Goal: Information Seeking & Learning: Learn about a topic

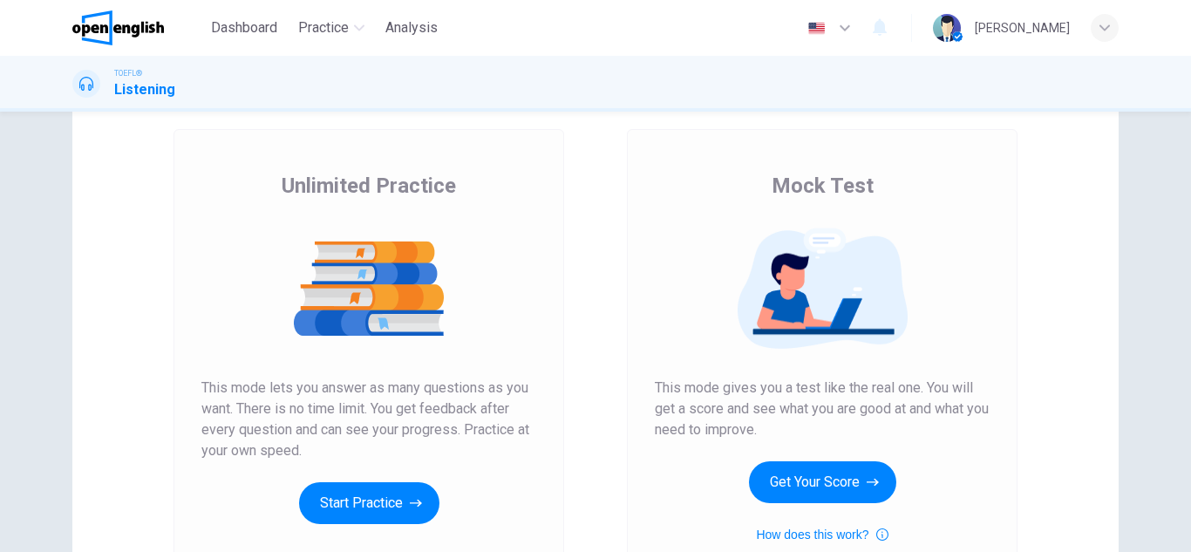
scroll to position [174, 0]
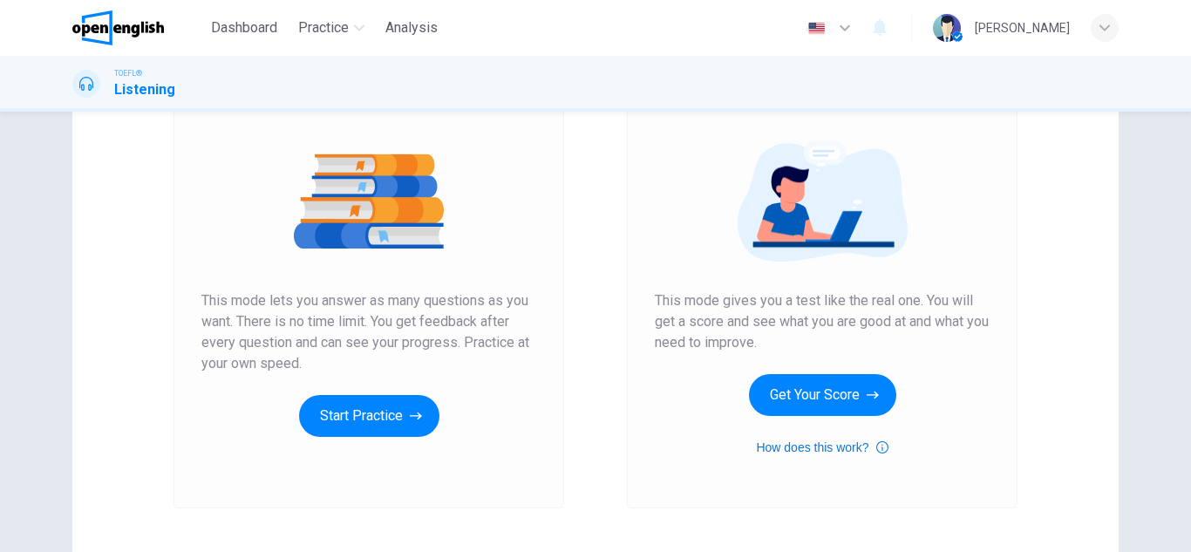
click at [876, 443] on icon "button" at bounding box center [882, 447] width 12 height 21
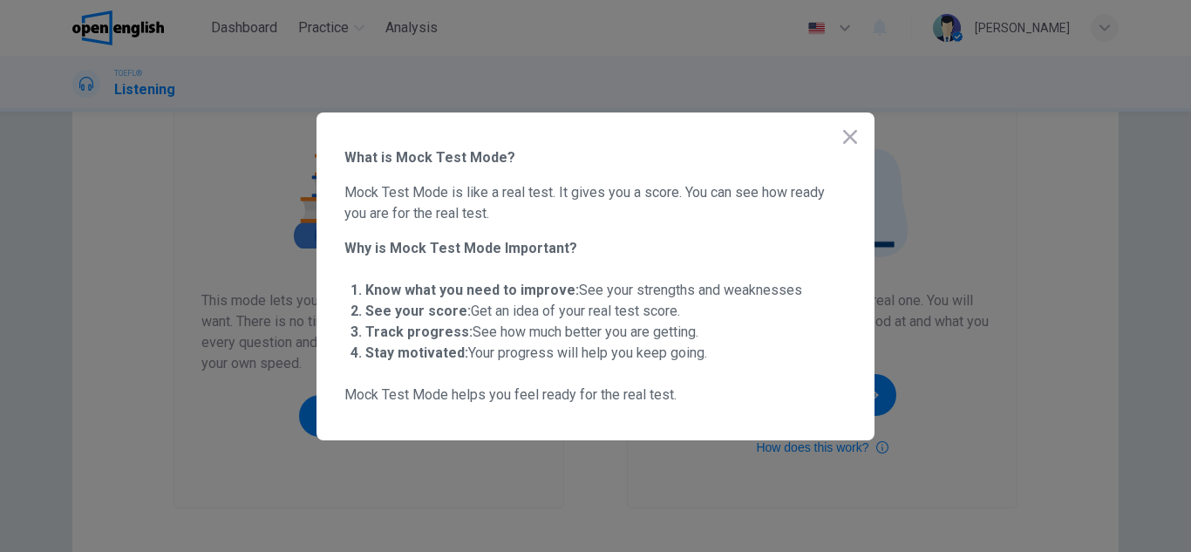
click at [851, 157] on div "What is Mock Test Mode? Mock Test Mode is like a real test. It gives you a scor…" at bounding box center [595, 276] width 558 height 328
click at [847, 137] on icon "button" at bounding box center [850, 136] width 21 height 21
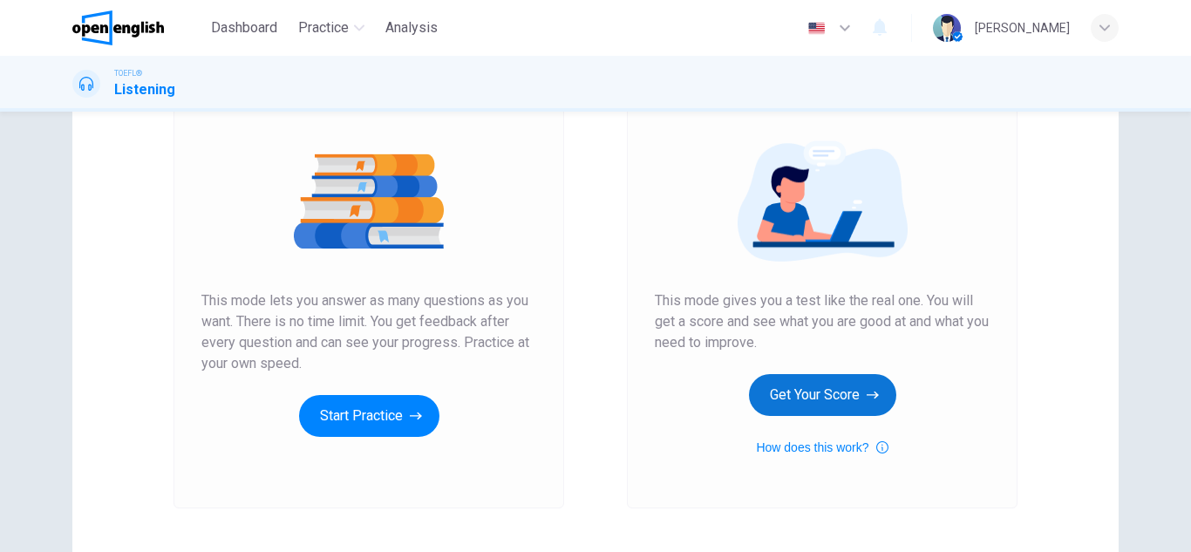
click at [847, 405] on button "Get Your Score" at bounding box center [822, 395] width 147 height 42
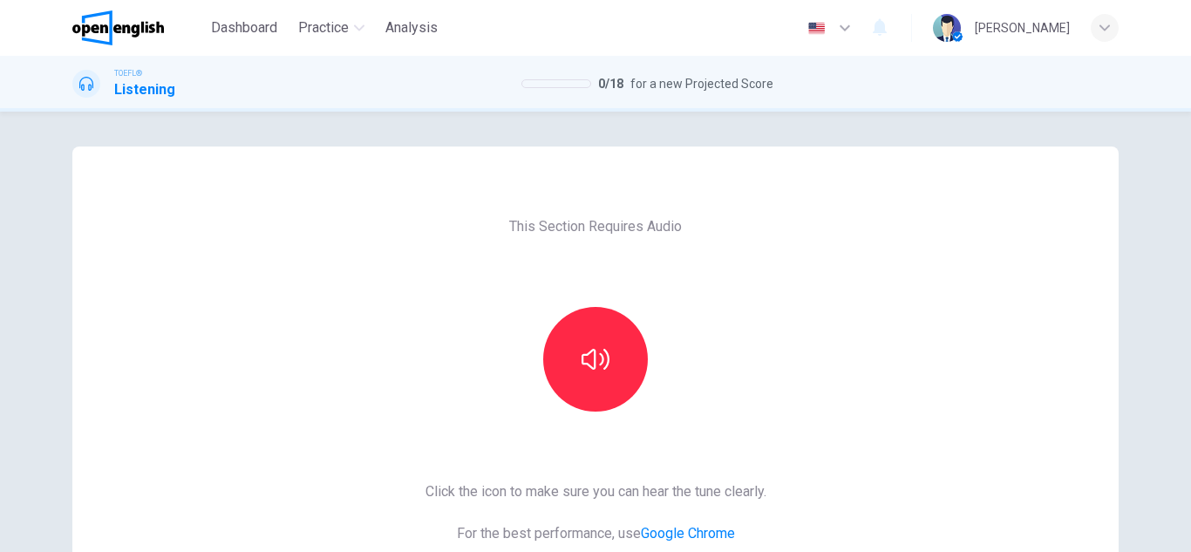
scroll to position [87, 0]
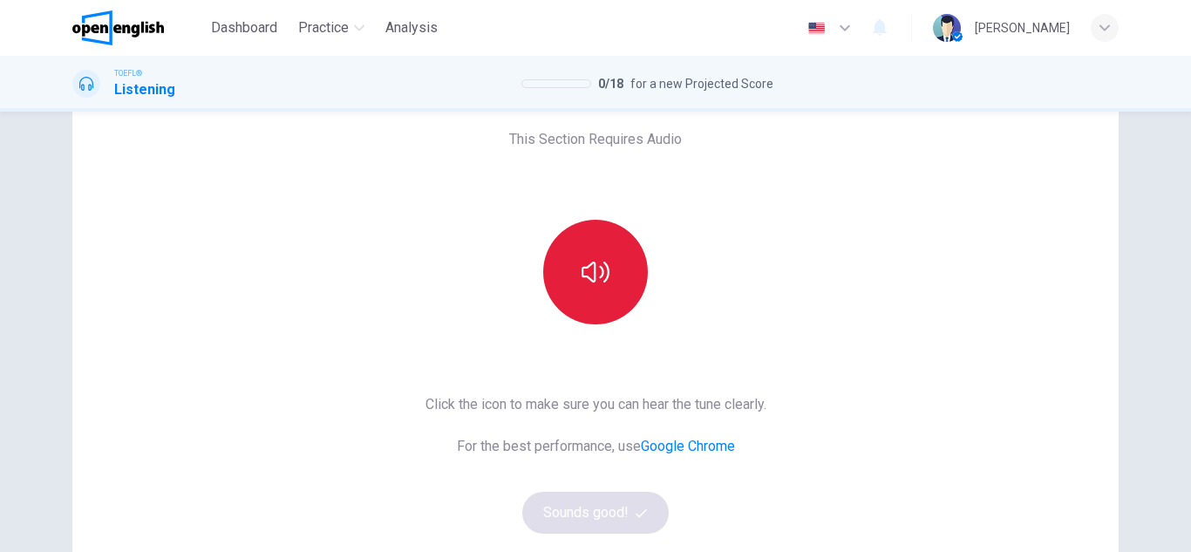
click at [602, 289] on button "button" at bounding box center [595, 272] width 105 height 105
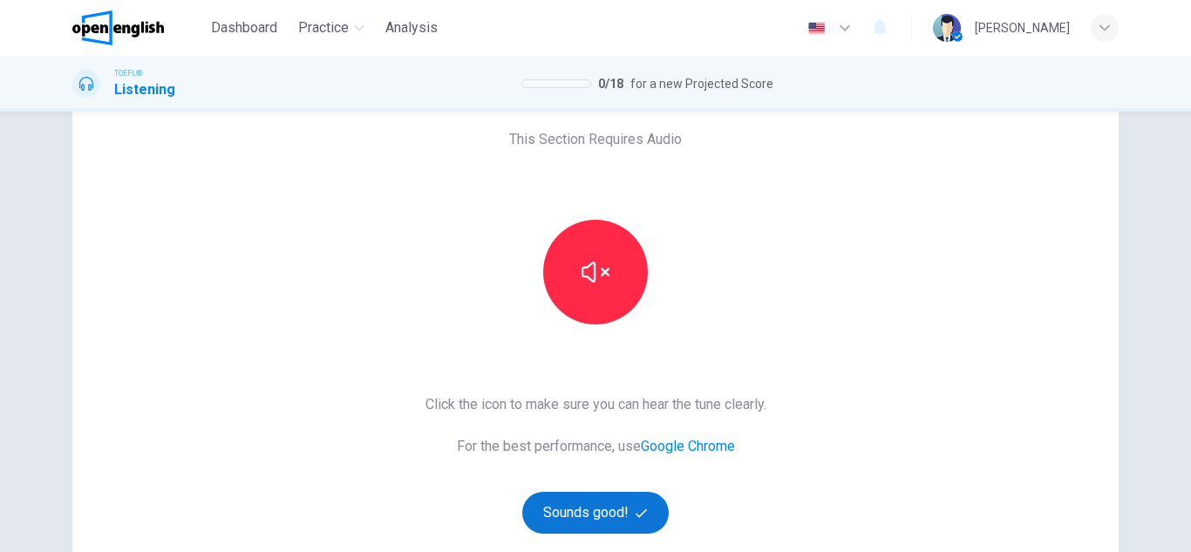
click at [628, 502] on button "Sounds good!" at bounding box center [595, 513] width 146 height 42
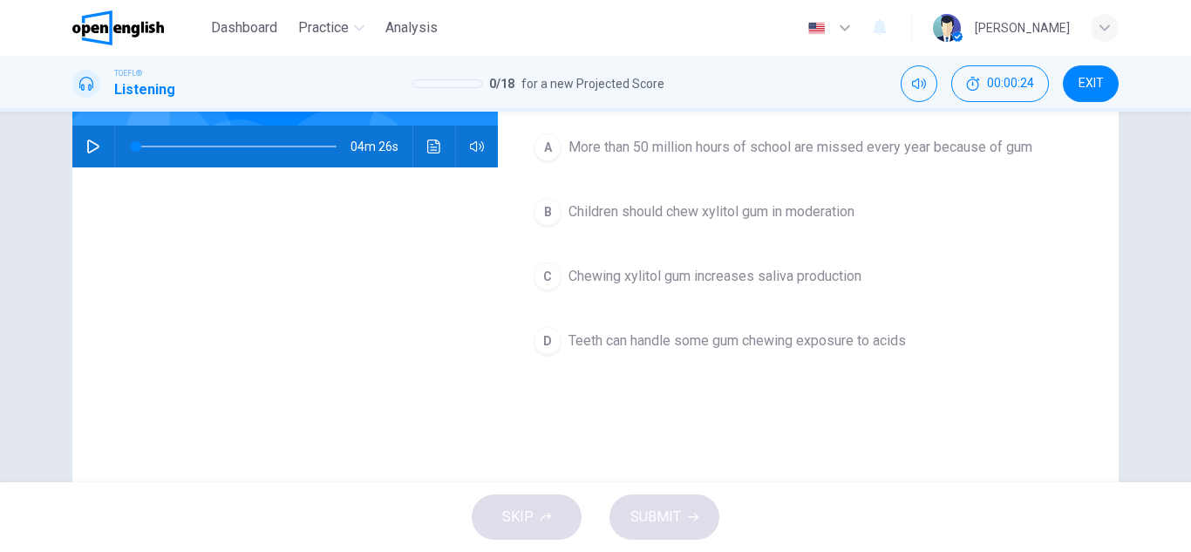
scroll to position [174, 0]
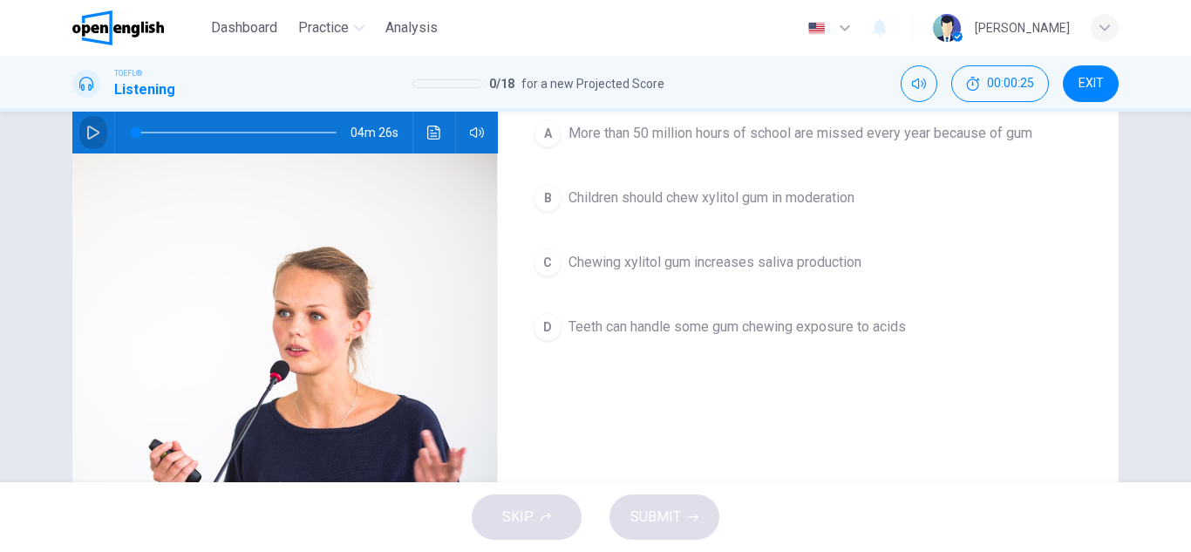
click at [86, 126] on icon "button" at bounding box center [93, 133] width 14 height 14
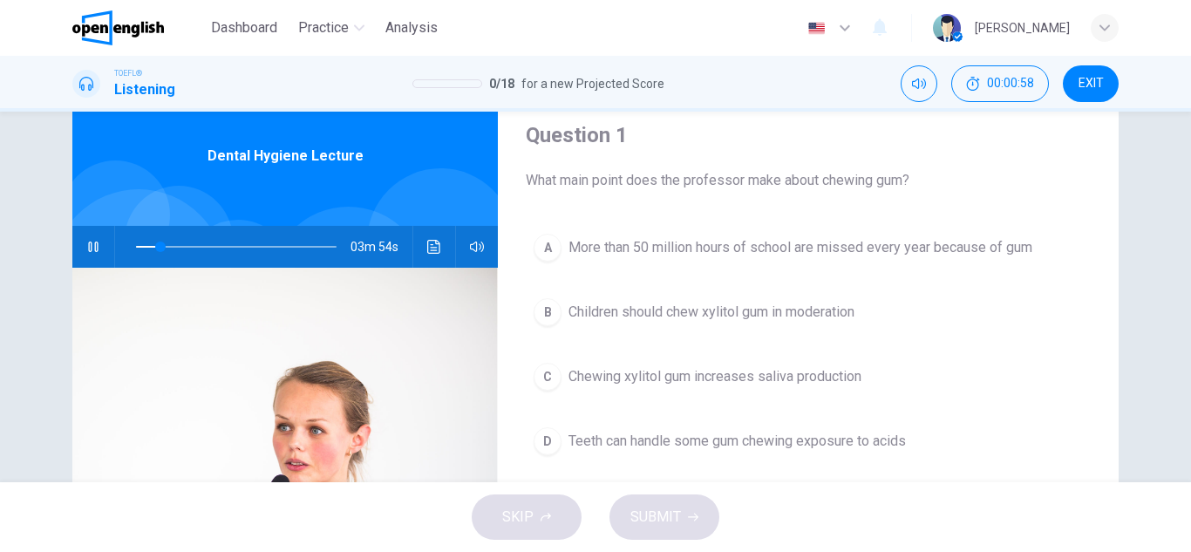
scroll to position [87, 0]
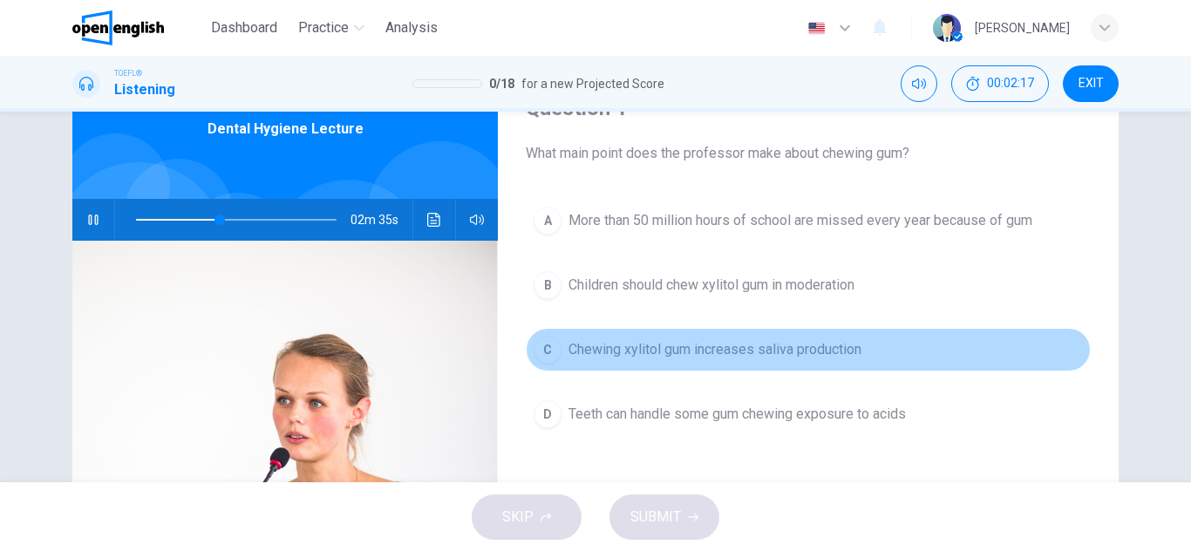
click at [549, 344] on div "C" at bounding box center [548, 350] width 28 height 28
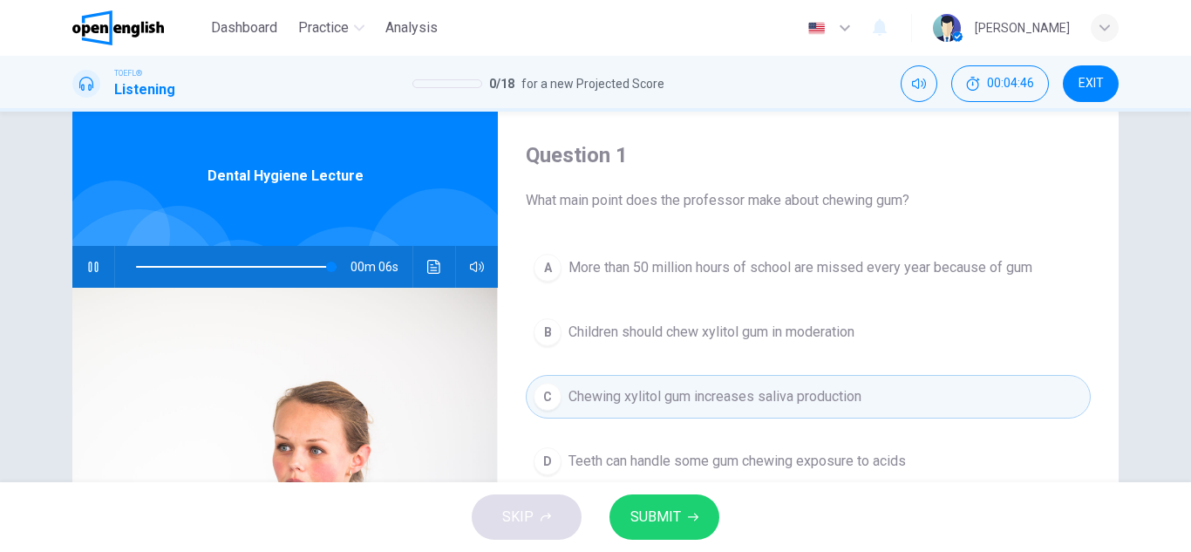
scroll to position [0, 0]
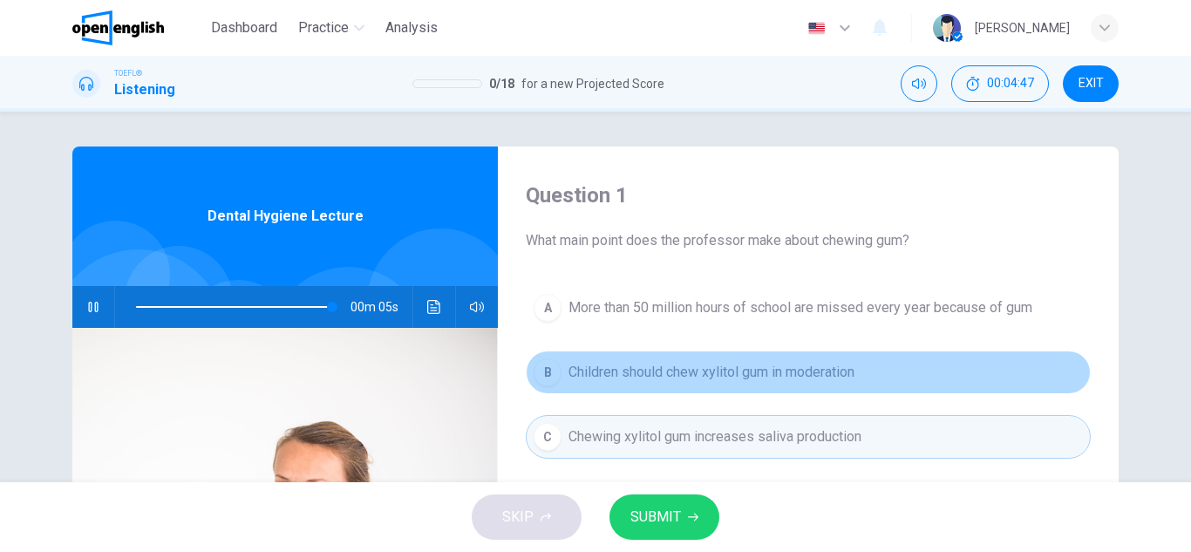
click at [635, 377] on span "Children should chew xylitol gum in moderation" at bounding box center [711, 372] width 286 height 21
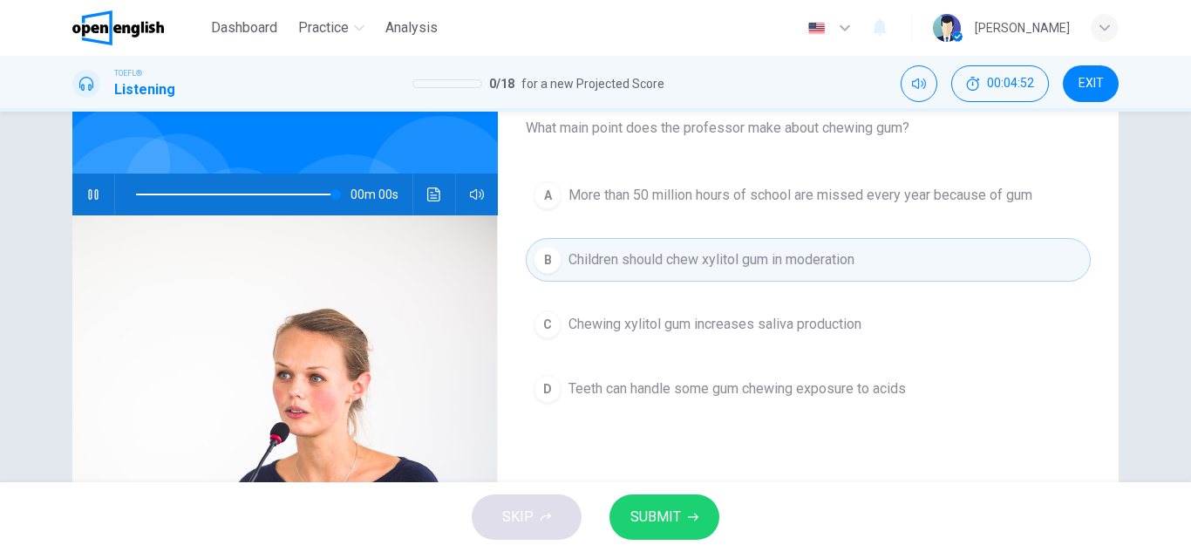
type input "*"
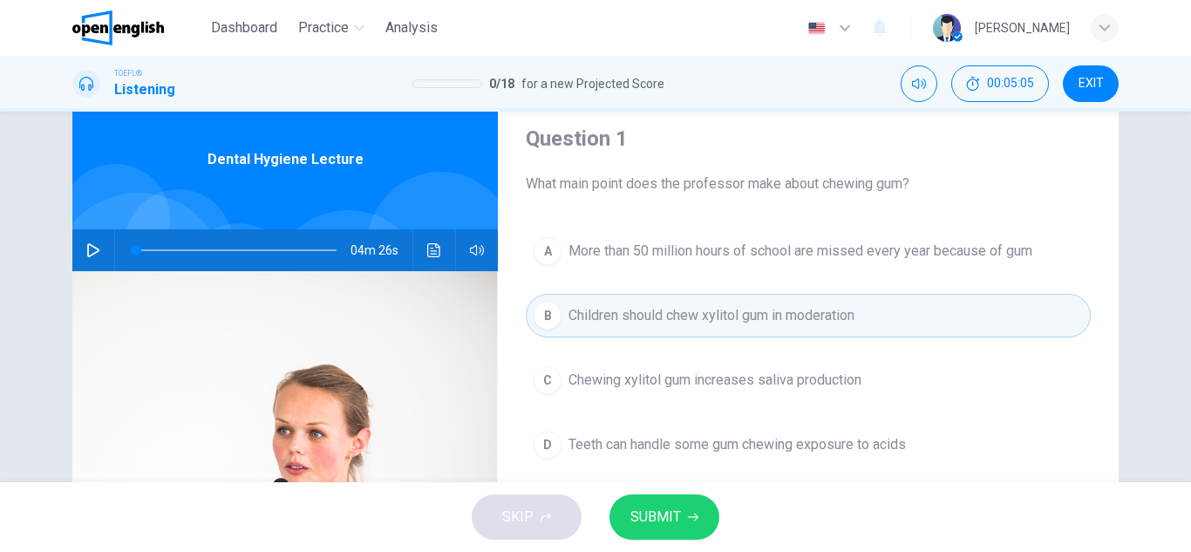
scroll to position [87, 0]
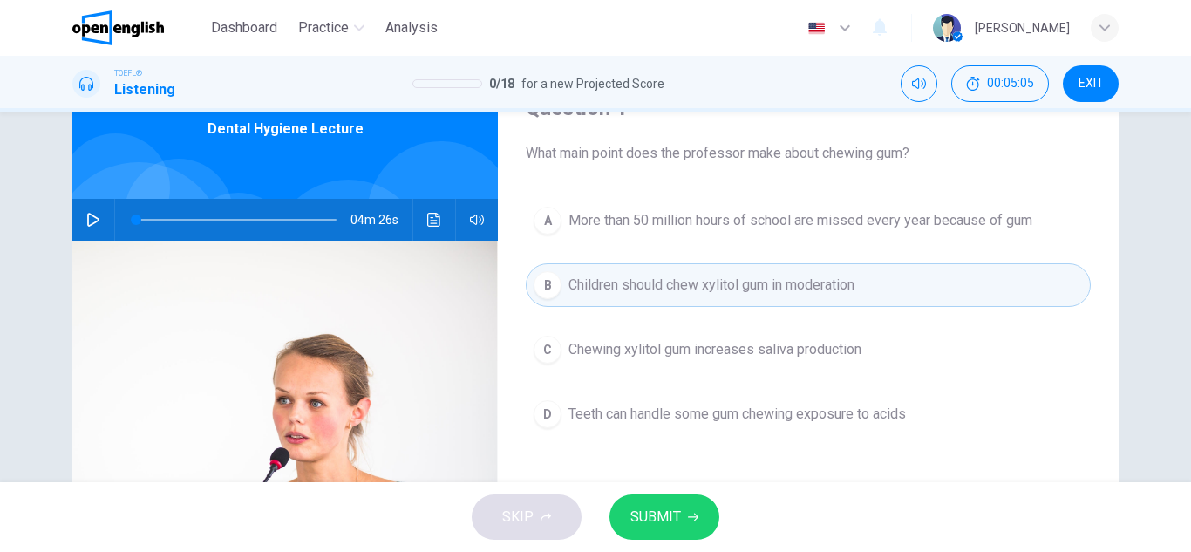
click at [754, 353] on span "Chewing xylitol gum increases saliva production" at bounding box center [714, 349] width 293 height 21
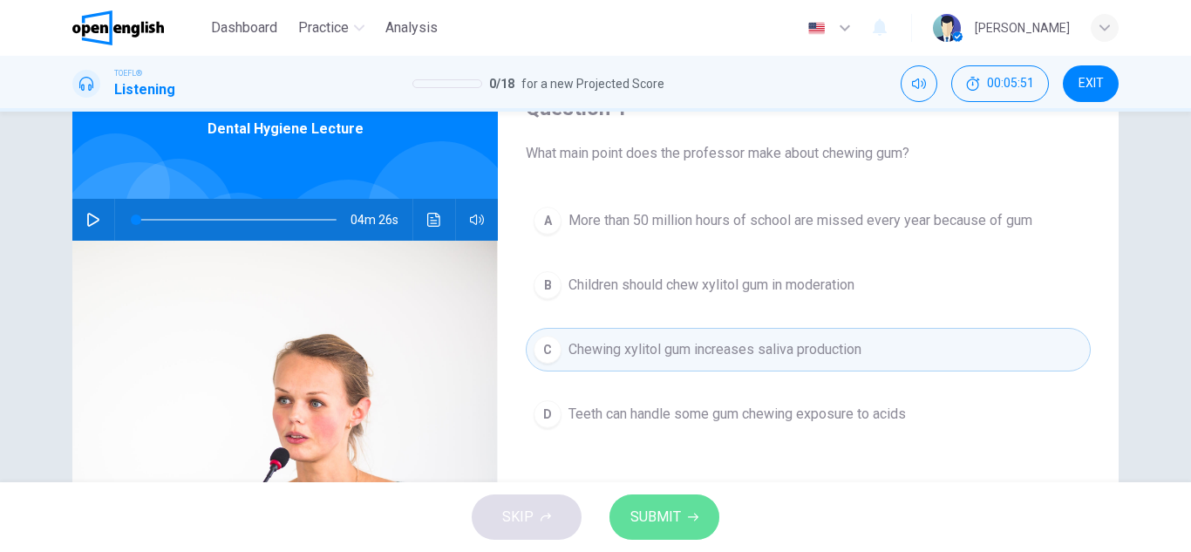
click at [655, 522] on span "SUBMIT" at bounding box center [655, 517] width 51 height 24
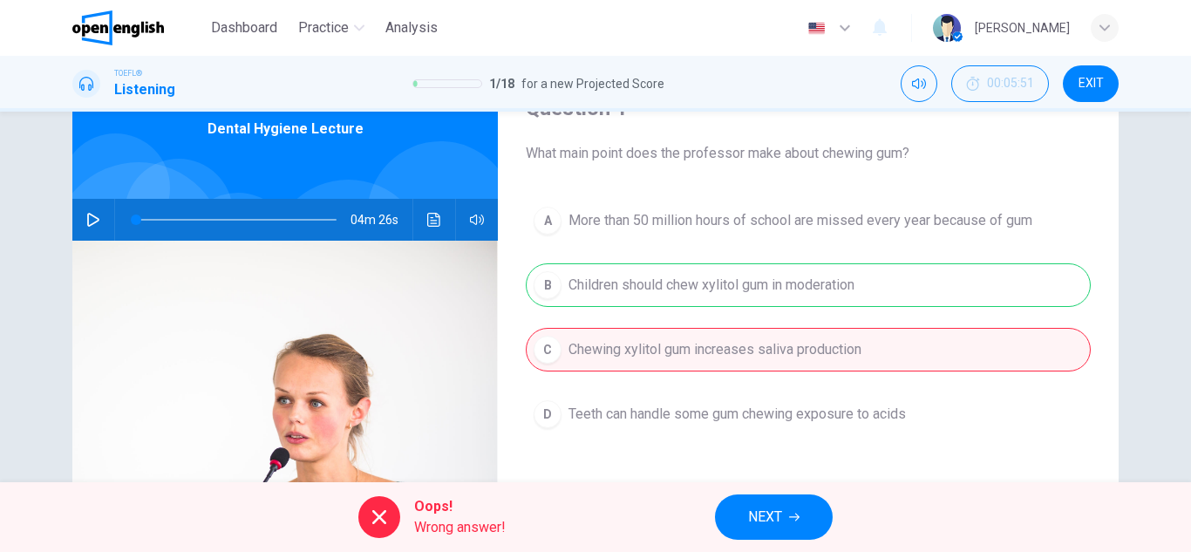
click at [799, 510] on button "NEXT" at bounding box center [774, 516] width 118 height 45
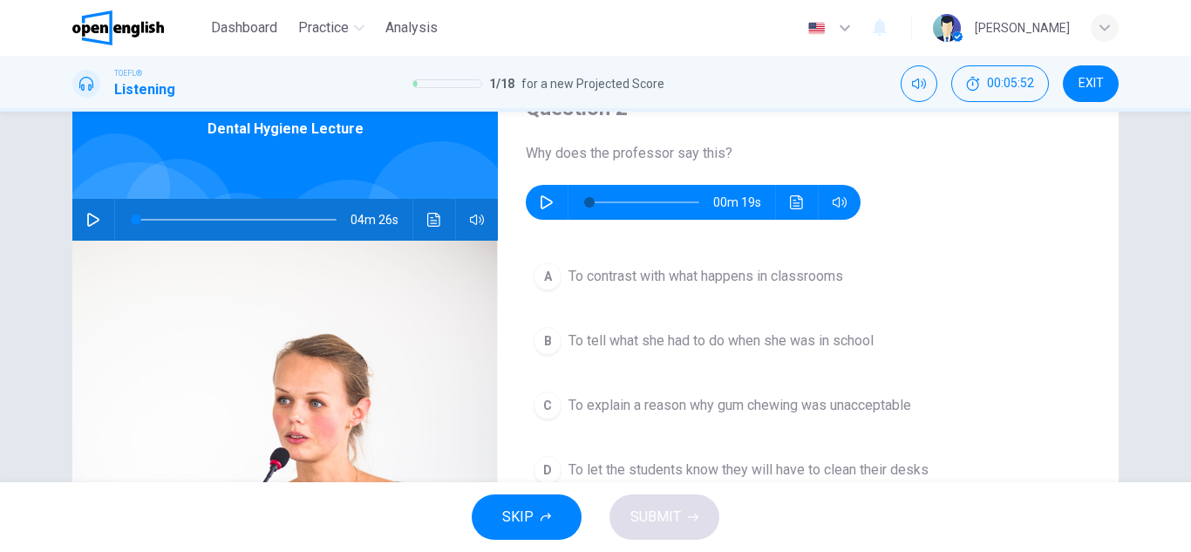
click at [533, 201] on button "button" at bounding box center [547, 202] width 28 height 35
type input "*"
click at [689, 410] on span "To explain a reason why gum chewing was unacceptable" at bounding box center [739, 405] width 343 height 21
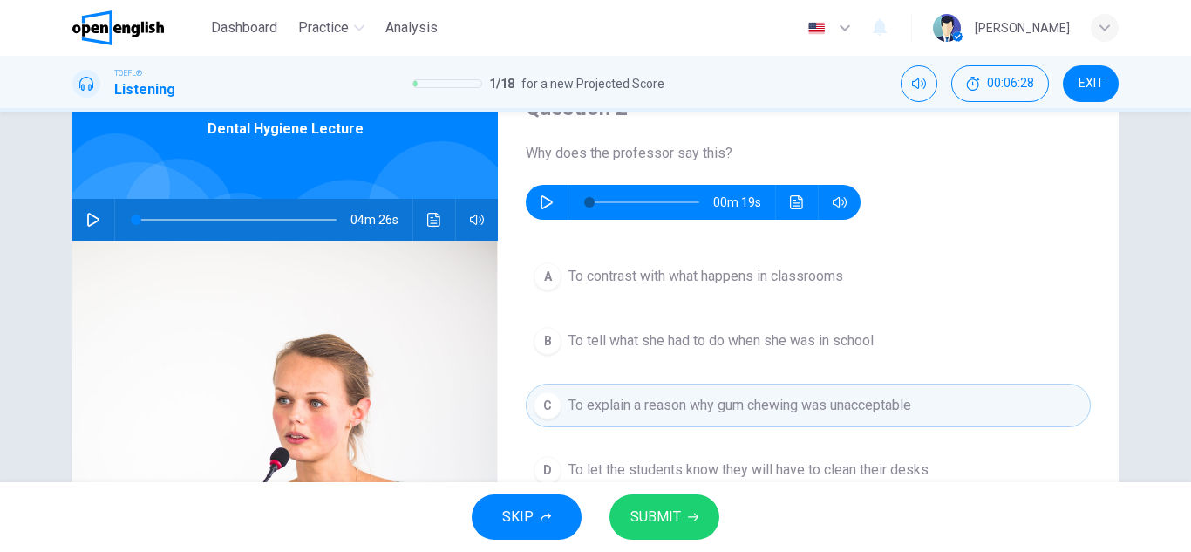
click at [678, 511] on span "SUBMIT" at bounding box center [655, 517] width 51 height 24
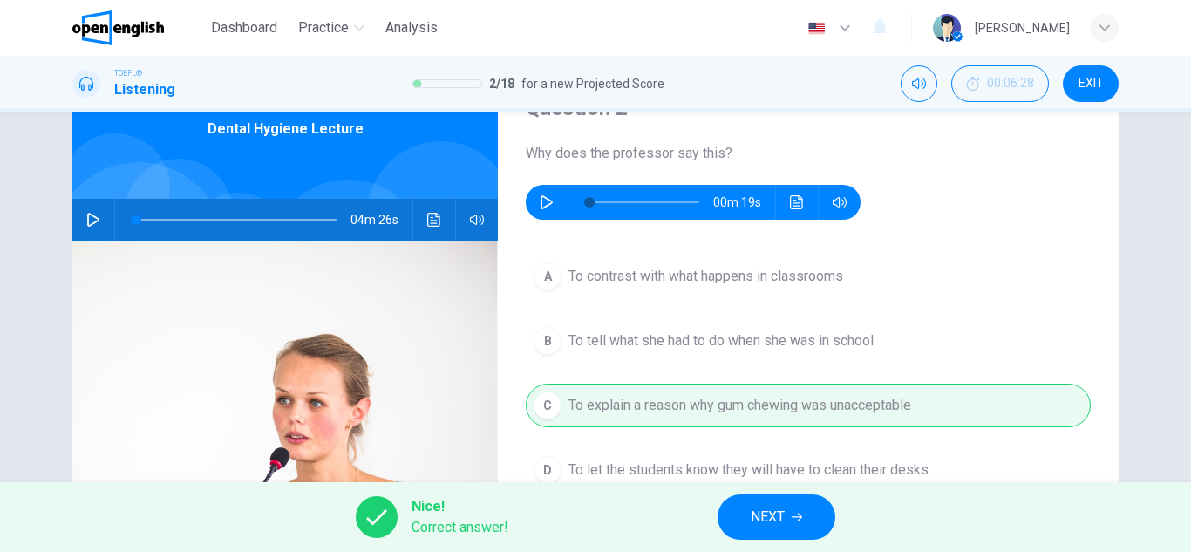
click at [770, 523] on span "NEXT" at bounding box center [768, 517] width 34 height 24
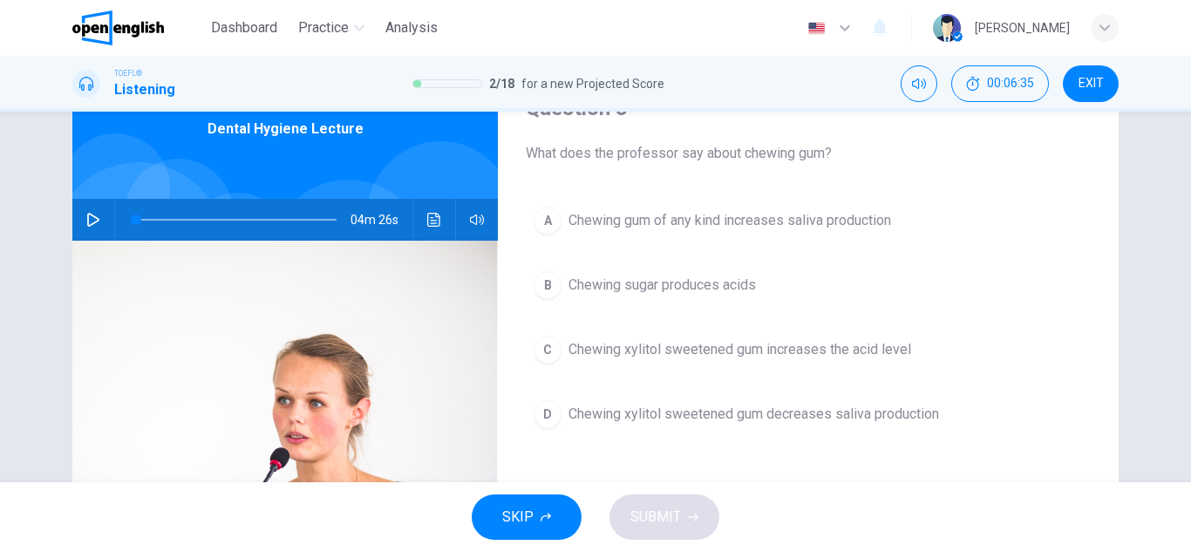
click at [736, 227] on span "Chewing gum of any kind increases saliva production" at bounding box center [729, 220] width 323 height 21
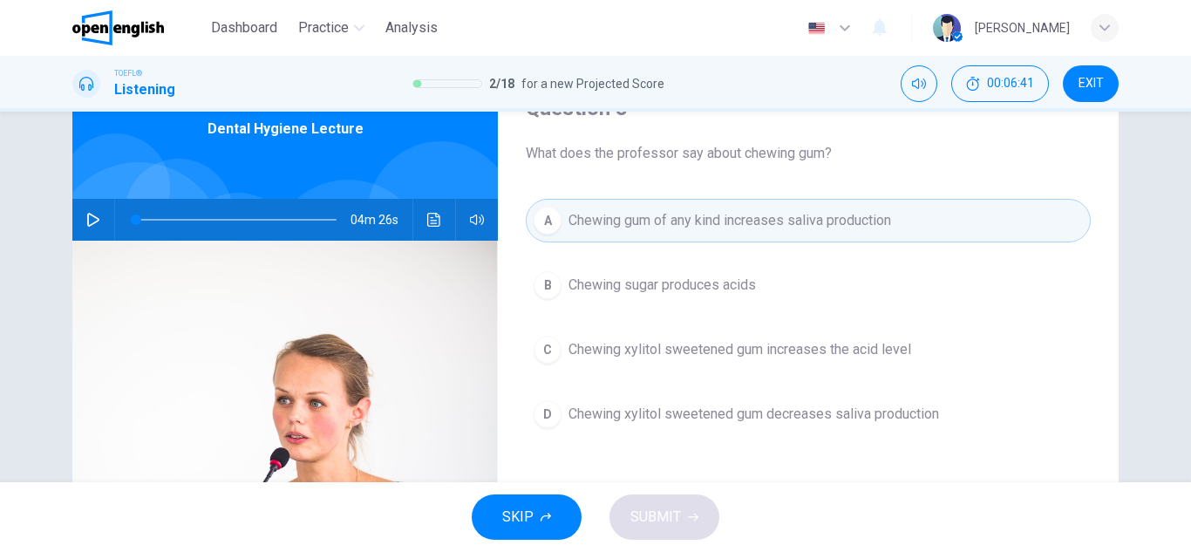
click at [771, 402] on button "D Chewing xylitol sweetened gum decreases saliva production" at bounding box center [808, 414] width 565 height 44
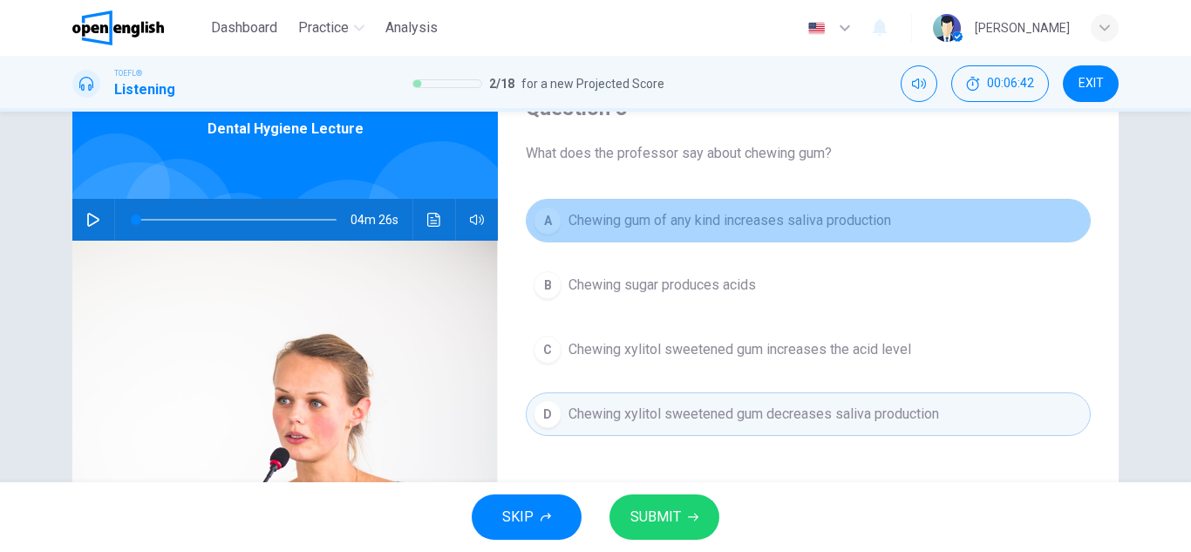
click at [739, 228] on span "Chewing gum of any kind increases saliva production" at bounding box center [729, 220] width 323 height 21
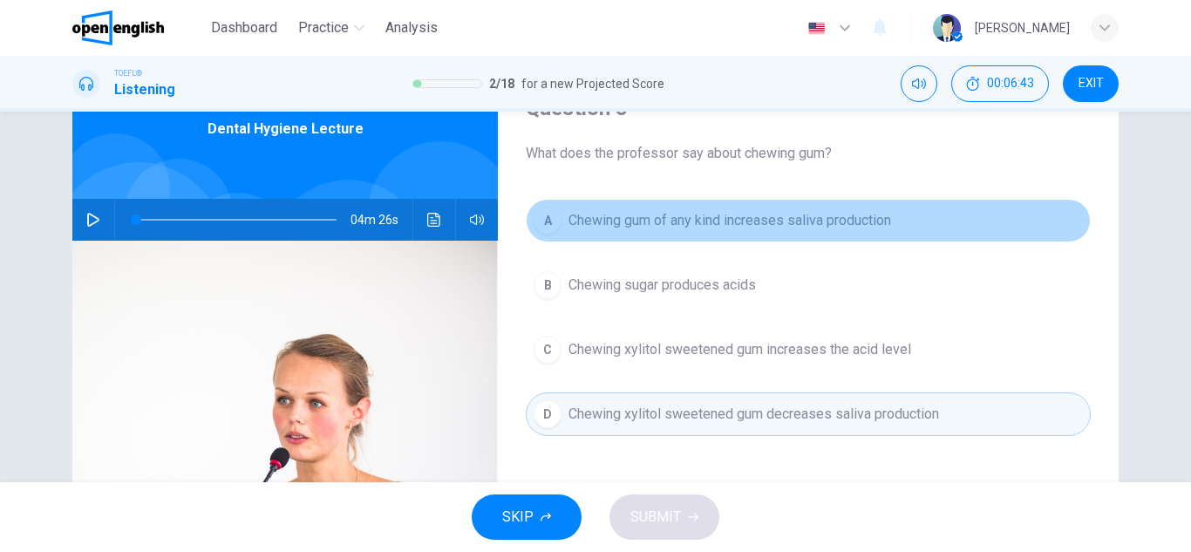
click at [739, 228] on span "Chewing gum of any kind increases saliva production" at bounding box center [729, 220] width 323 height 21
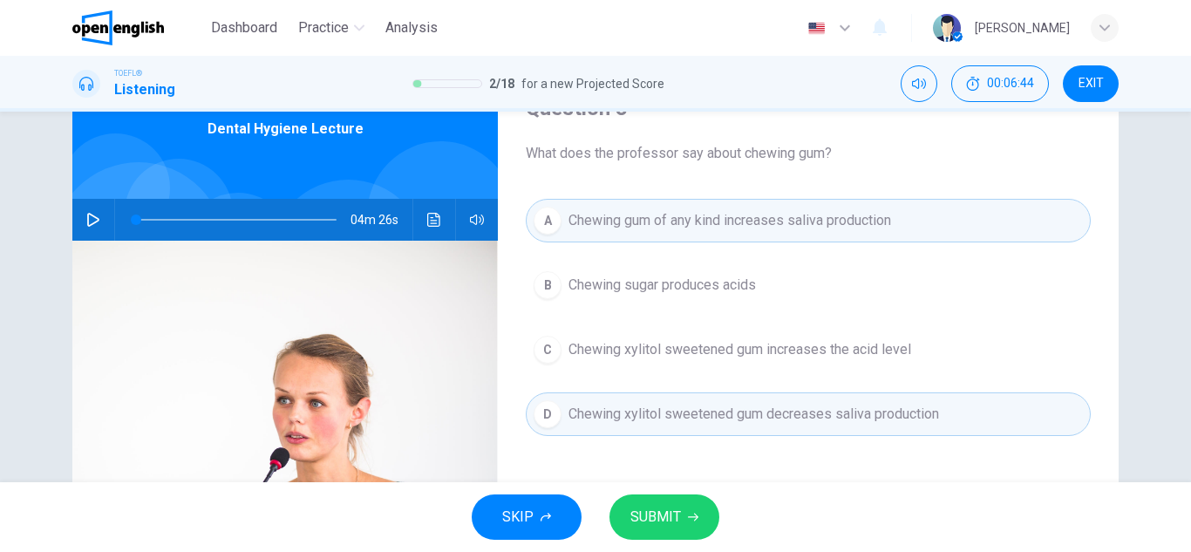
click at [717, 423] on span "Chewing xylitol sweetened gum decreases saliva production" at bounding box center [753, 414] width 371 height 21
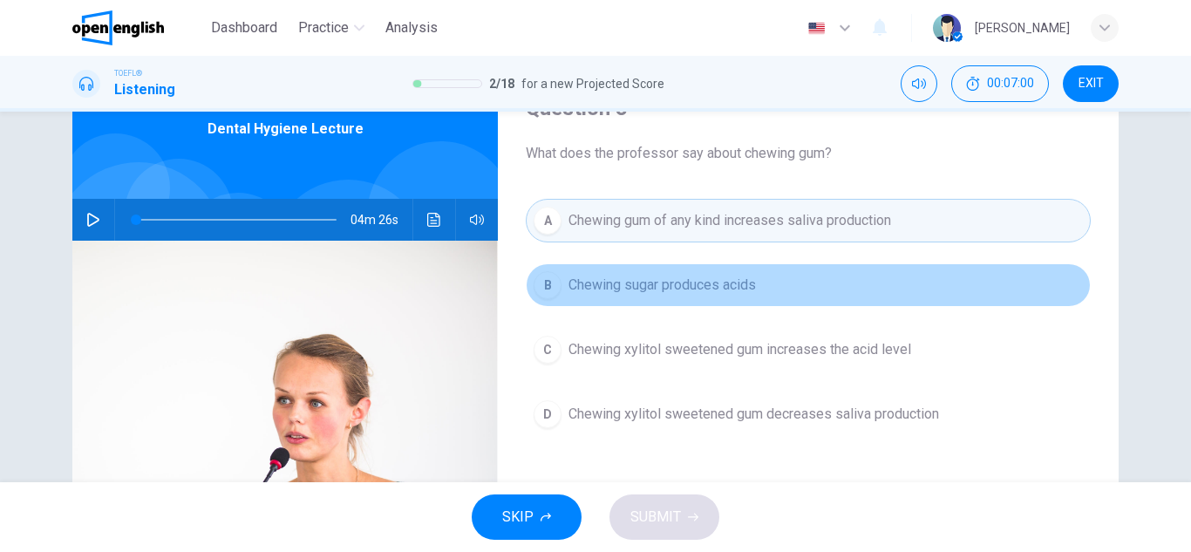
click at [648, 282] on span "Chewing sugar produces acids" at bounding box center [661, 285] width 187 height 21
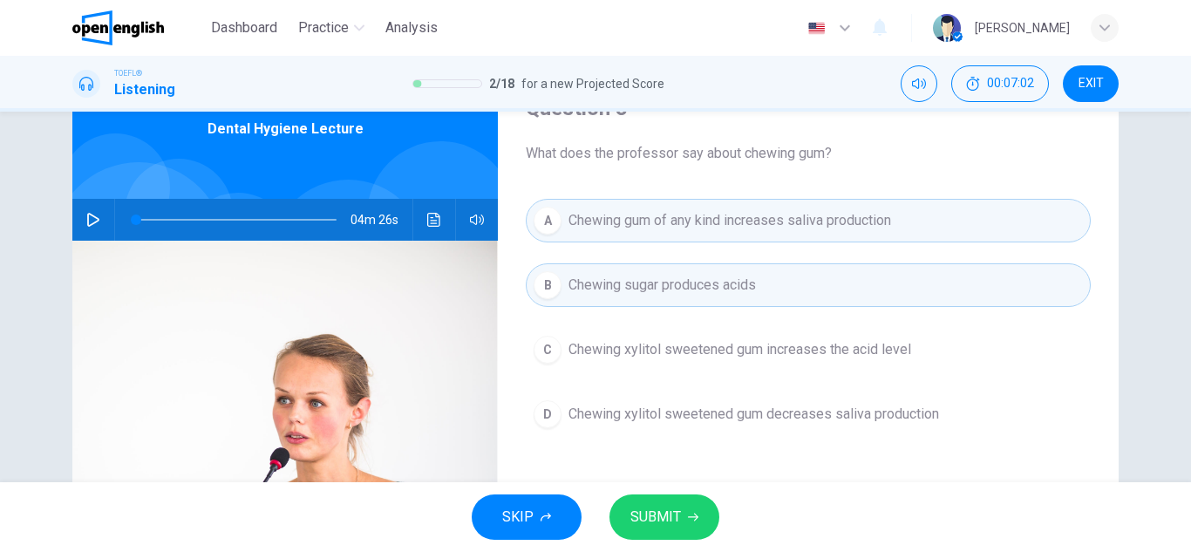
click at [680, 513] on button "SUBMIT" at bounding box center [664, 516] width 110 height 45
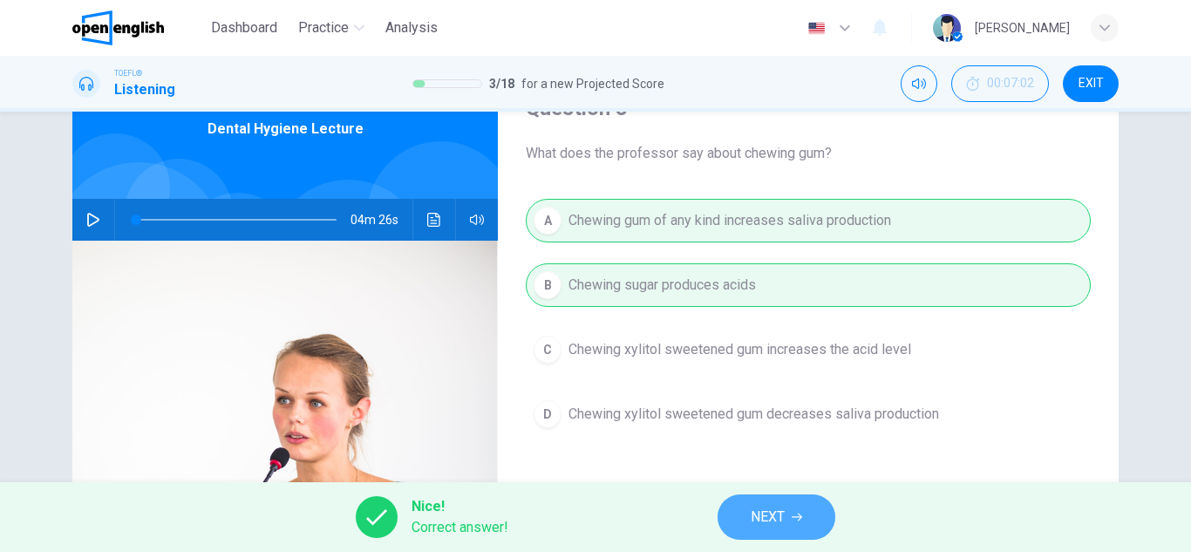
click at [780, 517] on span "NEXT" at bounding box center [768, 517] width 34 height 24
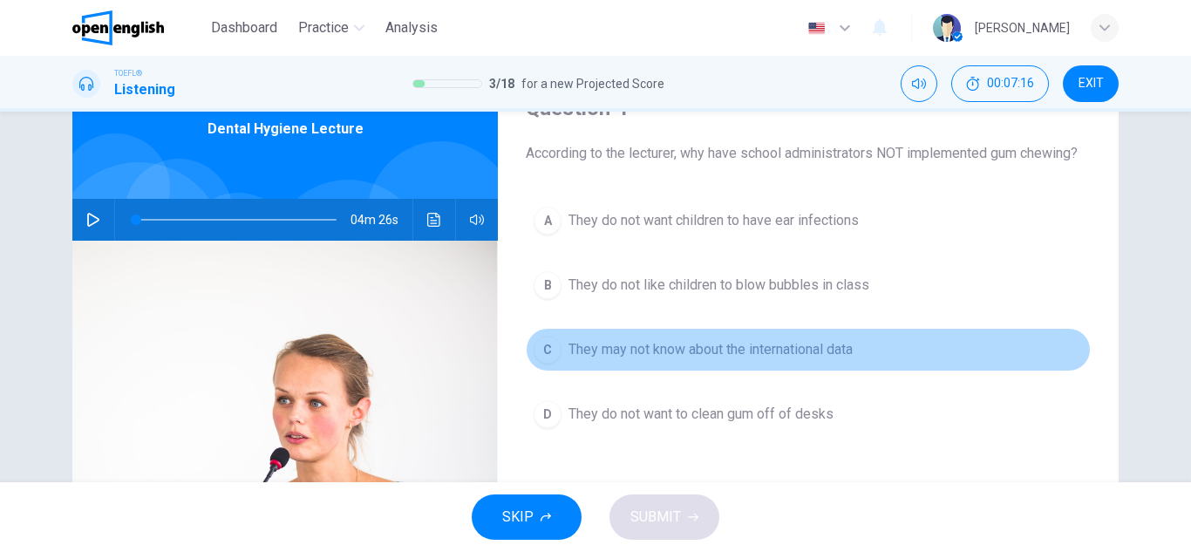
click at [781, 351] on span "They may not know about the international data" at bounding box center [710, 349] width 284 height 21
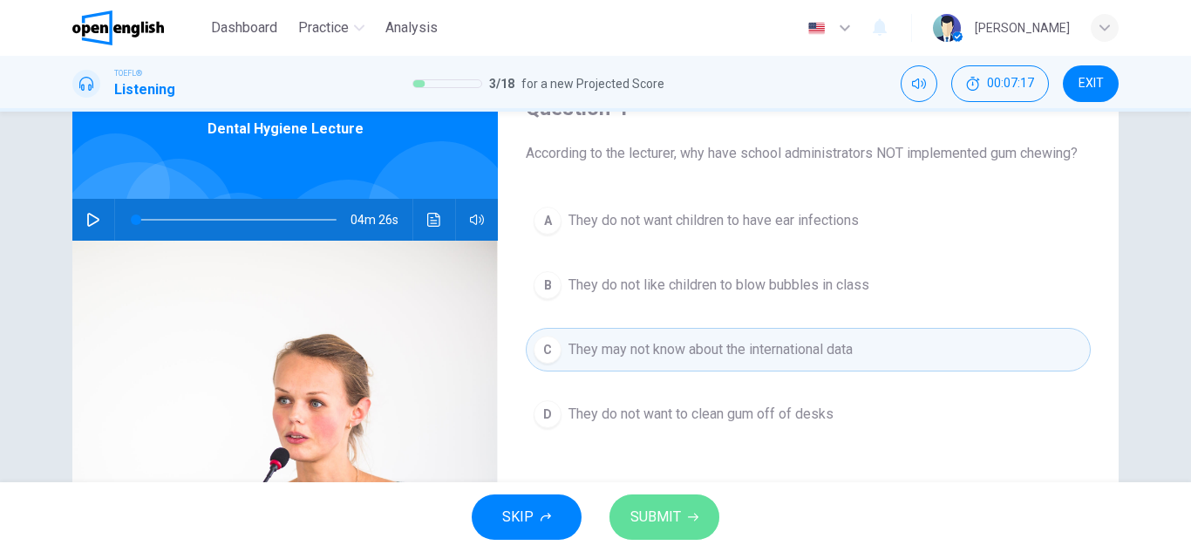
click at [674, 506] on span "SUBMIT" at bounding box center [655, 517] width 51 height 24
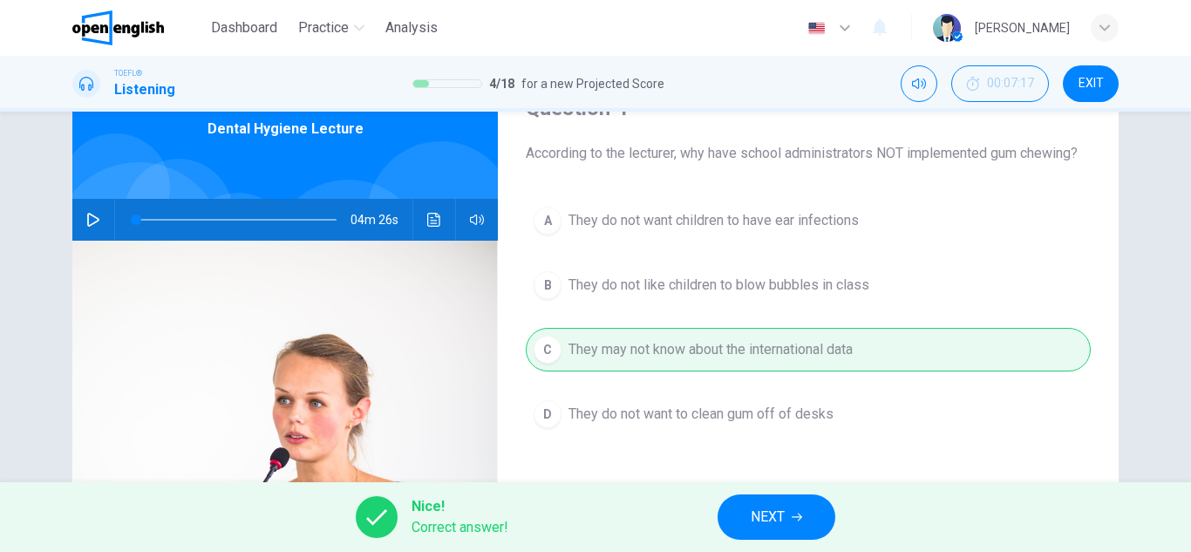
click at [753, 505] on span "NEXT" at bounding box center [768, 517] width 34 height 24
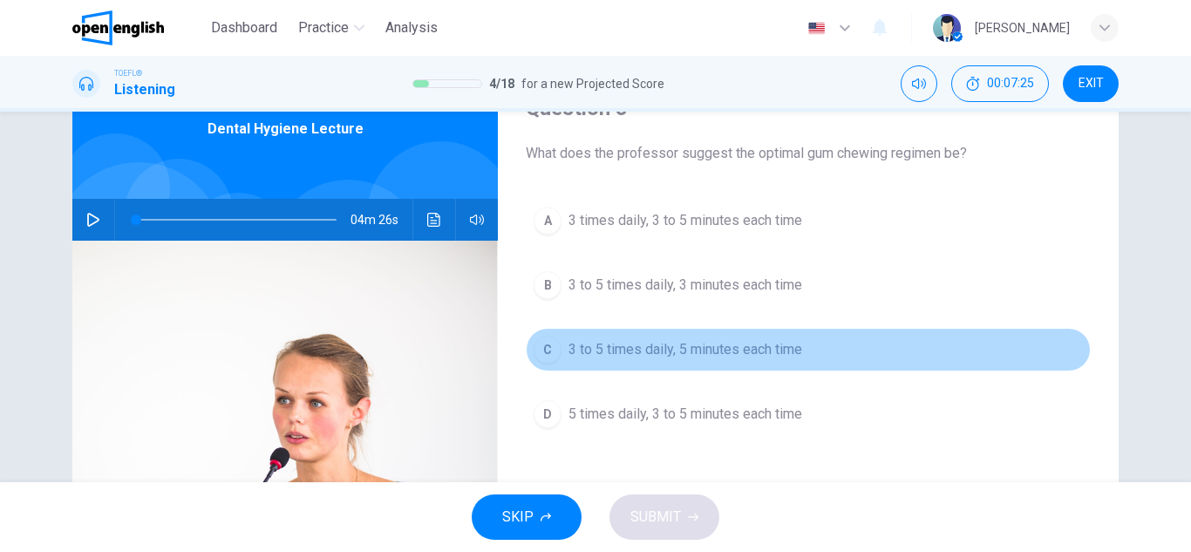
click at [740, 356] on span "3 to 5 times daily, 5 minutes each time" at bounding box center [685, 349] width 234 height 21
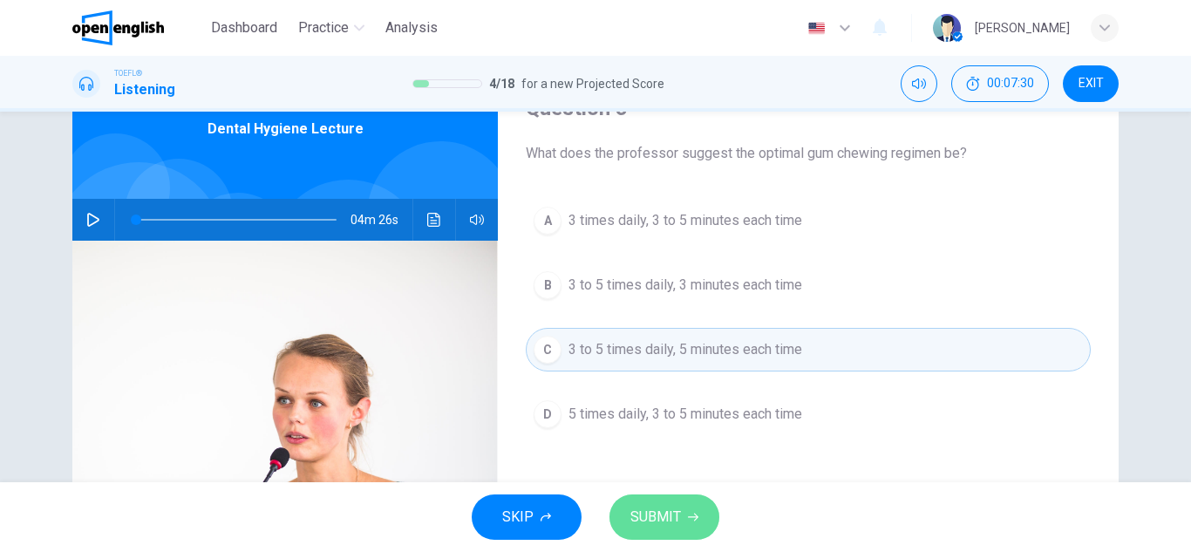
click at [689, 516] on icon "button" at bounding box center [693, 517] width 10 height 10
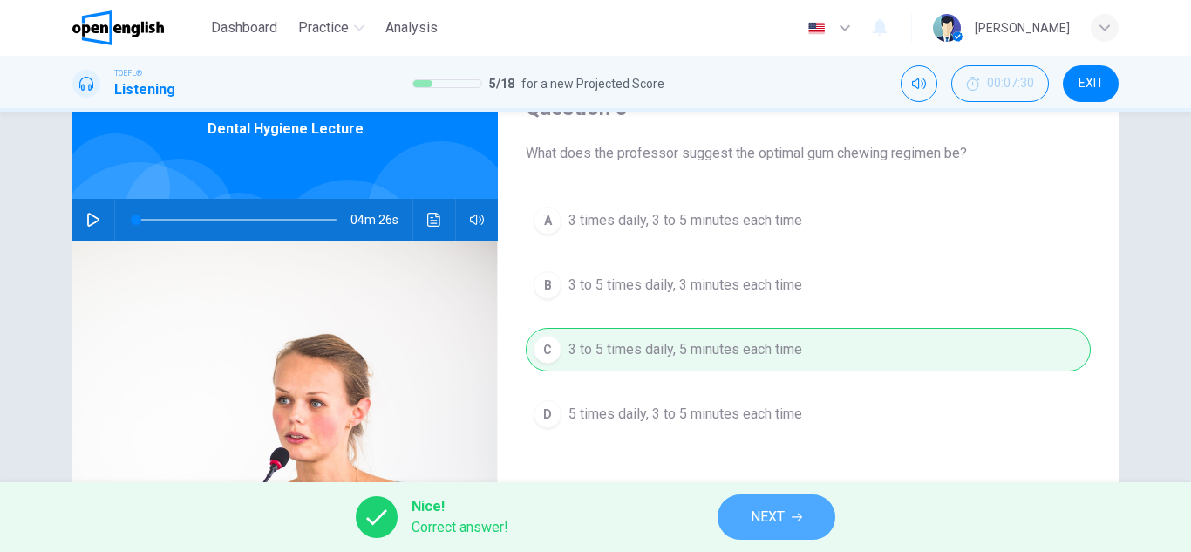
click at [797, 509] on button "NEXT" at bounding box center [777, 516] width 118 height 45
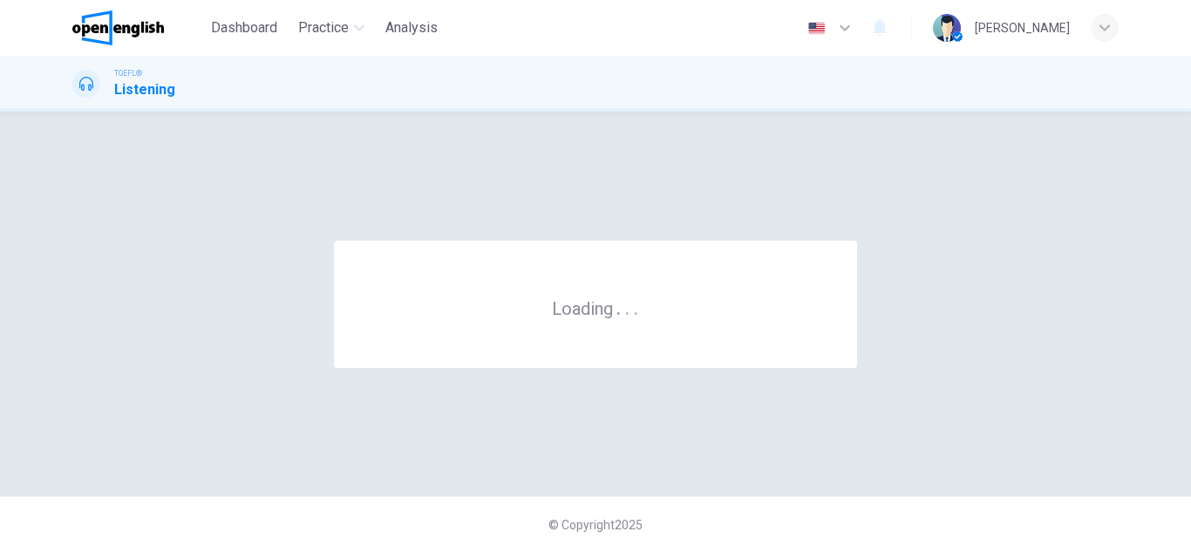
scroll to position [0, 0]
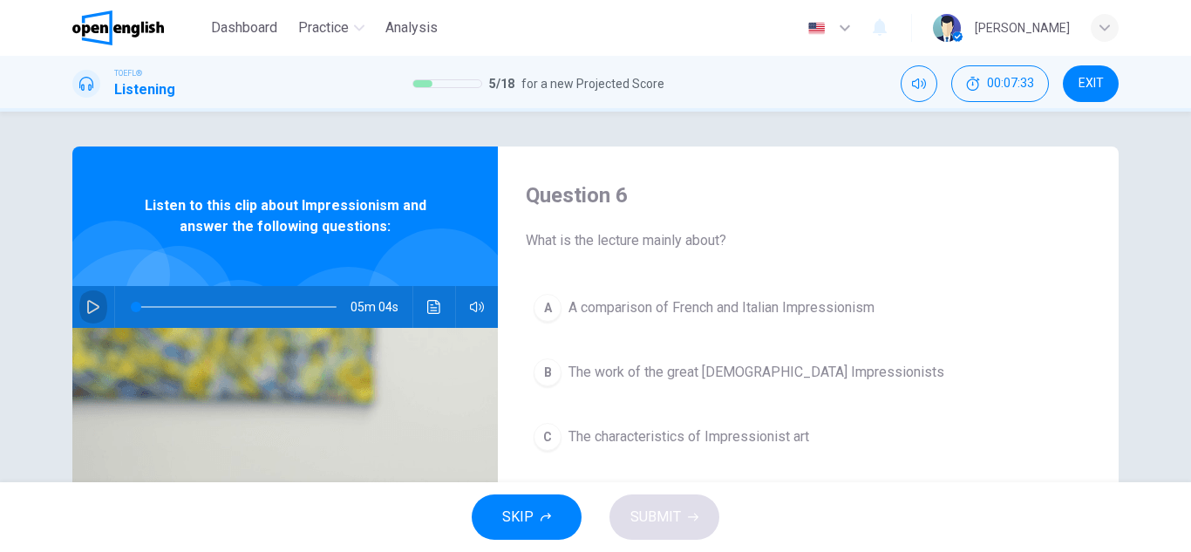
click at [92, 303] on icon "button" at bounding box center [93, 307] width 14 height 14
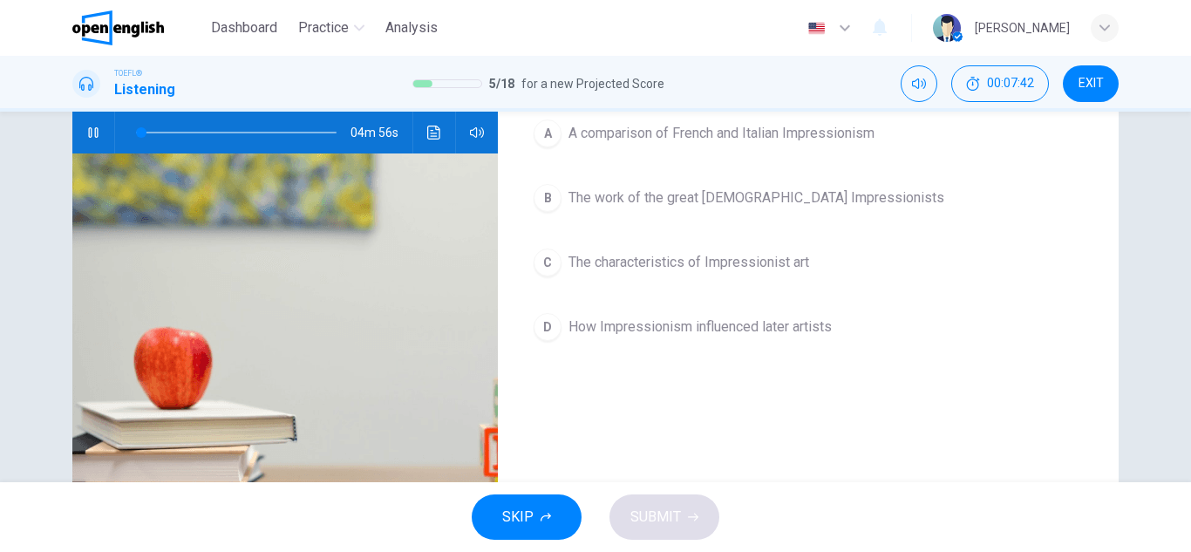
scroll to position [87, 0]
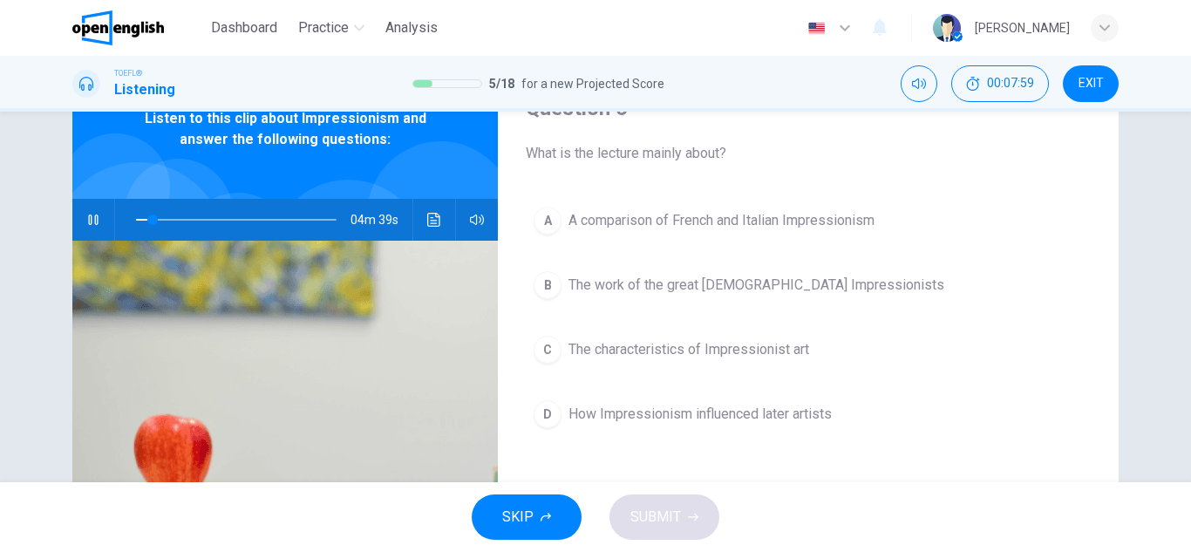
click at [548, 346] on div "C" at bounding box center [548, 350] width 28 height 28
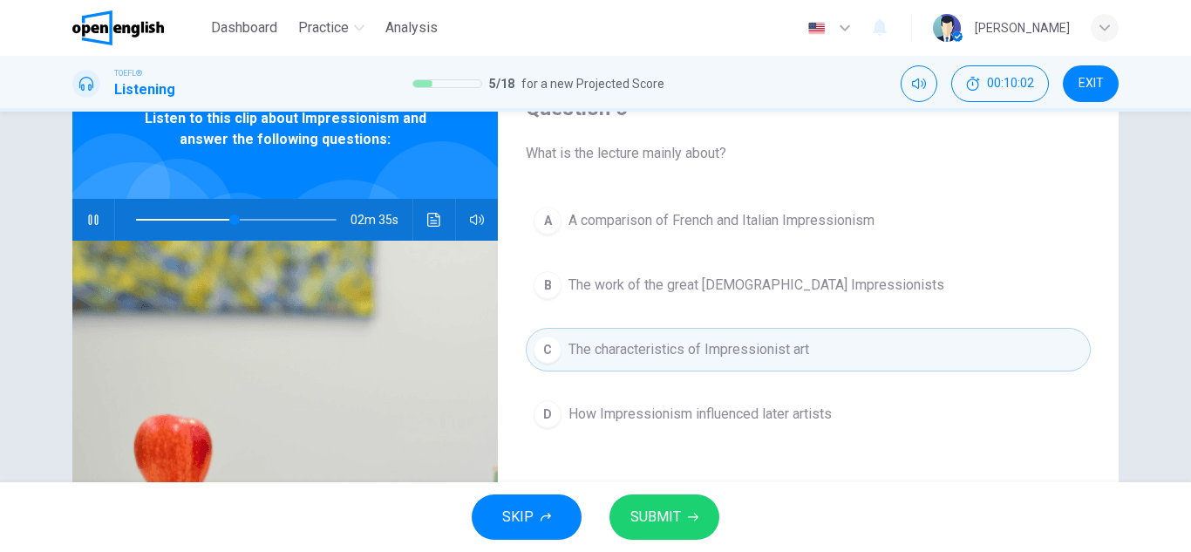
click at [698, 512] on button "SUBMIT" at bounding box center [664, 516] width 110 height 45
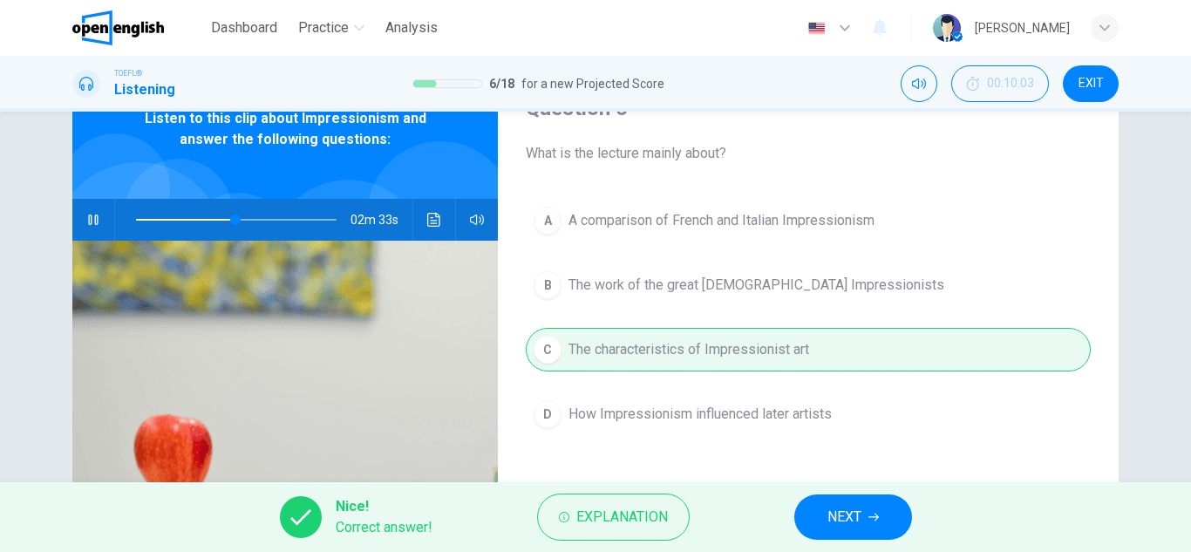
click at [845, 514] on span "NEXT" at bounding box center [844, 517] width 34 height 24
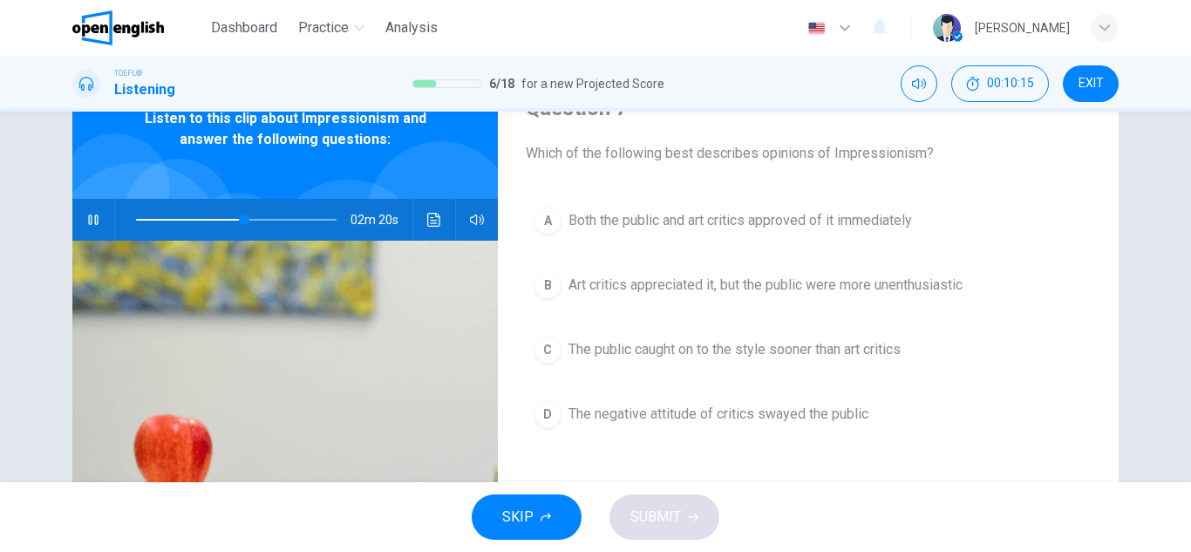
scroll to position [0, 0]
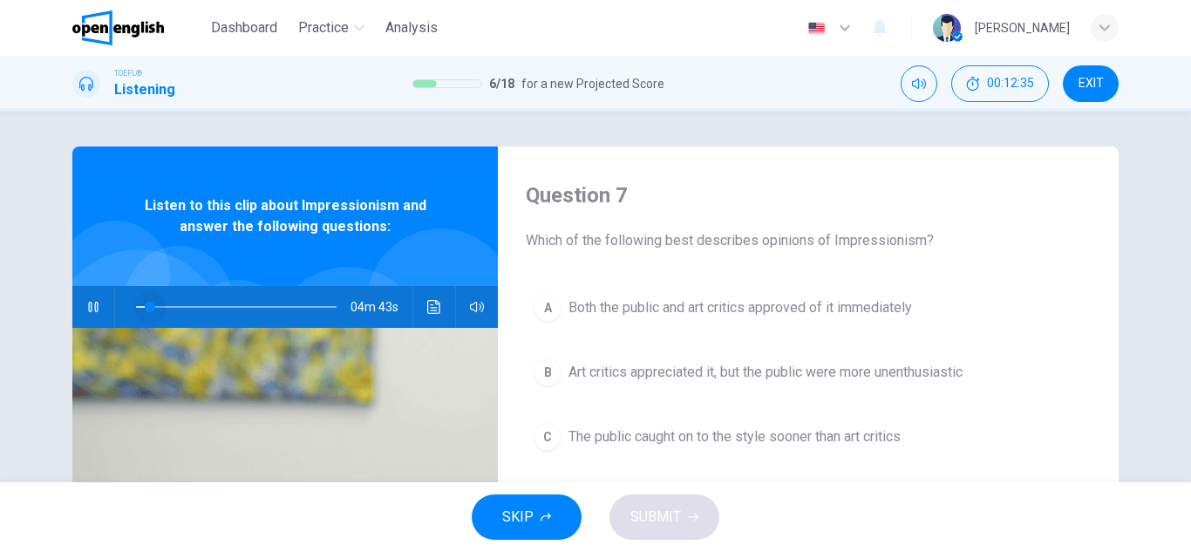
click at [145, 302] on span at bounding box center [236, 307] width 201 height 24
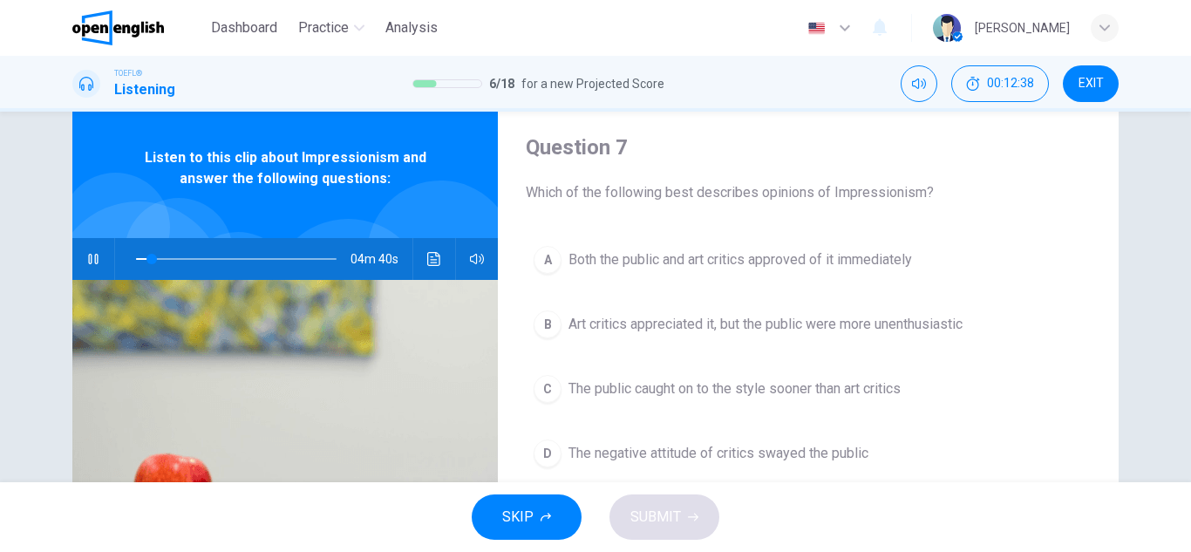
scroll to position [87, 0]
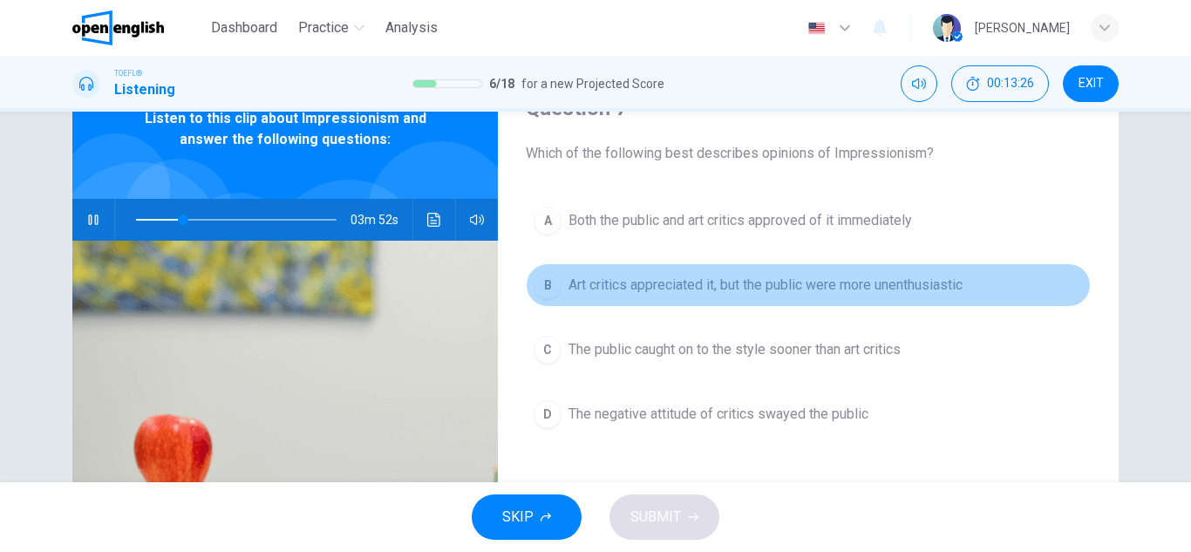
click at [684, 287] on span "Art critics appreciated it, but the public were more unenthusiastic" at bounding box center [765, 285] width 394 height 21
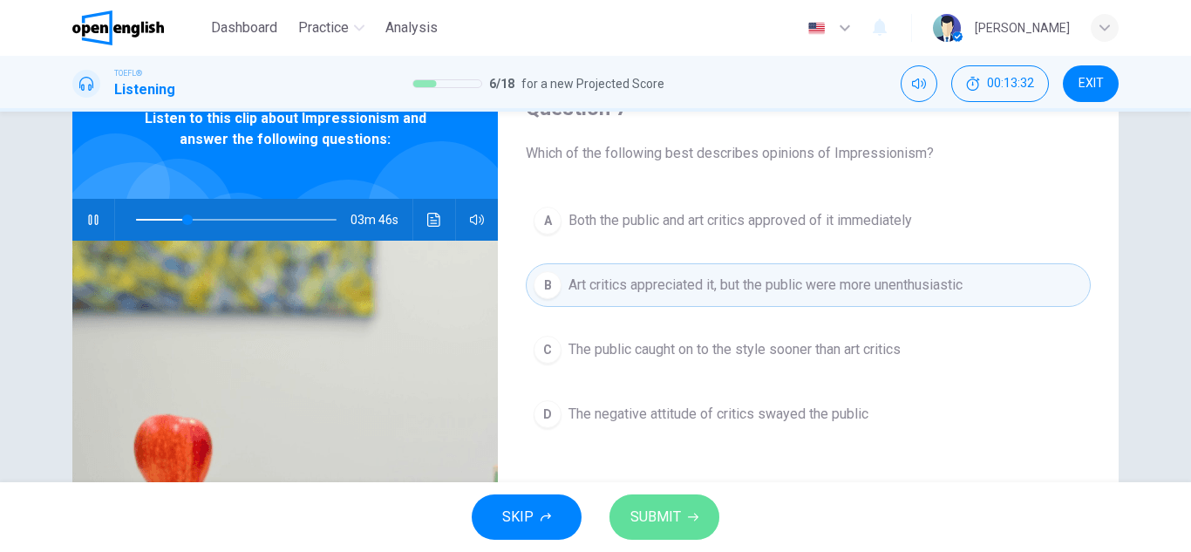
click at [681, 510] on button "SUBMIT" at bounding box center [664, 516] width 110 height 45
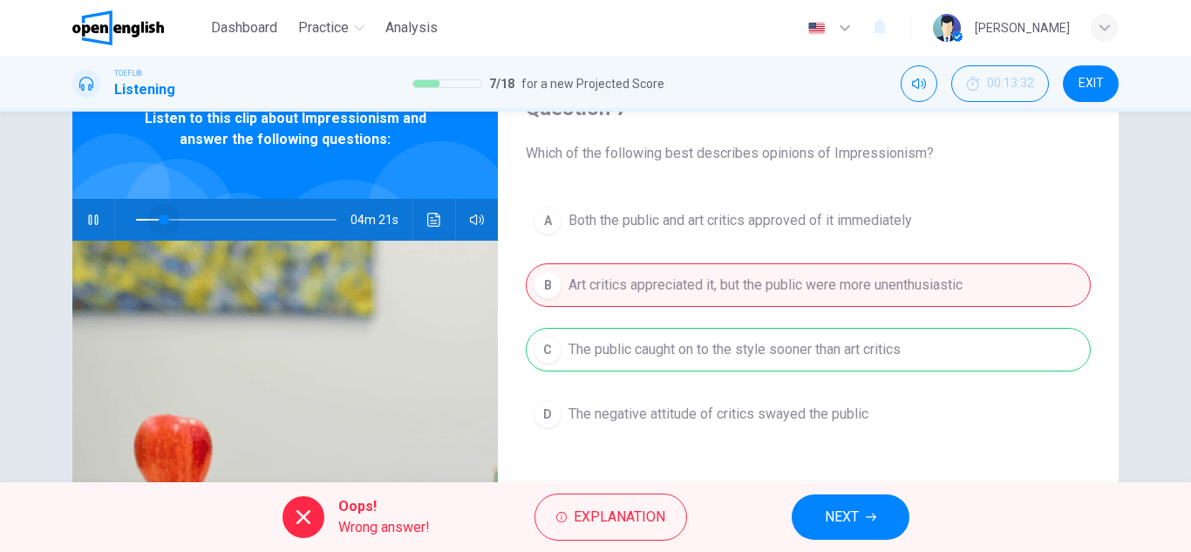
click at [160, 218] on span at bounding box center [236, 220] width 201 height 24
click at [653, 507] on span "Explanation" at bounding box center [620, 517] width 92 height 24
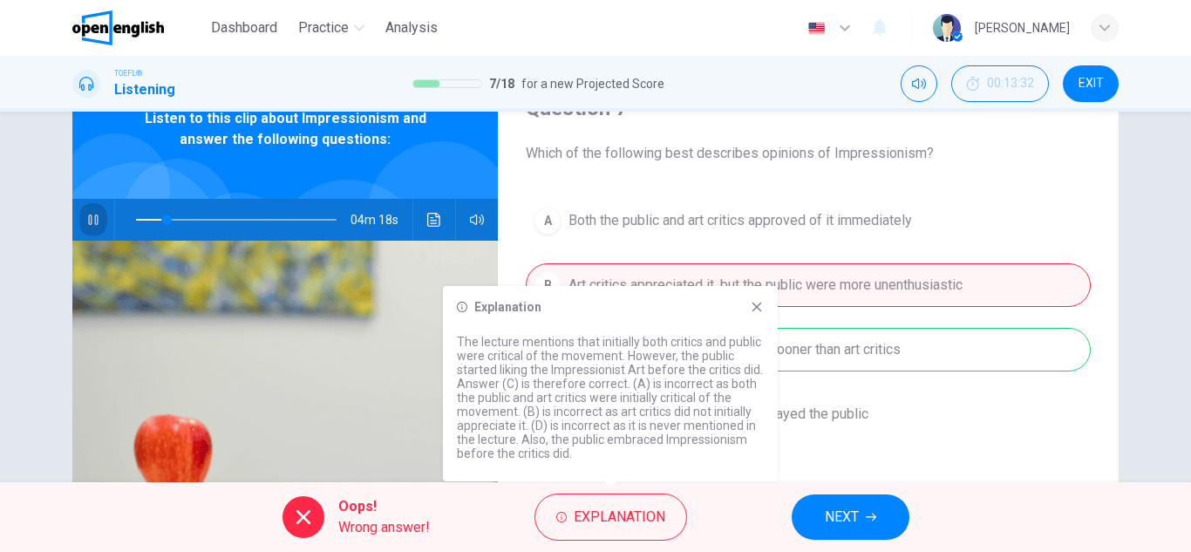
click at [80, 218] on button "button" at bounding box center [93, 220] width 28 height 42
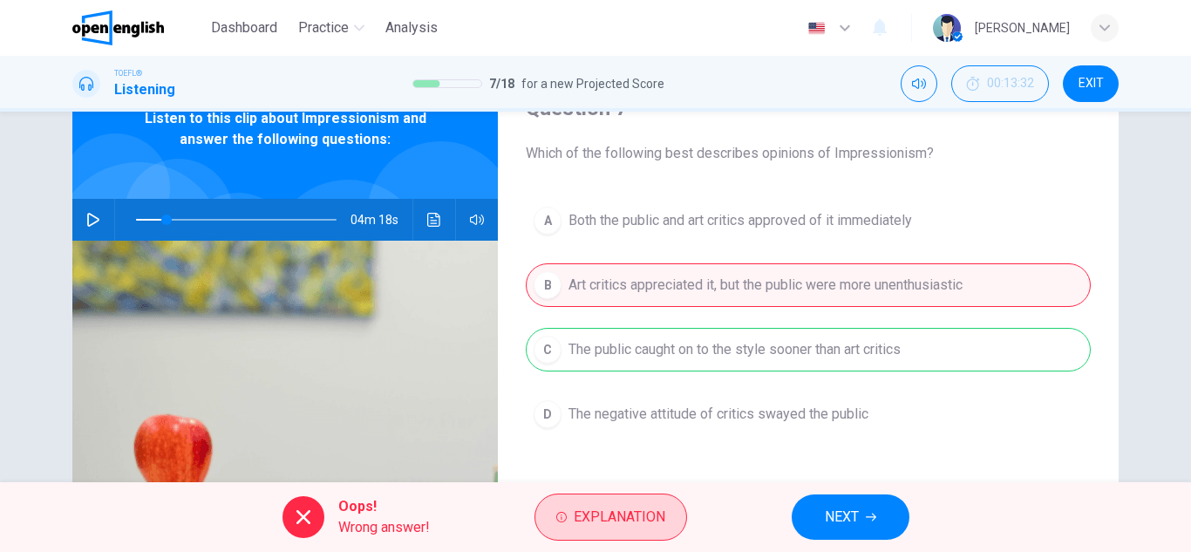
click at [586, 530] on button "Explanation" at bounding box center [610, 516] width 153 height 47
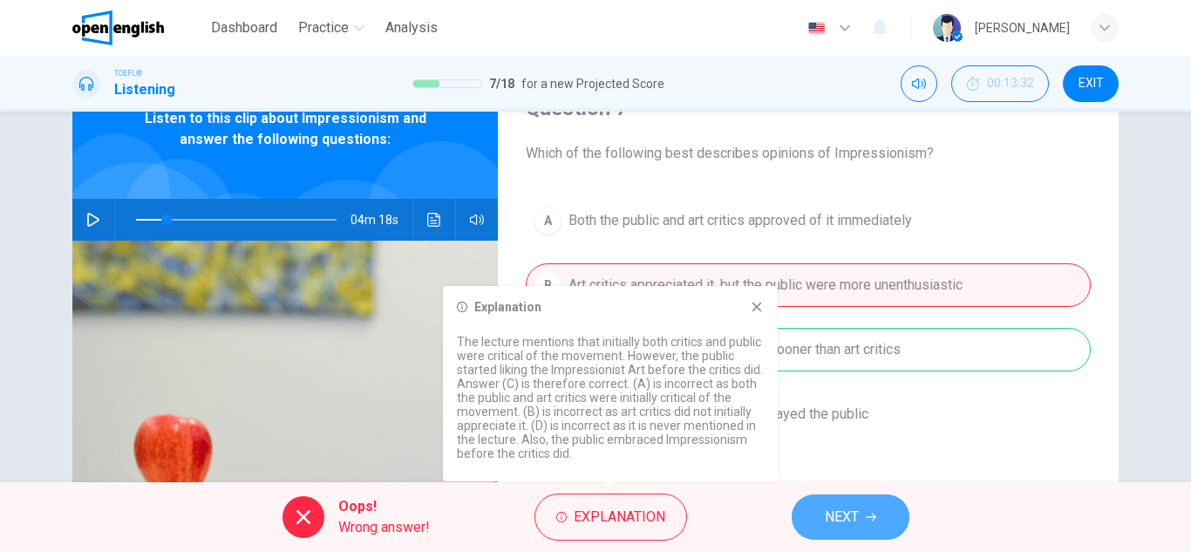
click at [827, 514] on span "NEXT" at bounding box center [842, 517] width 34 height 24
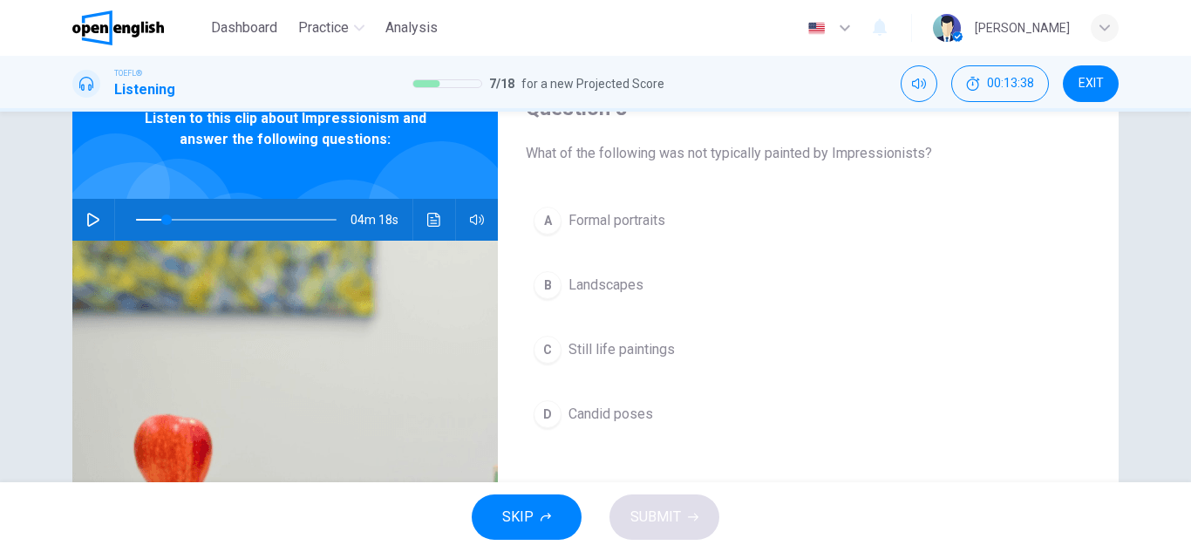
scroll to position [0, 0]
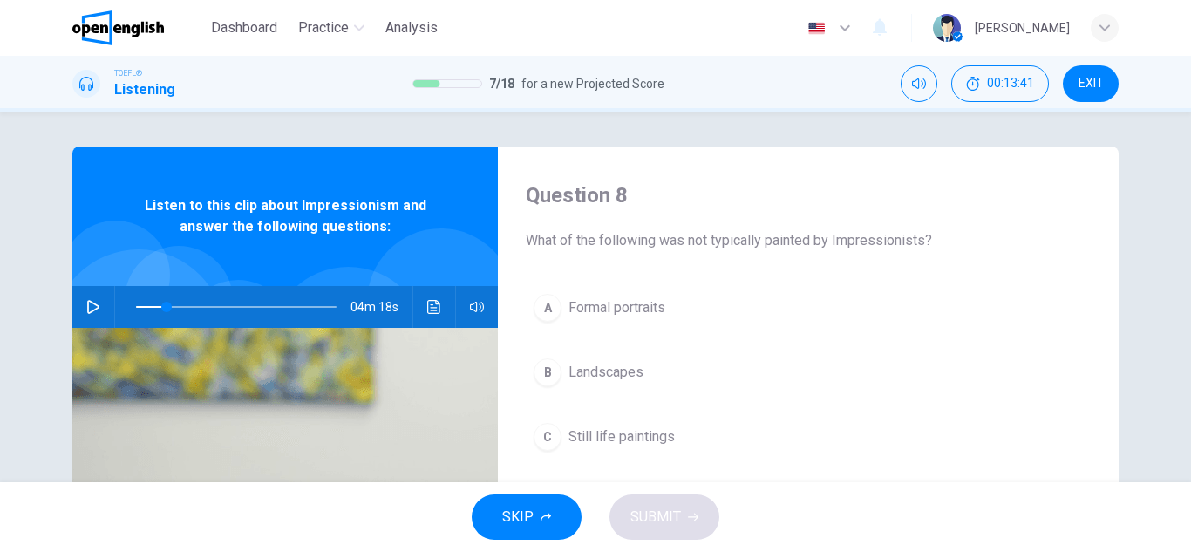
click at [79, 309] on button "button" at bounding box center [93, 307] width 28 height 42
click at [609, 306] on span "Formal portraits" at bounding box center [616, 307] width 97 height 21
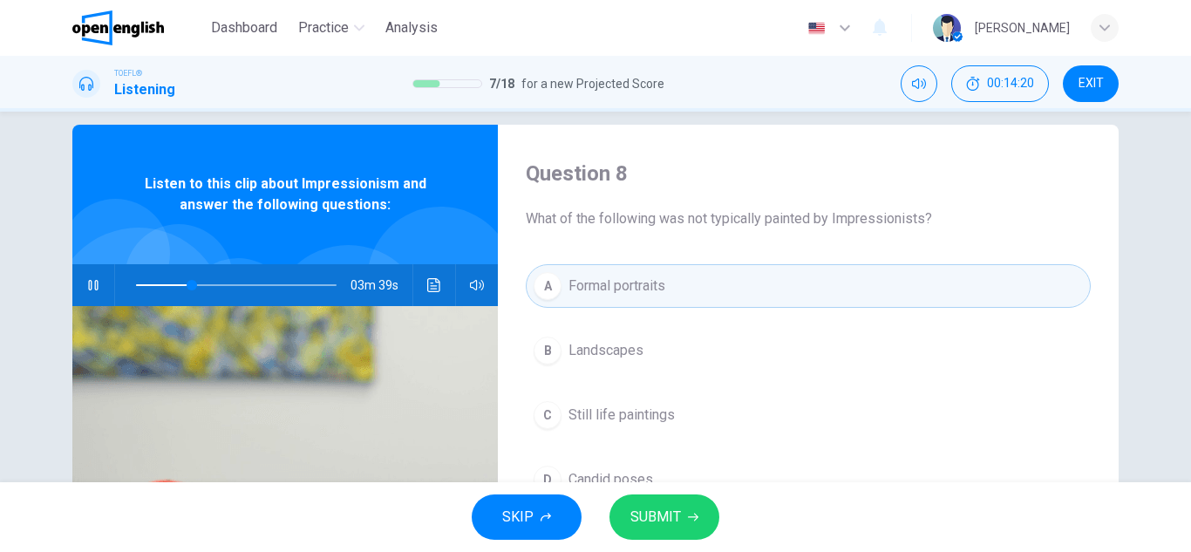
scroll to position [87, 0]
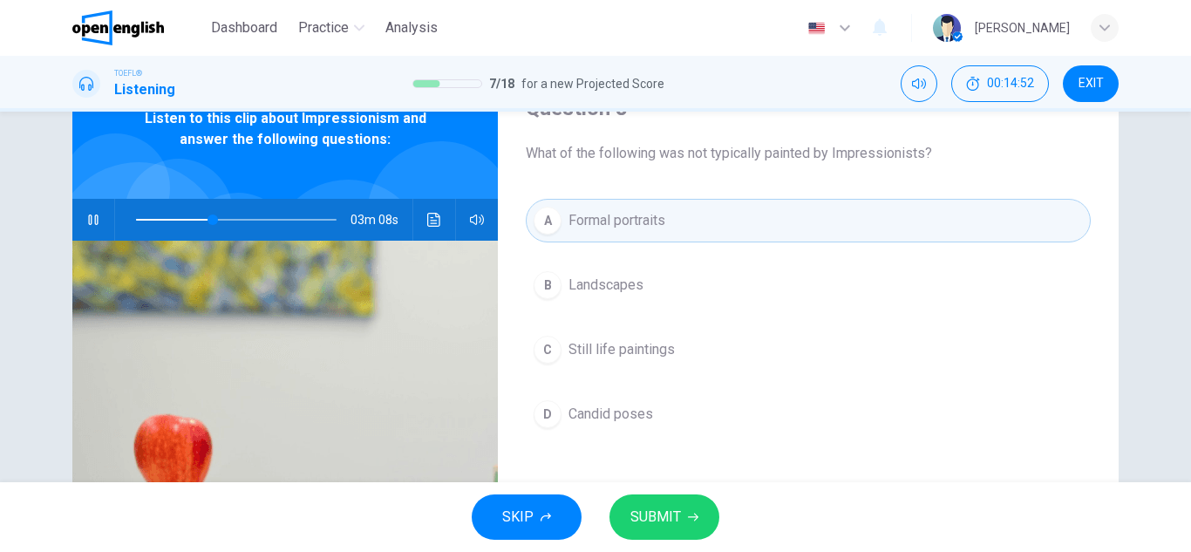
click at [690, 509] on button "SUBMIT" at bounding box center [664, 516] width 110 height 45
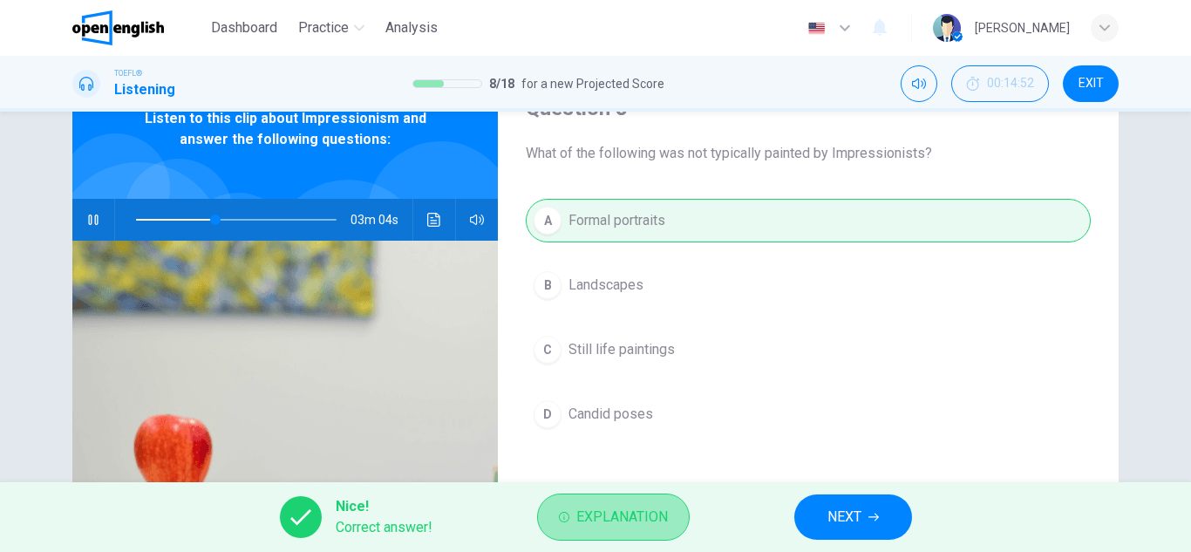
click at [635, 512] on span "Explanation" at bounding box center [622, 517] width 92 height 24
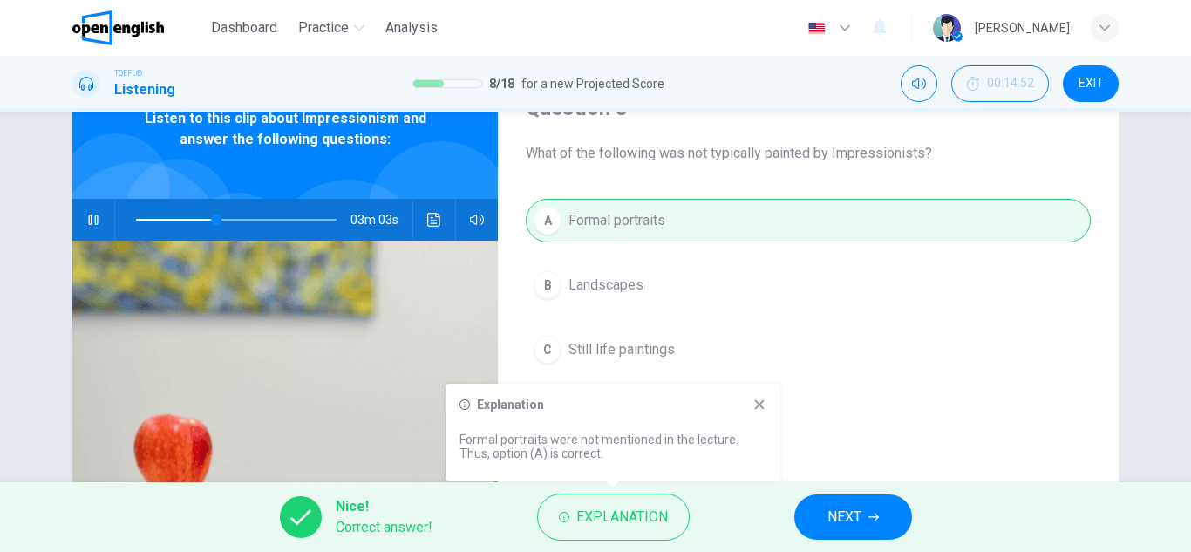
click at [88, 219] on icon "button" at bounding box center [93, 220] width 14 height 14
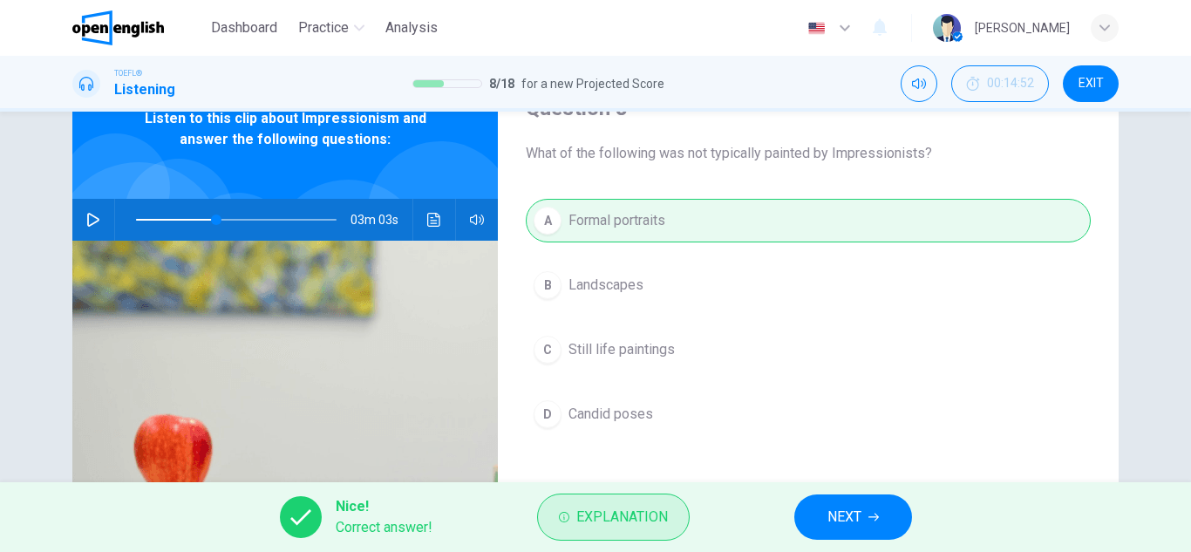
click at [570, 509] on button "Explanation" at bounding box center [613, 516] width 153 height 47
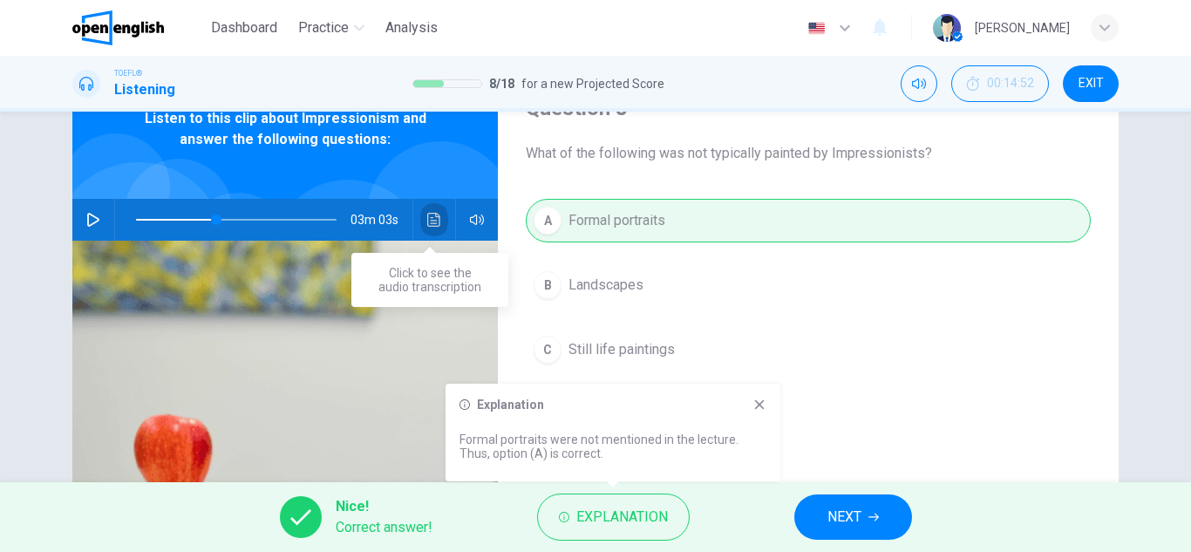
click at [421, 228] on button "Click to see the audio transcription" at bounding box center [434, 220] width 28 height 42
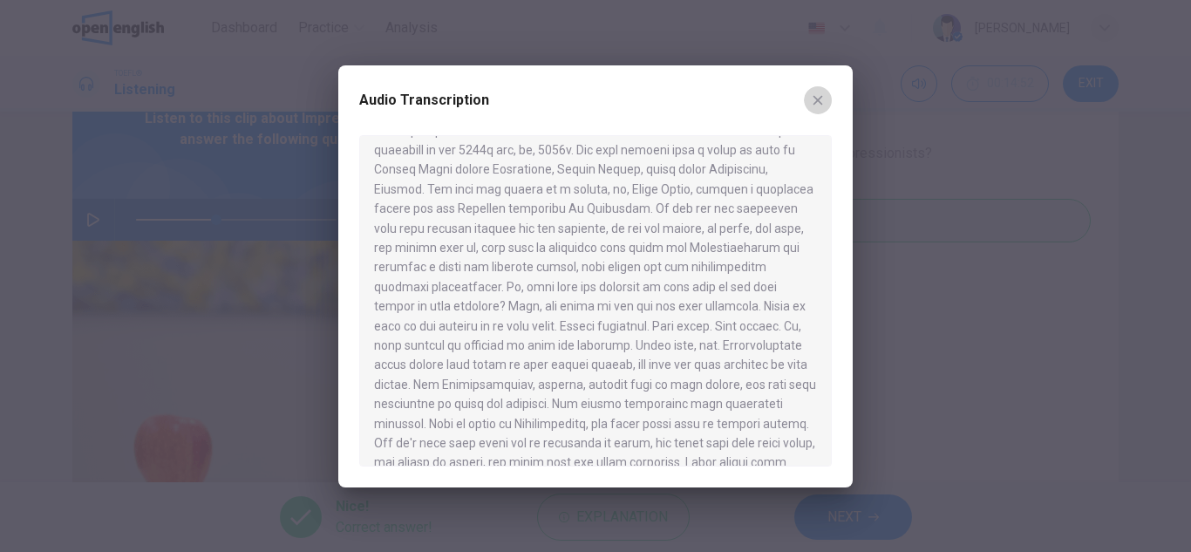
click at [807, 92] on button "button" at bounding box center [818, 100] width 28 height 28
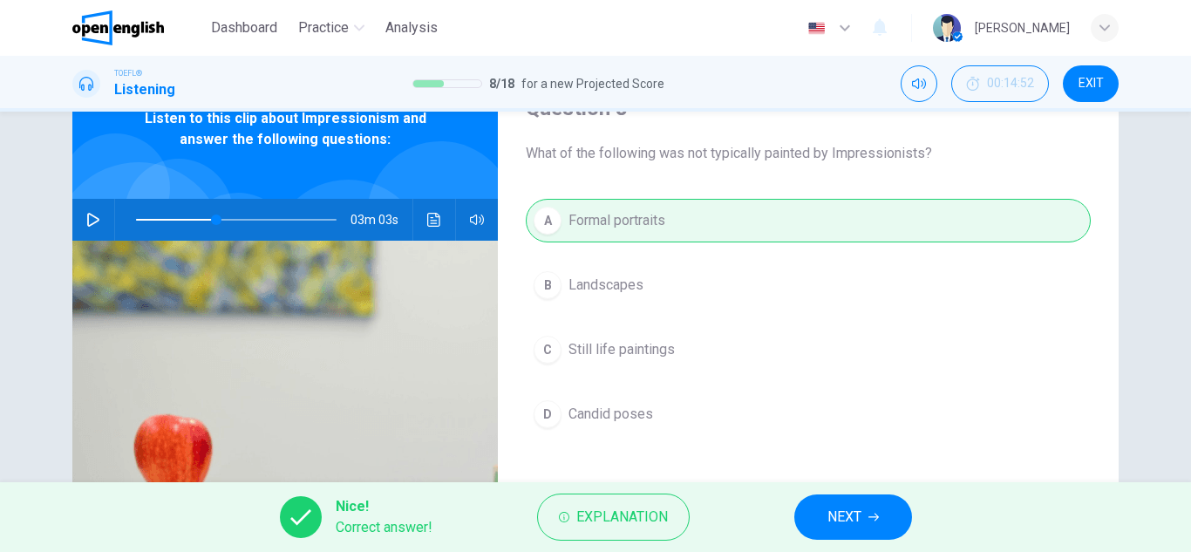
click at [847, 525] on span "NEXT" at bounding box center [844, 517] width 34 height 24
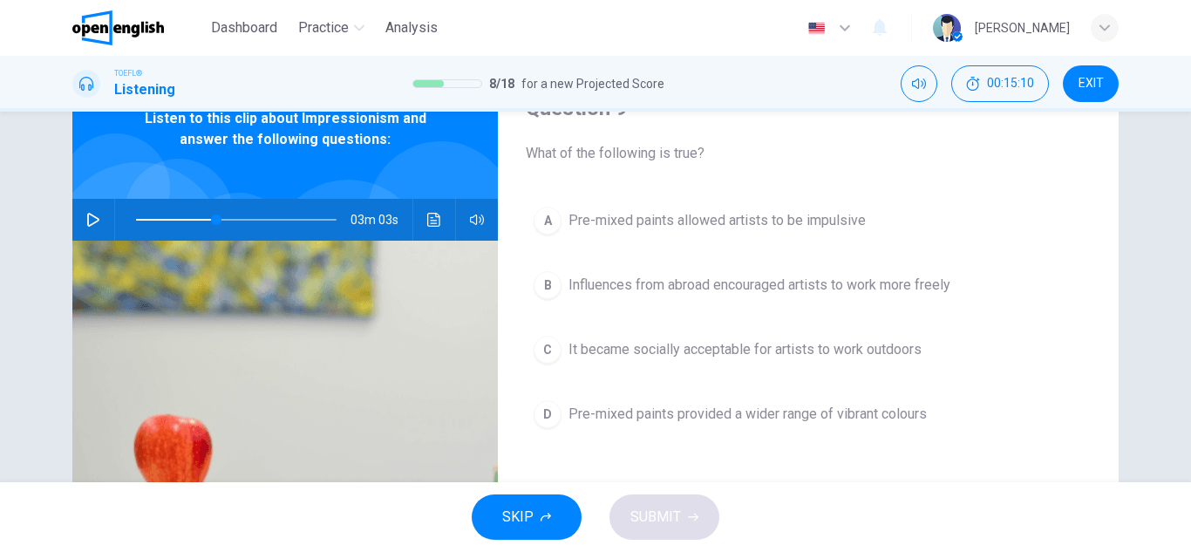
scroll to position [0, 0]
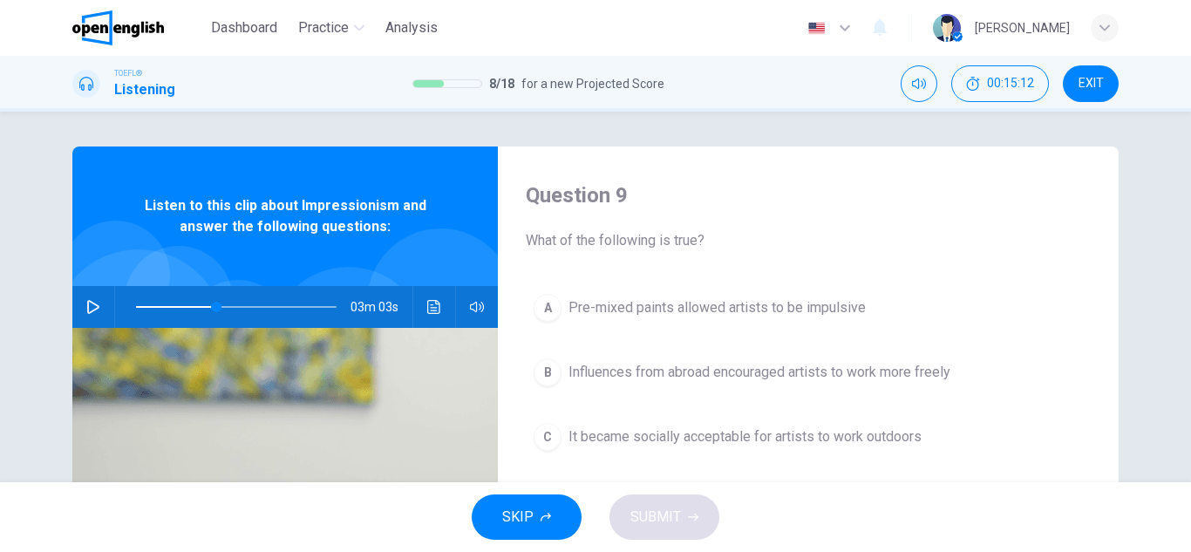
click at [86, 307] on icon "button" at bounding box center [93, 307] width 14 height 14
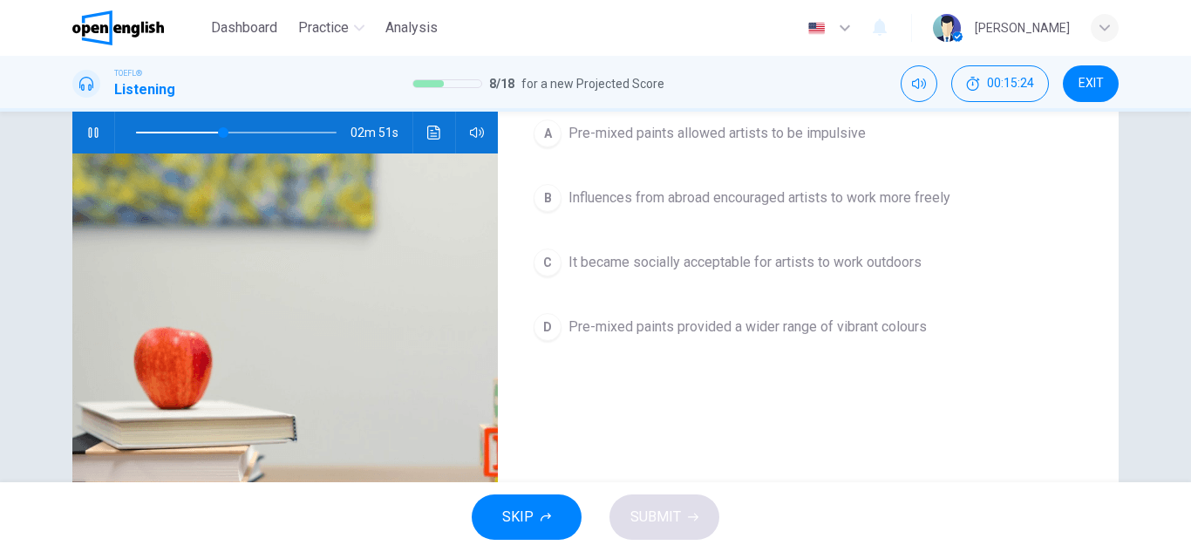
scroll to position [87, 0]
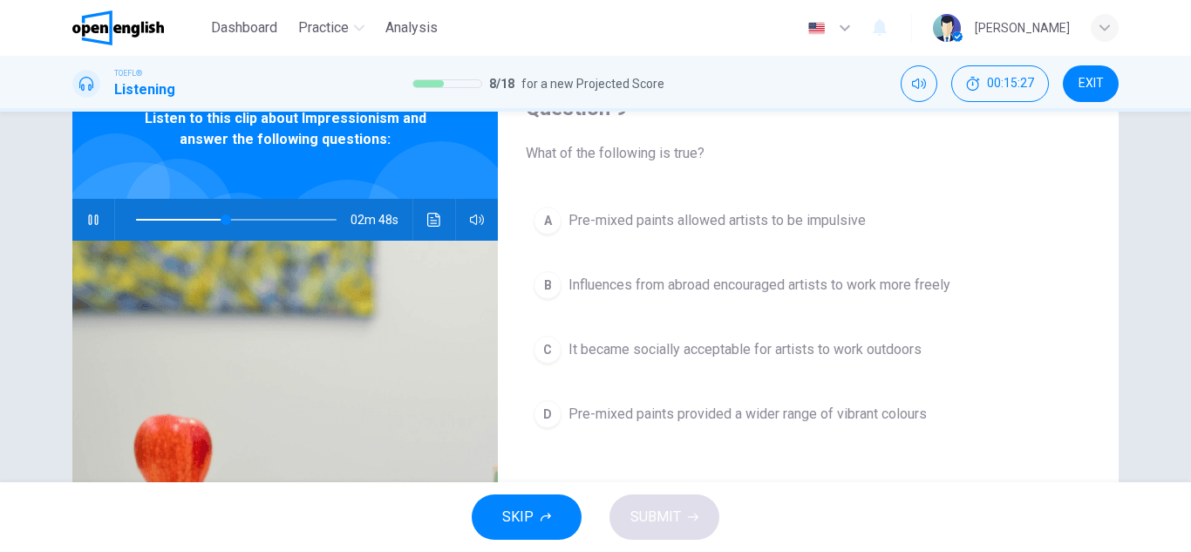
click at [769, 356] on span "It became socially acceptable for artists to work outdoors" at bounding box center [744, 349] width 353 height 21
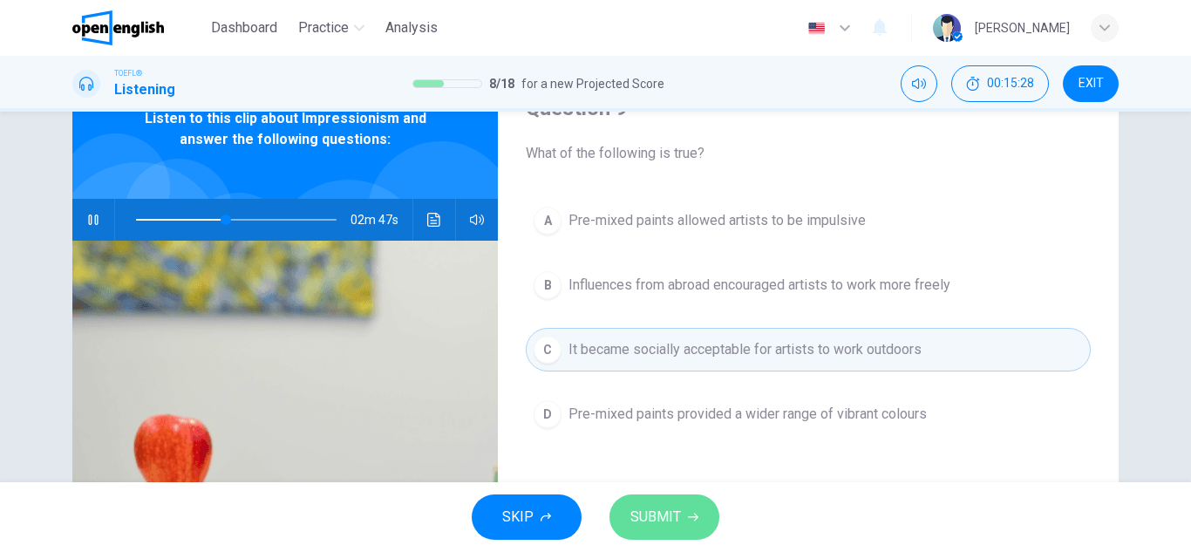
click at [660, 526] on span "SUBMIT" at bounding box center [655, 517] width 51 height 24
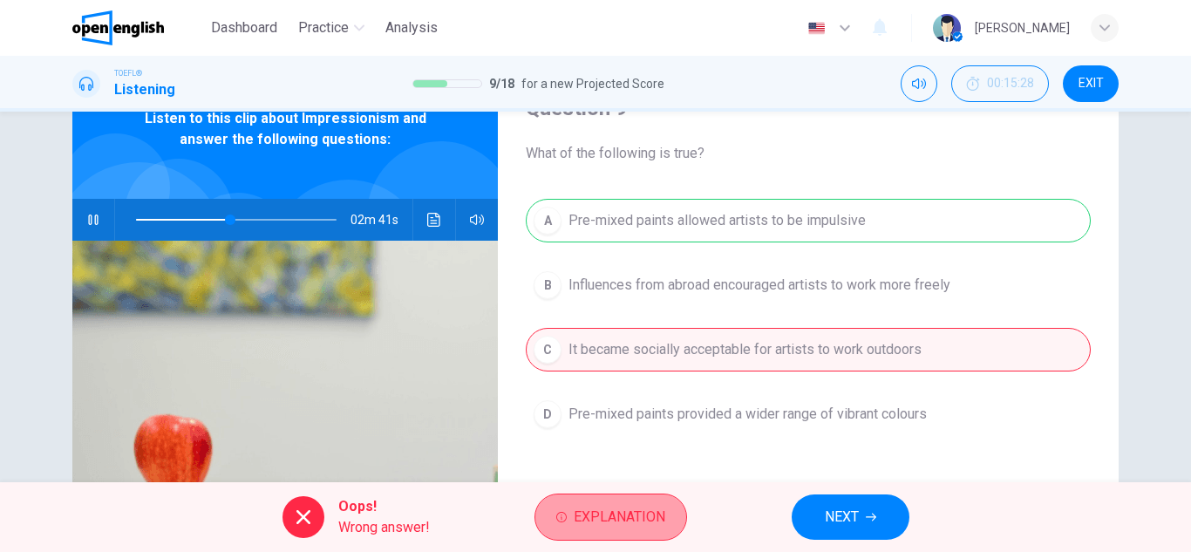
click at [650, 514] on span "Explanation" at bounding box center [620, 517] width 92 height 24
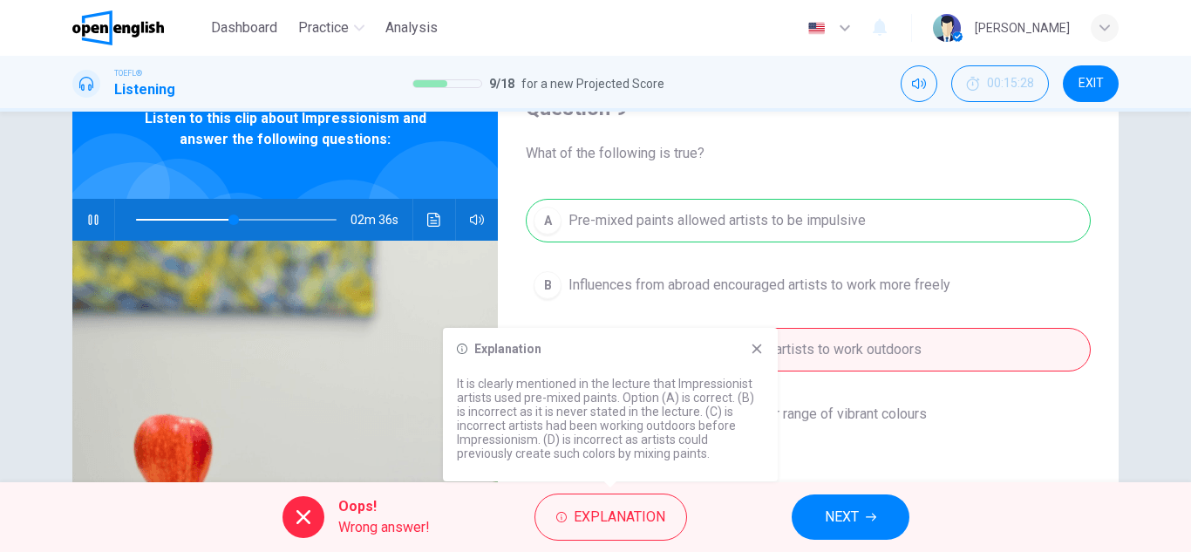
click at [775, 336] on div "Explanation It is clearly mentioned in the lecture that Impressionist artists u…" at bounding box center [610, 404] width 335 height 153
click at [765, 349] on div "Explanation It is clearly mentioned in the lecture that Impressionist artists u…" at bounding box center [610, 404] width 335 height 153
click at [759, 349] on icon at bounding box center [757, 349] width 14 height 14
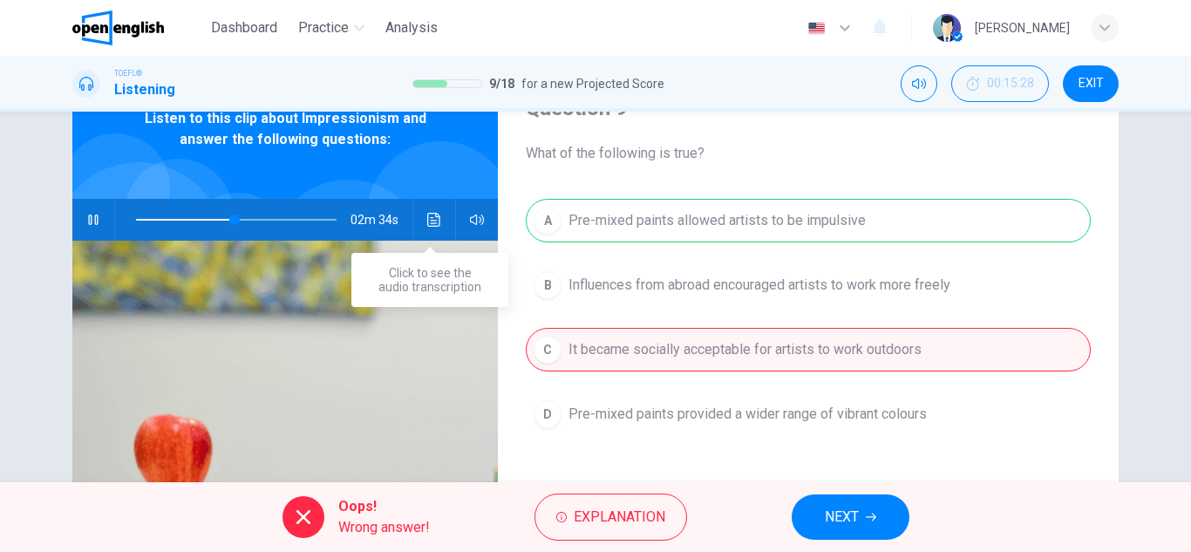
click at [435, 222] on icon "Click to see the audio transcription" at bounding box center [433, 220] width 13 height 14
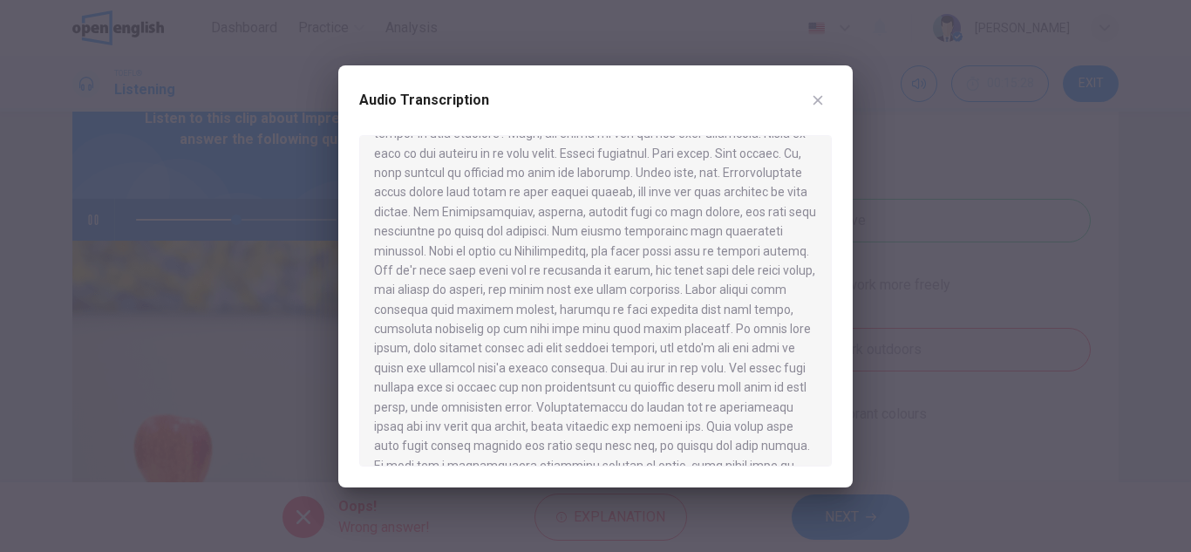
scroll to position [262, 0]
click at [817, 104] on icon "button" at bounding box center [818, 100] width 14 height 14
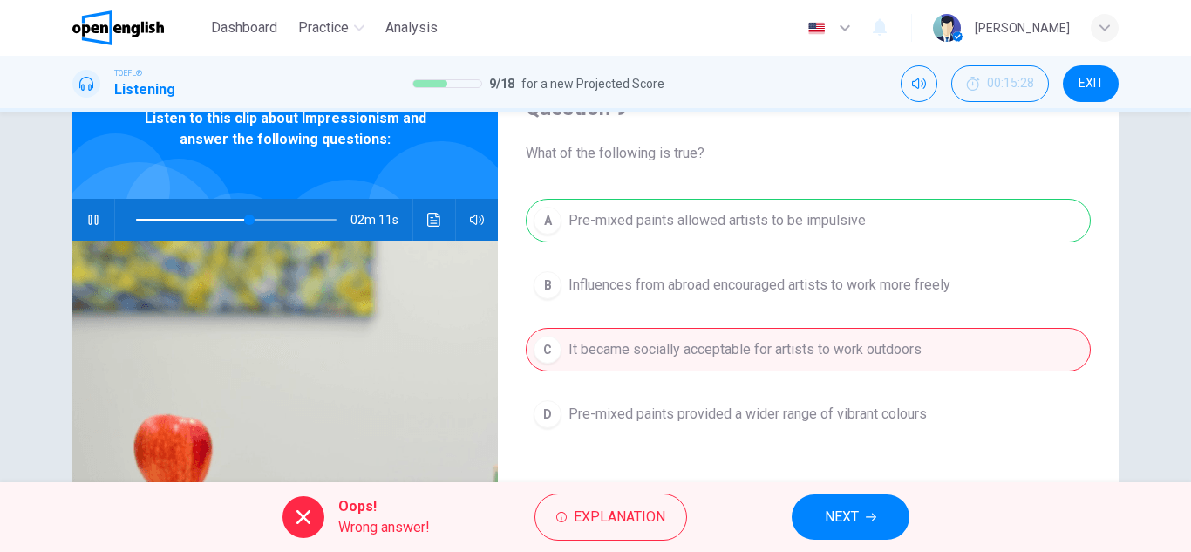
type input "**"
click at [873, 520] on icon "button" at bounding box center [871, 518] width 10 height 8
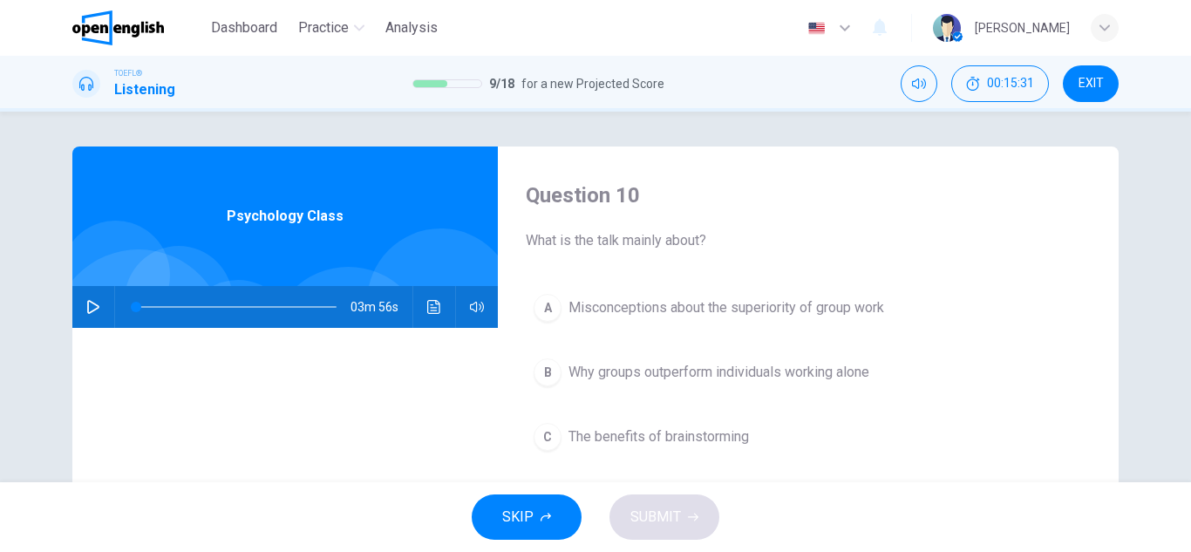
scroll to position [87, 0]
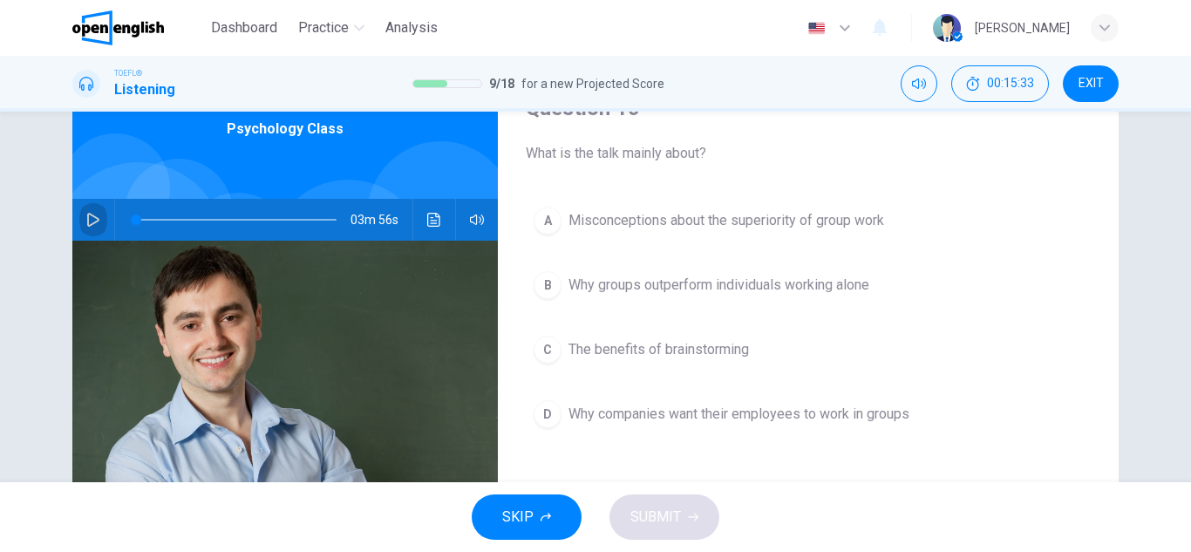
click at [88, 223] on icon "button" at bounding box center [93, 220] width 12 height 14
click at [88, 221] on icon "button" at bounding box center [93, 219] width 10 height 10
click at [88, 212] on button "button" at bounding box center [93, 220] width 28 height 42
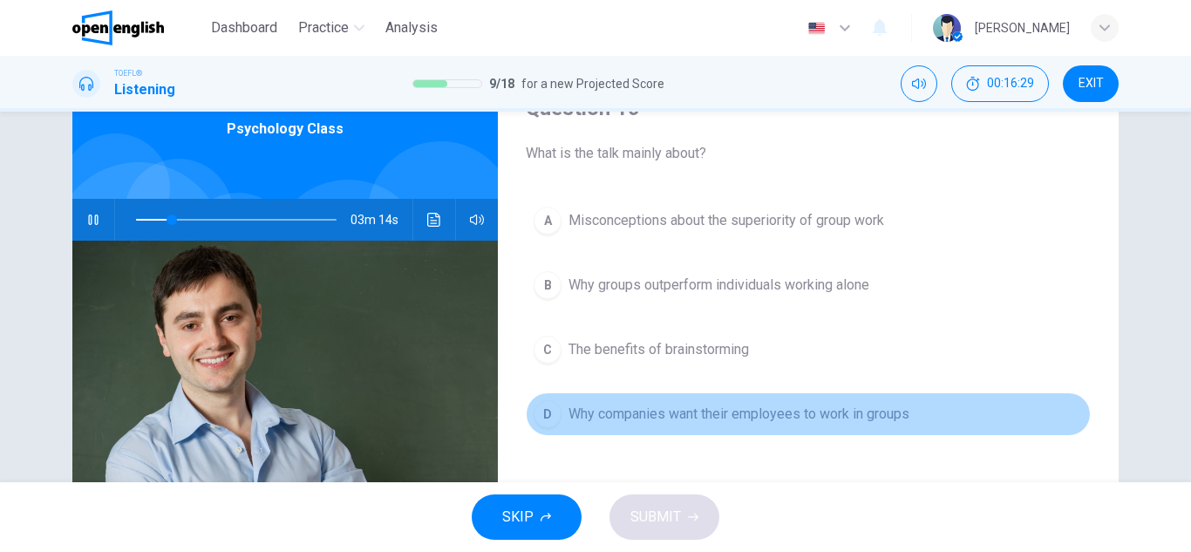
click at [623, 406] on span "Why companies want their employees to work in groups" at bounding box center [738, 414] width 341 height 21
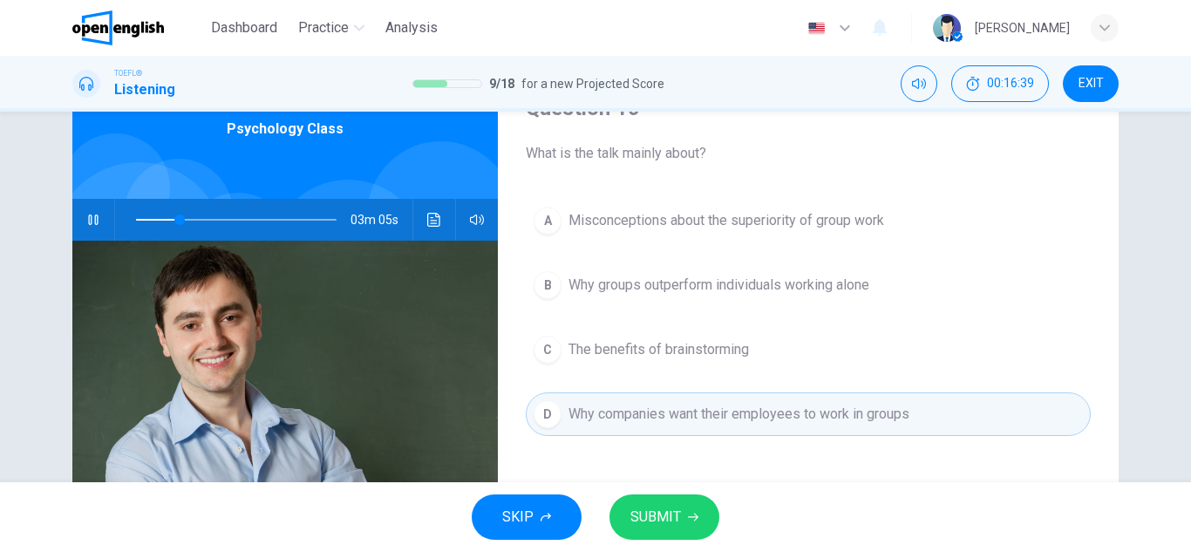
click at [709, 290] on span "Why groups outperform individuals working alone" at bounding box center [718, 285] width 301 height 21
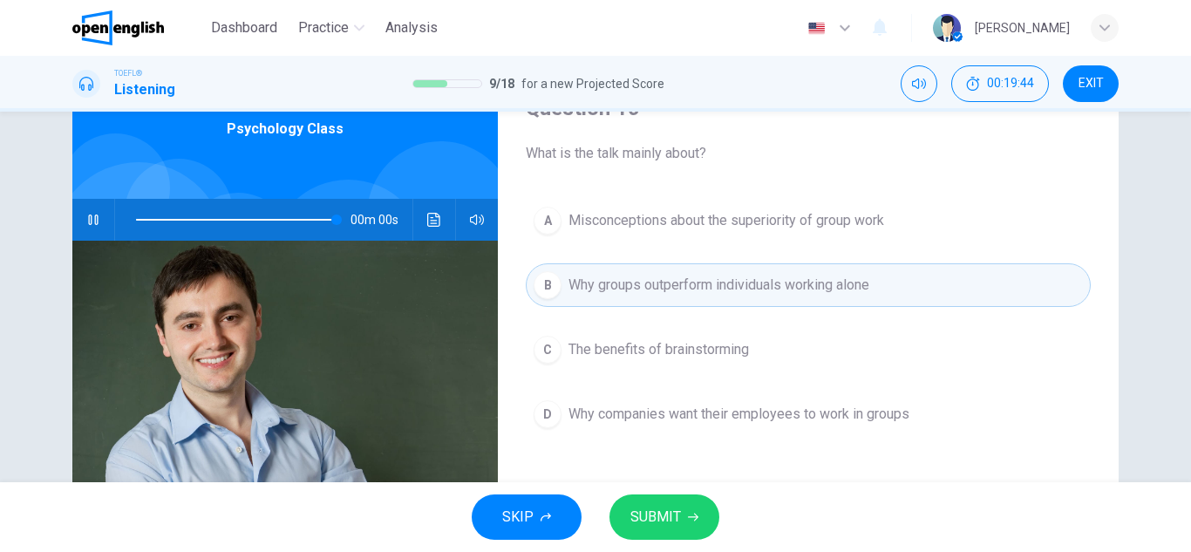
type input "*"
click at [793, 413] on span "Why companies want their employees to work in groups" at bounding box center [738, 414] width 341 height 21
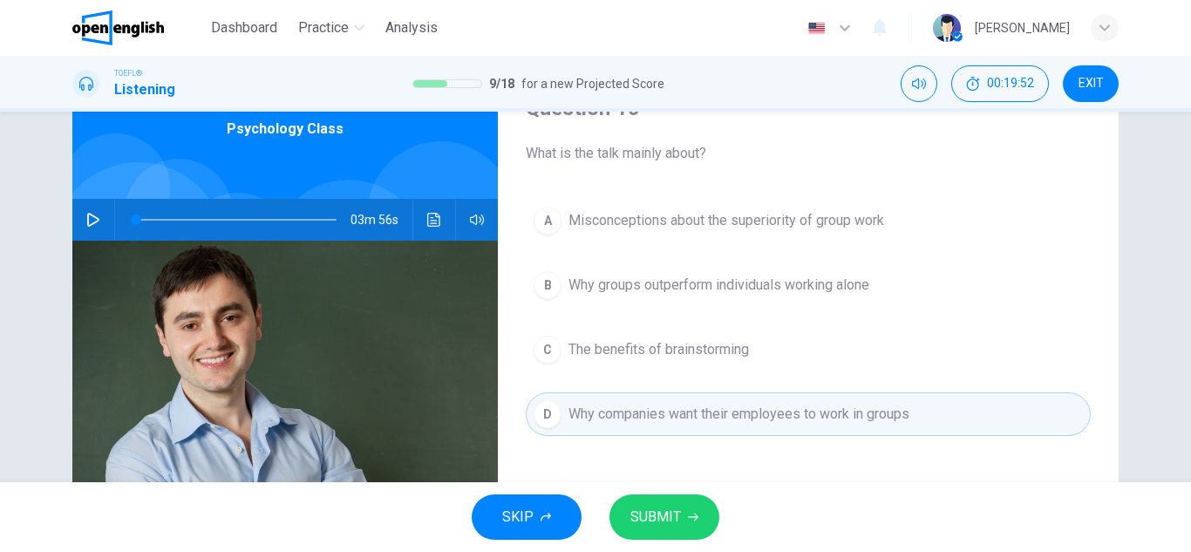
click at [758, 225] on span "Misconceptions about the superiority of group work" at bounding box center [726, 220] width 316 height 21
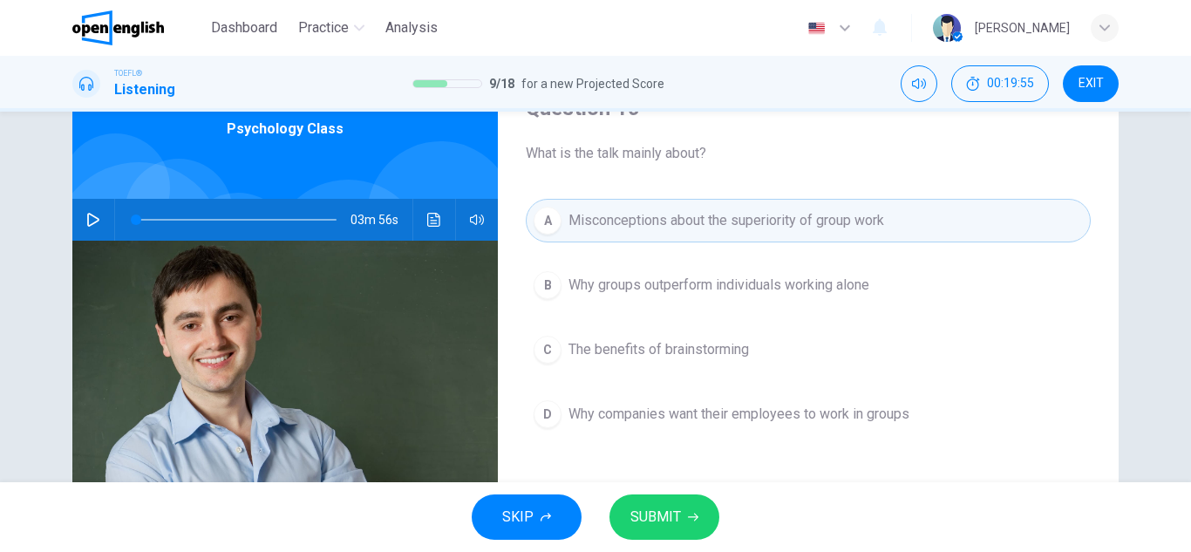
click at [684, 516] on button "SUBMIT" at bounding box center [664, 516] width 110 height 45
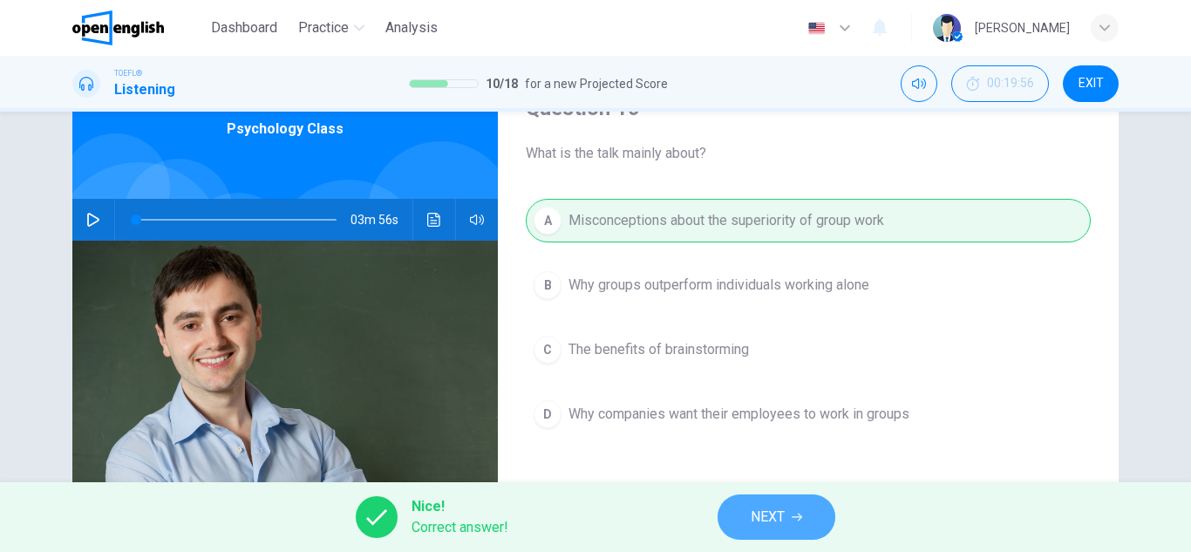
click at [778, 503] on button "NEXT" at bounding box center [777, 516] width 118 height 45
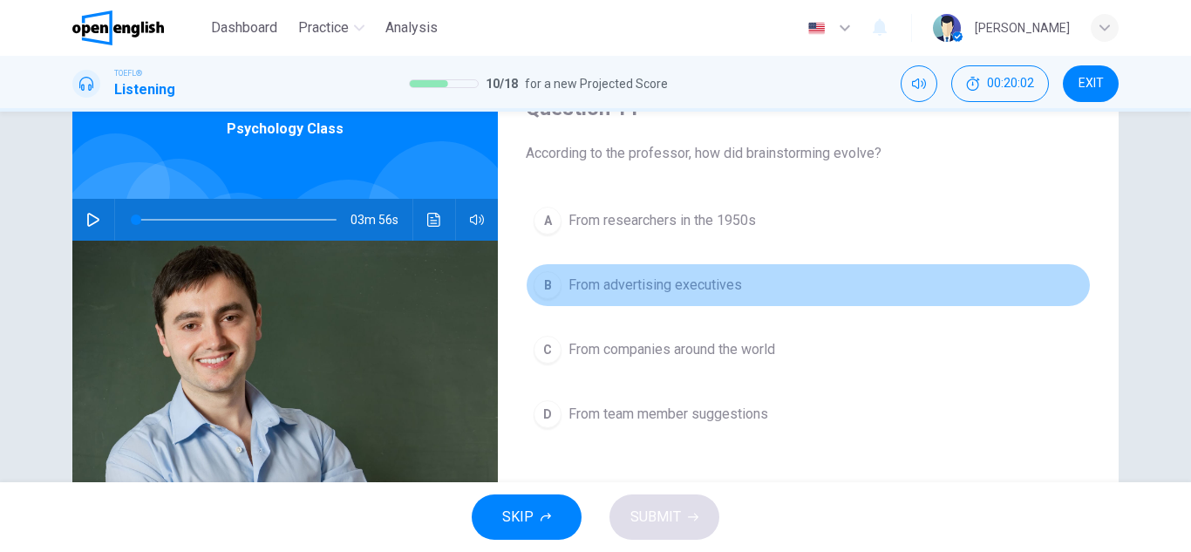
click at [650, 290] on span "From advertising executives" at bounding box center [654, 285] width 173 height 21
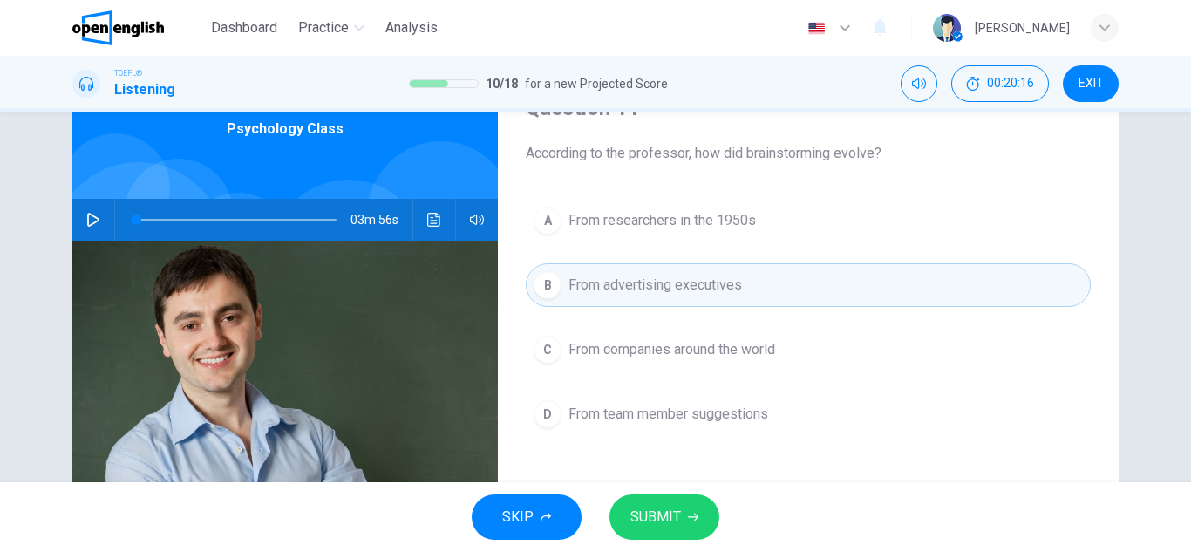
drag, startPoint x: 885, startPoint y: 152, endPoint x: 850, endPoint y: 153, distance: 34.9
click at [850, 153] on span "According to the professor, how did brainstorming evolve?" at bounding box center [808, 153] width 565 height 21
drag, startPoint x: 824, startPoint y: 153, endPoint x: 855, endPoint y: 160, distance: 32.0
click at [855, 160] on span "According to the professor, how did brainstorming evolve?" at bounding box center [808, 153] width 565 height 21
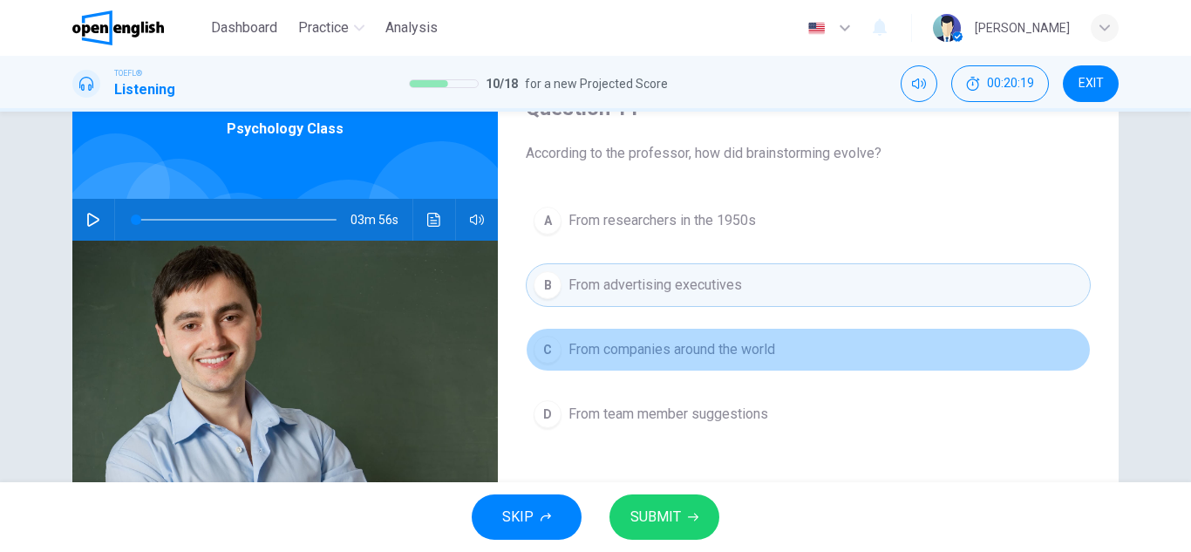
click at [806, 363] on button "C From companies around the world" at bounding box center [808, 350] width 565 height 44
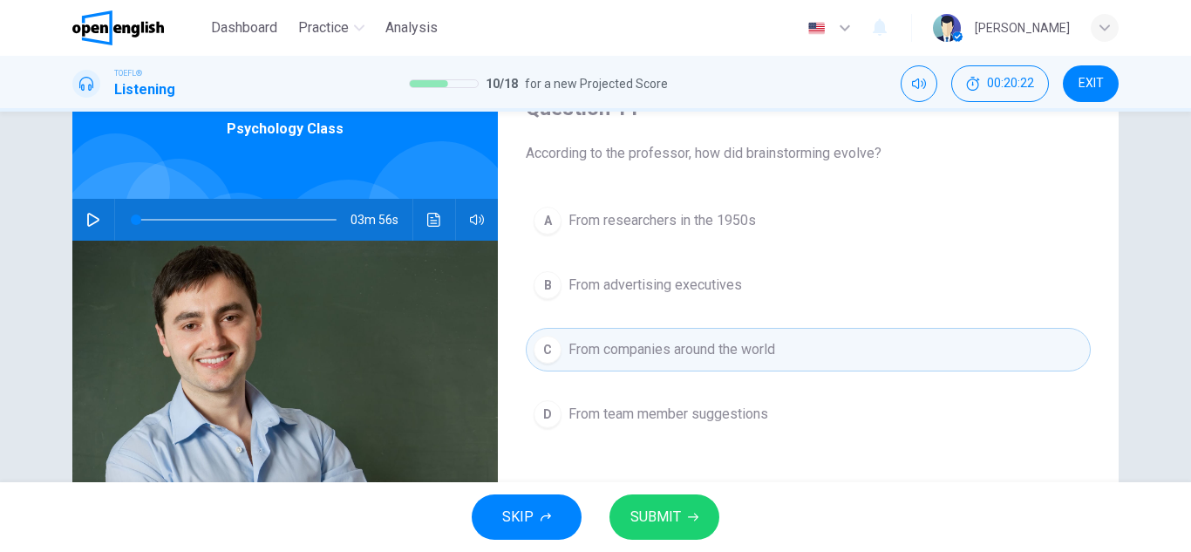
click at [676, 500] on button "SUBMIT" at bounding box center [664, 516] width 110 height 45
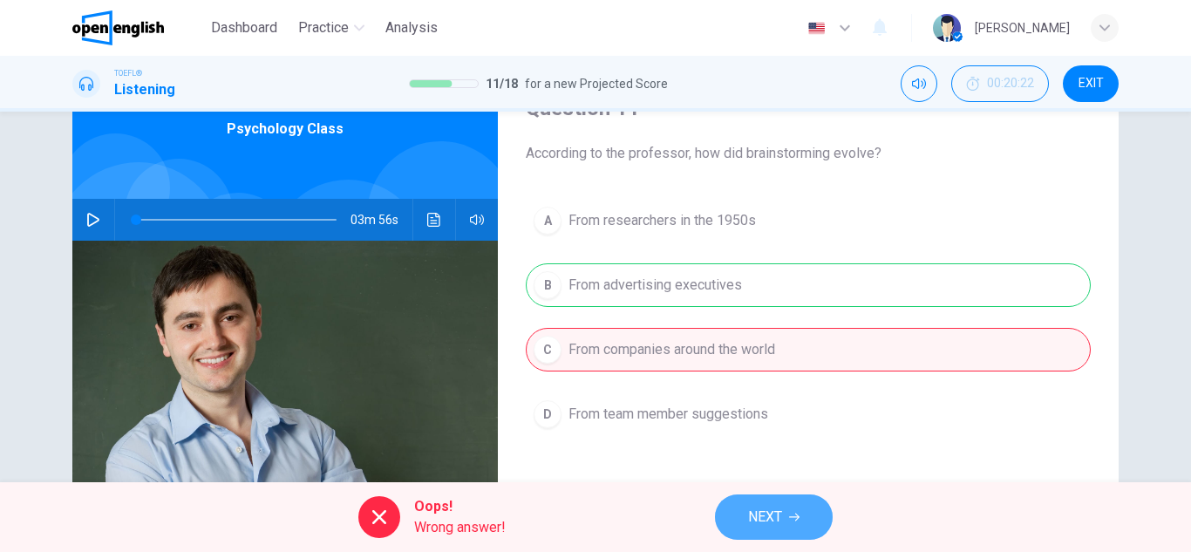
click at [794, 508] on button "NEXT" at bounding box center [774, 516] width 118 height 45
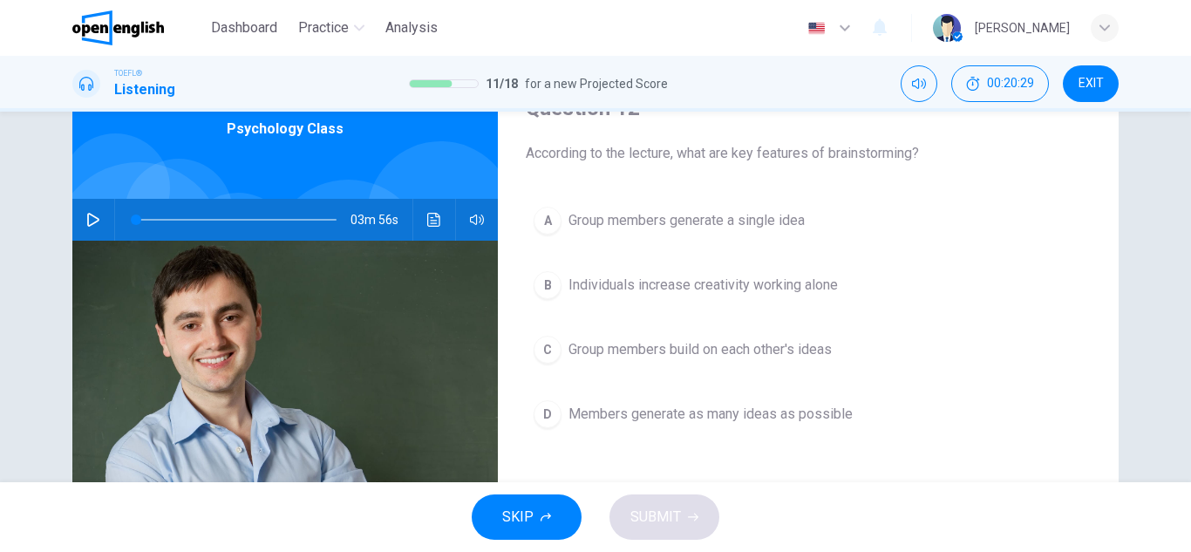
click at [700, 412] on span "Members generate as many ideas as possible" at bounding box center [710, 414] width 284 height 21
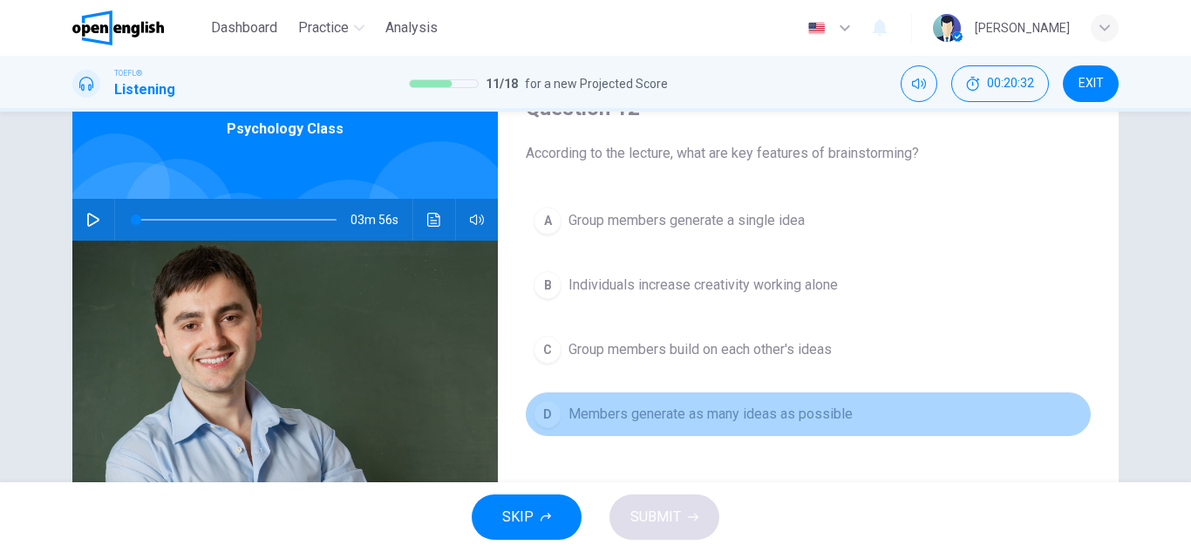
click at [588, 413] on span "Members generate as many ideas as possible" at bounding box center [710, 414] width 284 height 21
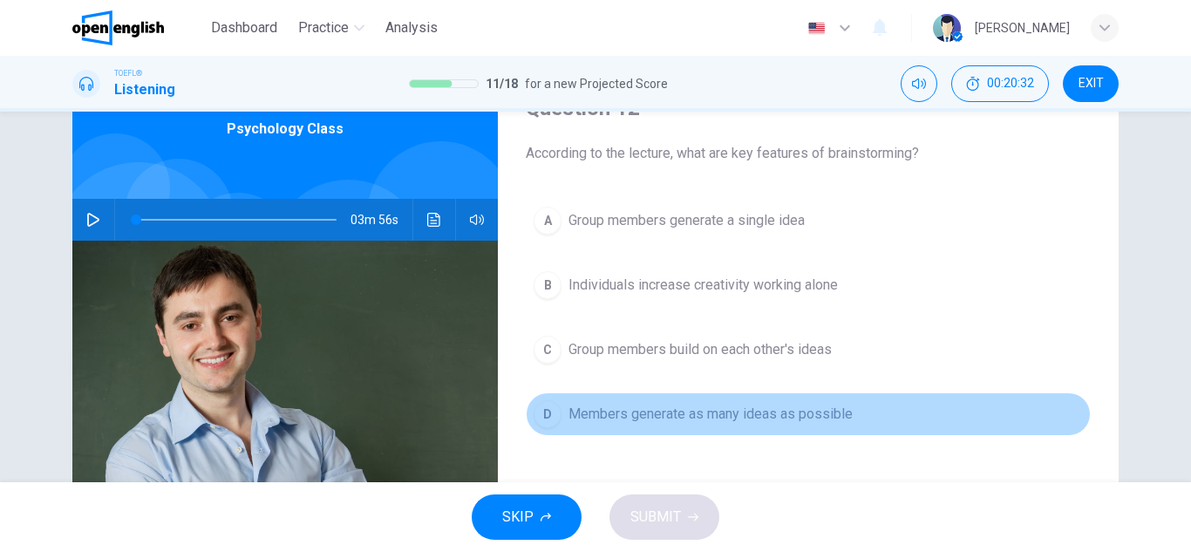
click at [588, 413] on span "Members generate as many ideas as possible" at bounding box center [710, 414] width 284 height 21
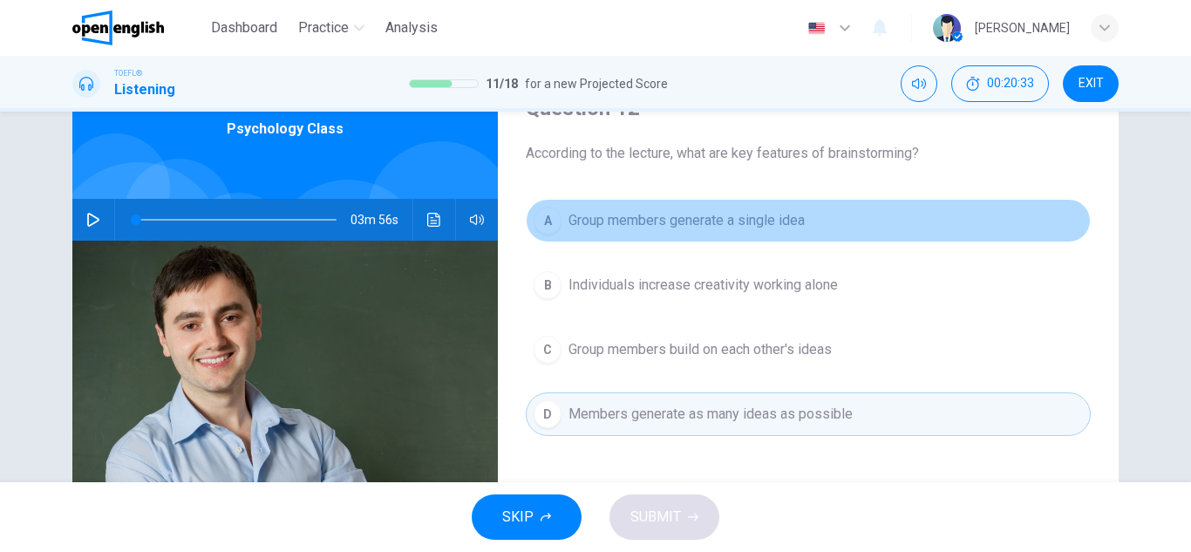
click at [621, 228] on span "Group members generate a single idea" at bounding box center [686, 220] width 236 height 21
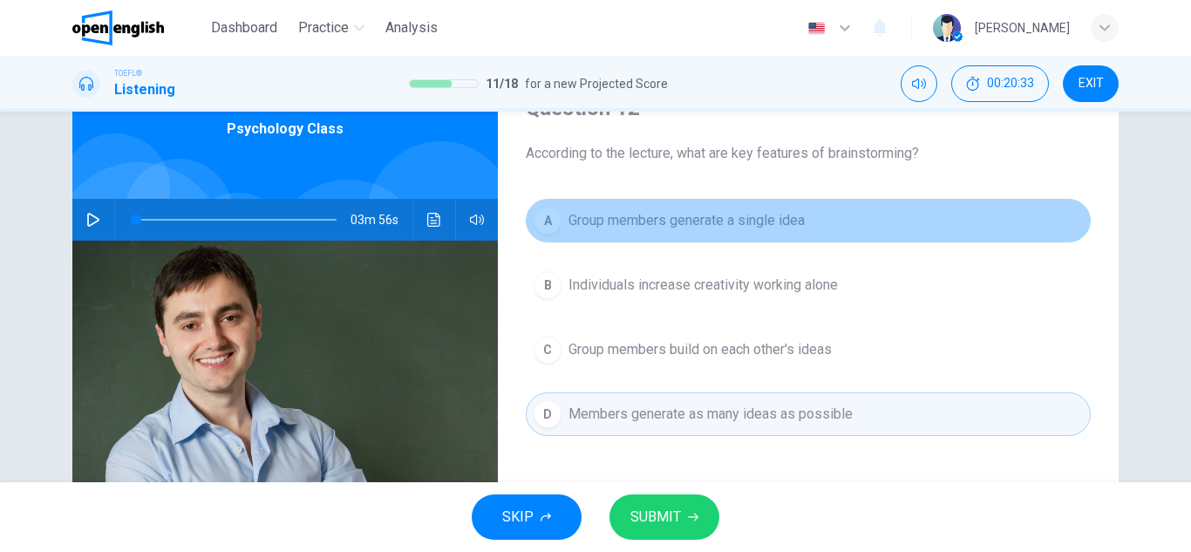
click at [621, 228] on span "Group members generate a single idea" at bounding box center [686, 220] width 236 height 21
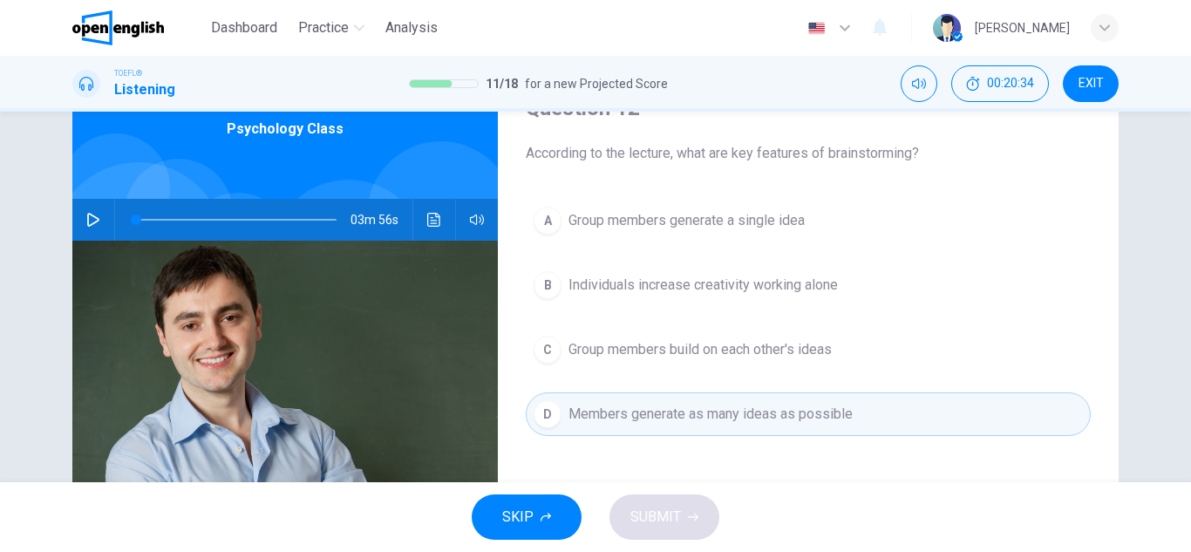
drag, startPoint x: 662, startPoint y: 440, endPoint x: 656, endPoint y: 427, distance: 14.4
click at [661, 439] on div "A Group members generate a single idea B Individuals increase creativity workin…" at bounding box center [808, 335] width 565 height 272
click at [654, 415] on span "Members generate as many ideas as possible" at bounding box center [710, 414] width 284 height 21
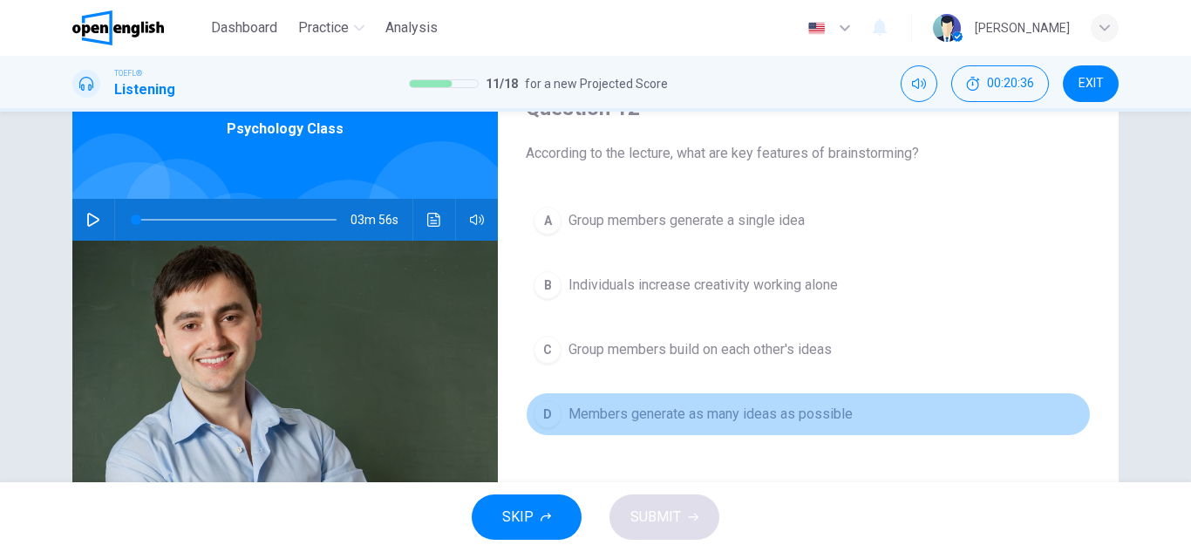
click at [648, 412] on span "Members generate as many ideas as possible" at bounding box center [710, 414] width 284 height 21
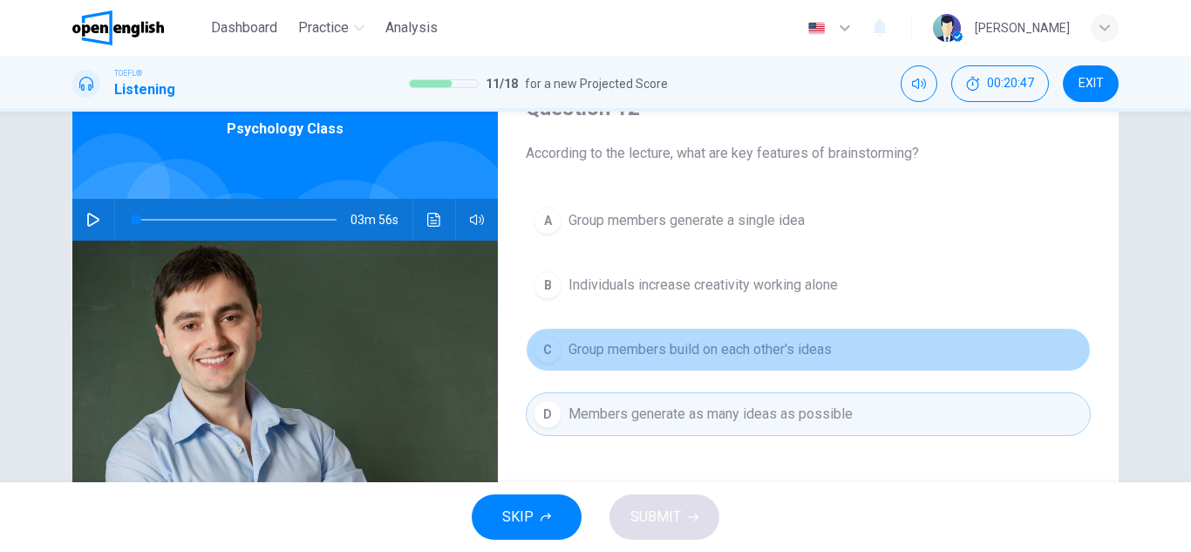
click at [738, 350] on span "Group members build on each other's ideas" at bounding box center [699, 349] width 263 height 21
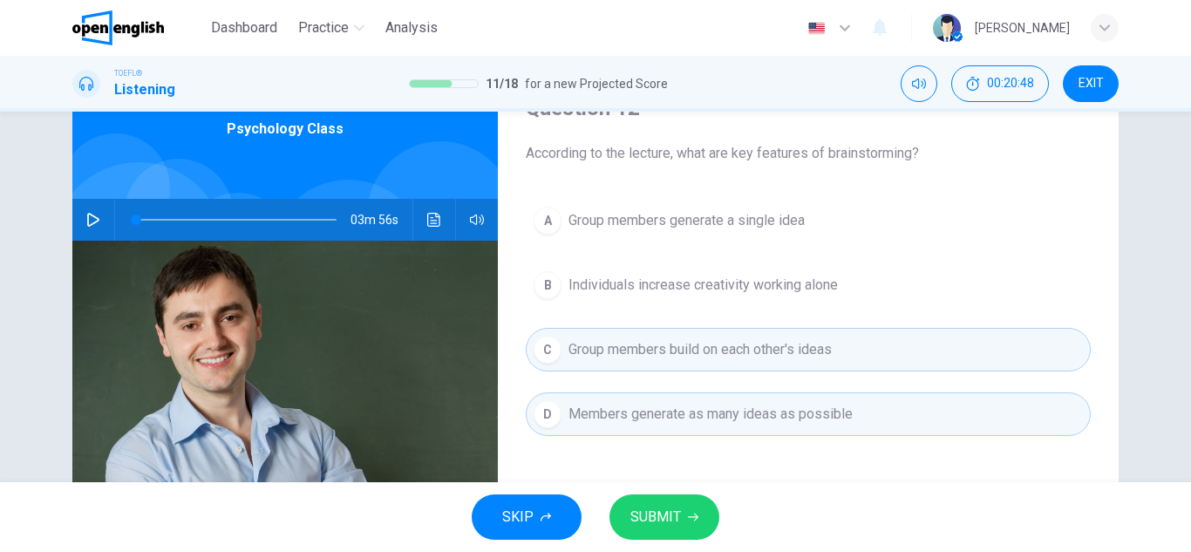
click at [689, 509] on button "SUBMIT" at bounding box center [664, 516] width 110 height 45
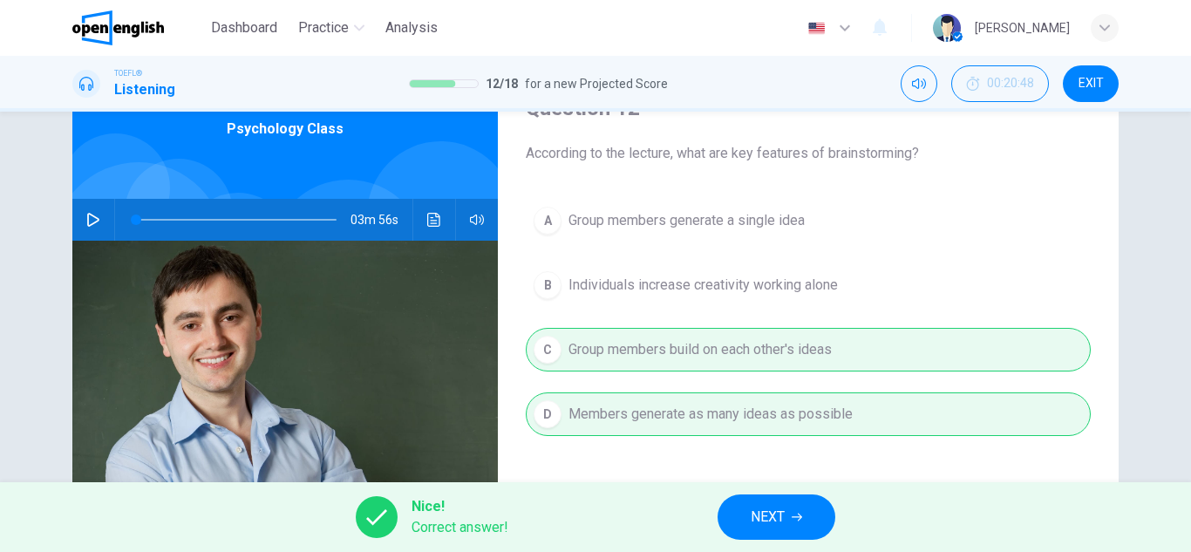
click at [786, 521] on button "NEXT" at bounding box center [777, 516] width 118 height 45
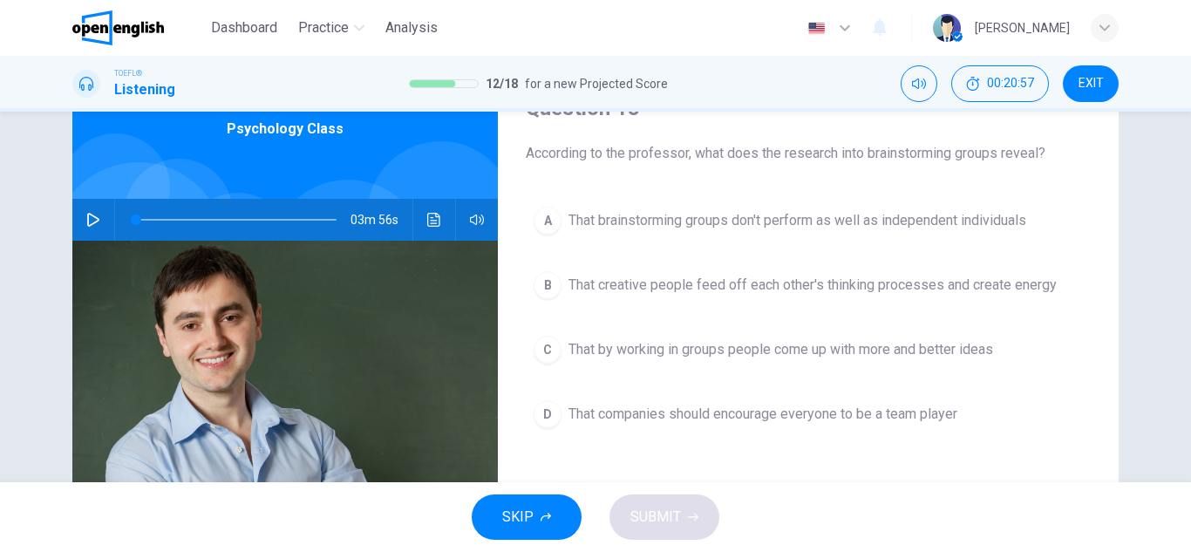
click at [787, 221] on span "That brainstorming groups don't perform as well as independent individuals" at bounding box center [797, 220] width 458 height 21
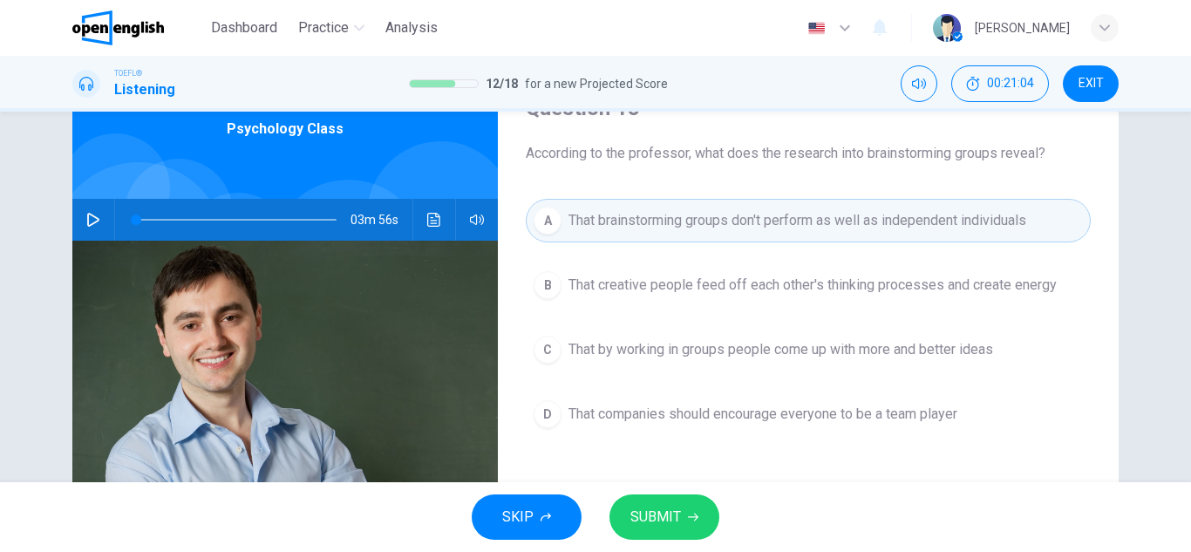
click at [671, 515] on span "SUBMIT" at bounding box center [655, 517] width 51 height 24
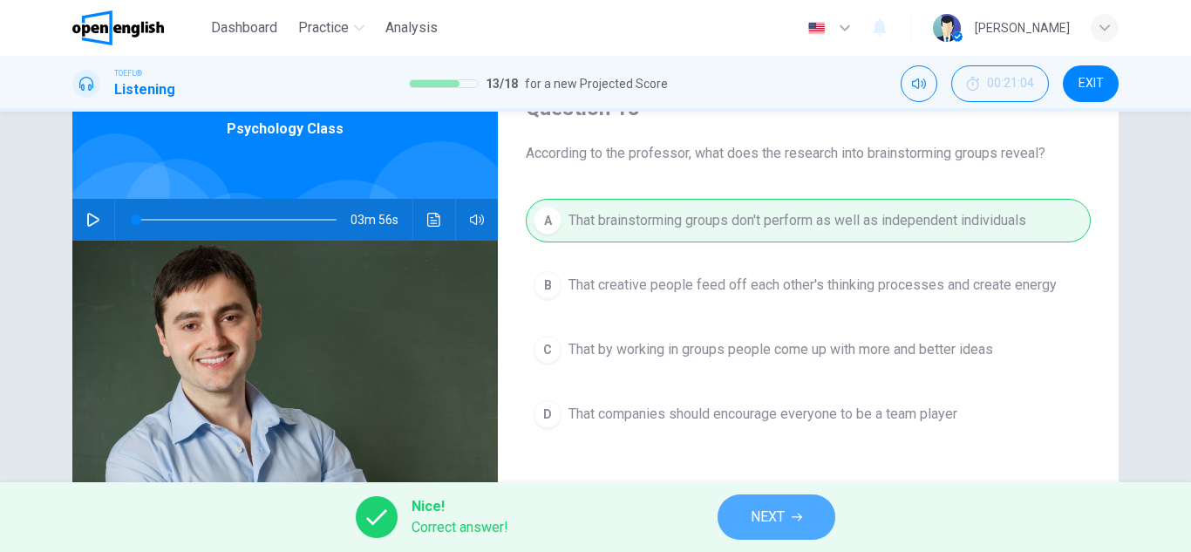
click at [779, 514] on span "NEXT" at bounding box center [768, 517] width 34 height 24
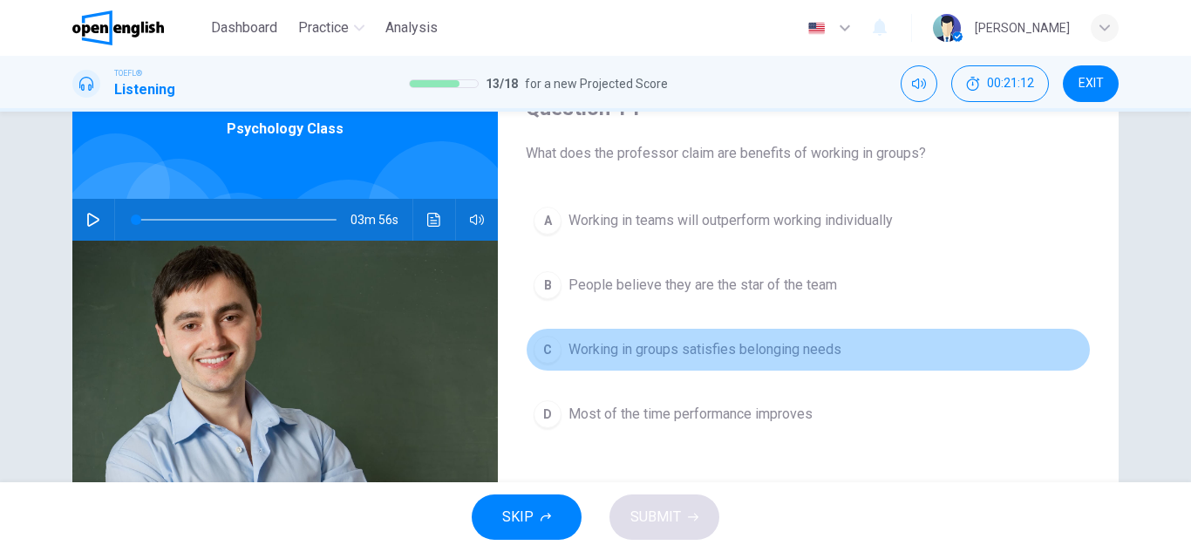
click at [643, 358] on span "Working in groups satisfies belonging needs" at bounding box center [704, 349] width 273 height 21
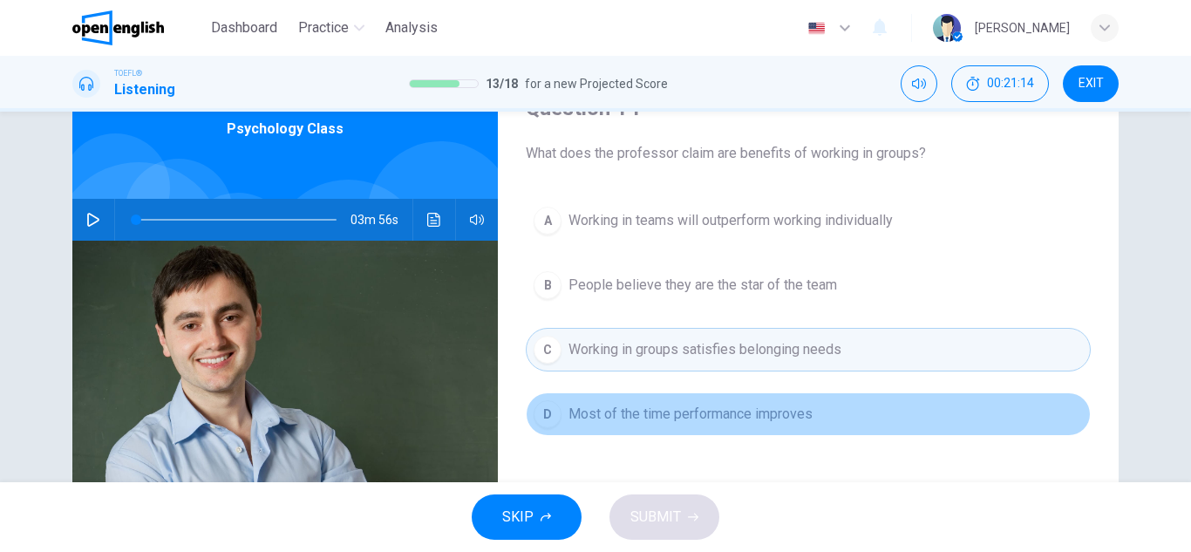
click at [645, 422] on span "Most of the time performance improves" at bounding box center [690, 414] width 244 height 21
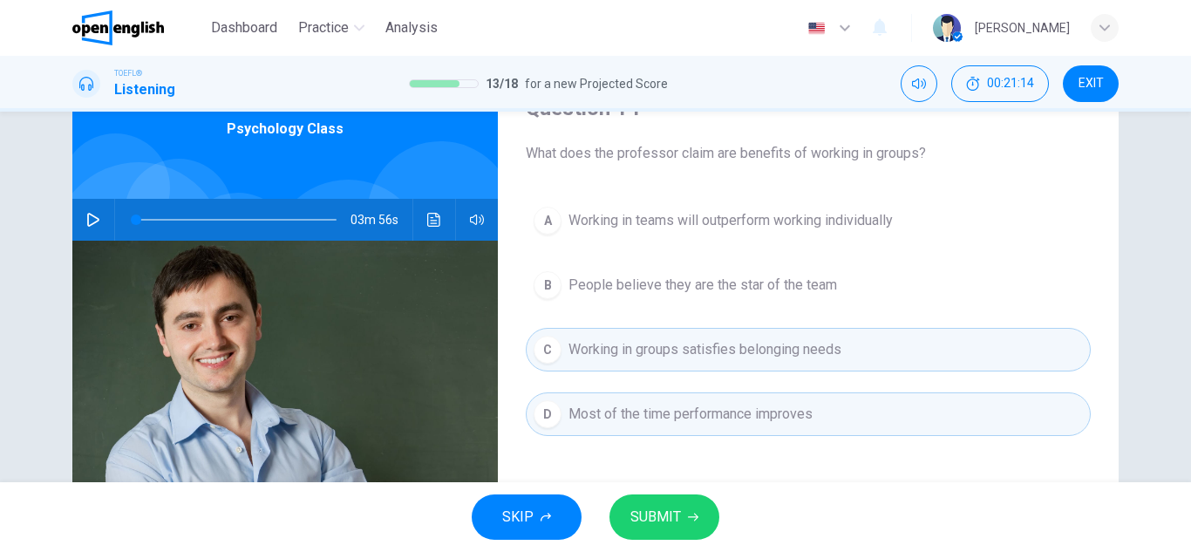
click at [645, 422] on span "Most of the time performance improves" at bounding box center [690, 414] width 244 height 21
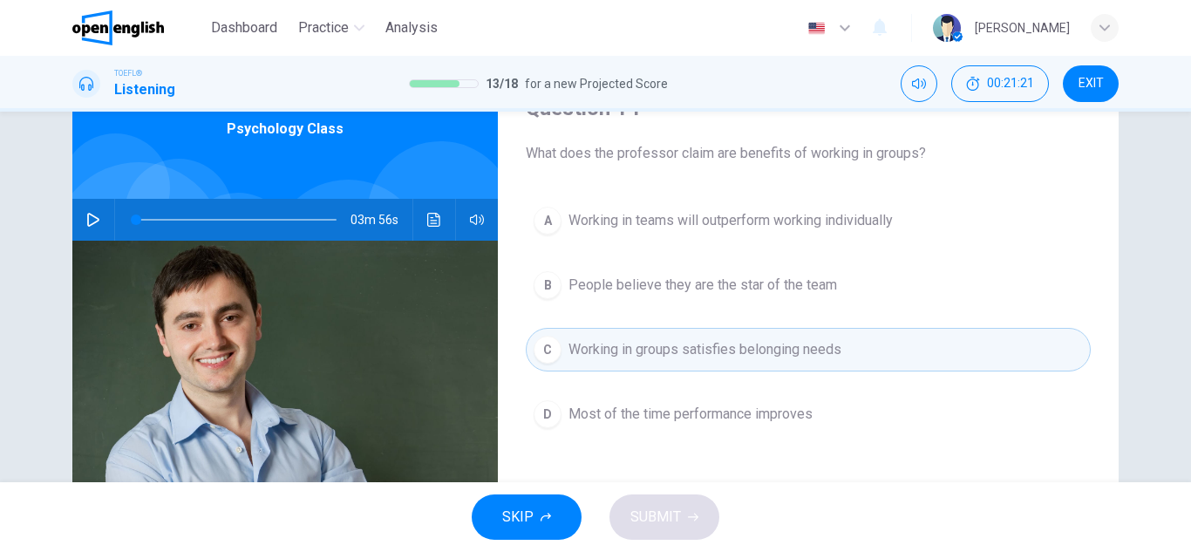
click at [673, 296] on button "B People believe they are the star of the team" at bounding box center [808, 285] width 565 height 44
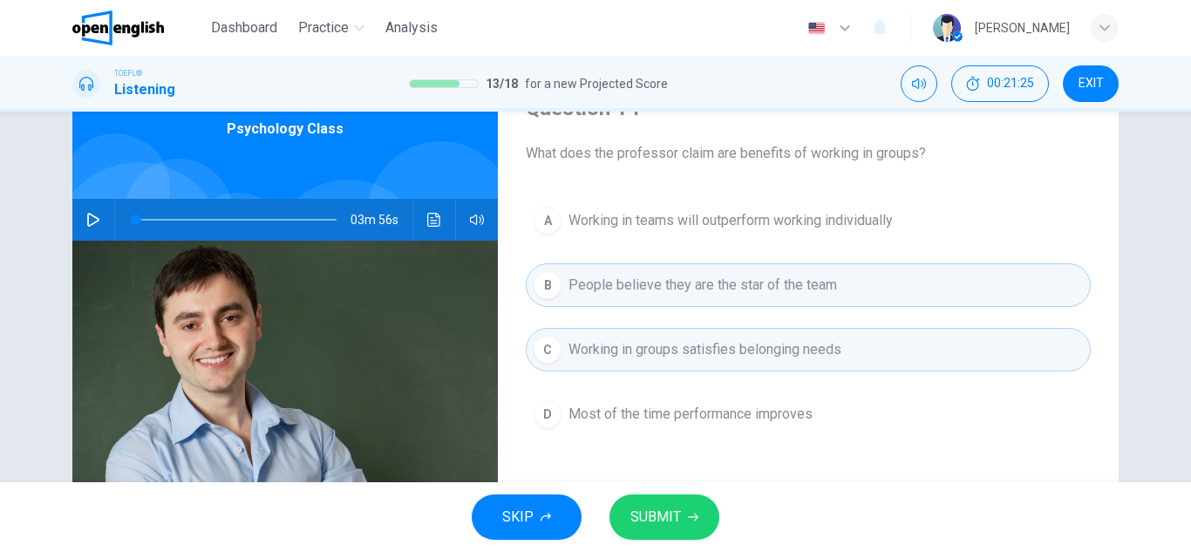
click at [684, 510] on button "SUBMIT" at bounding box center [664, 516] width 110 height 45
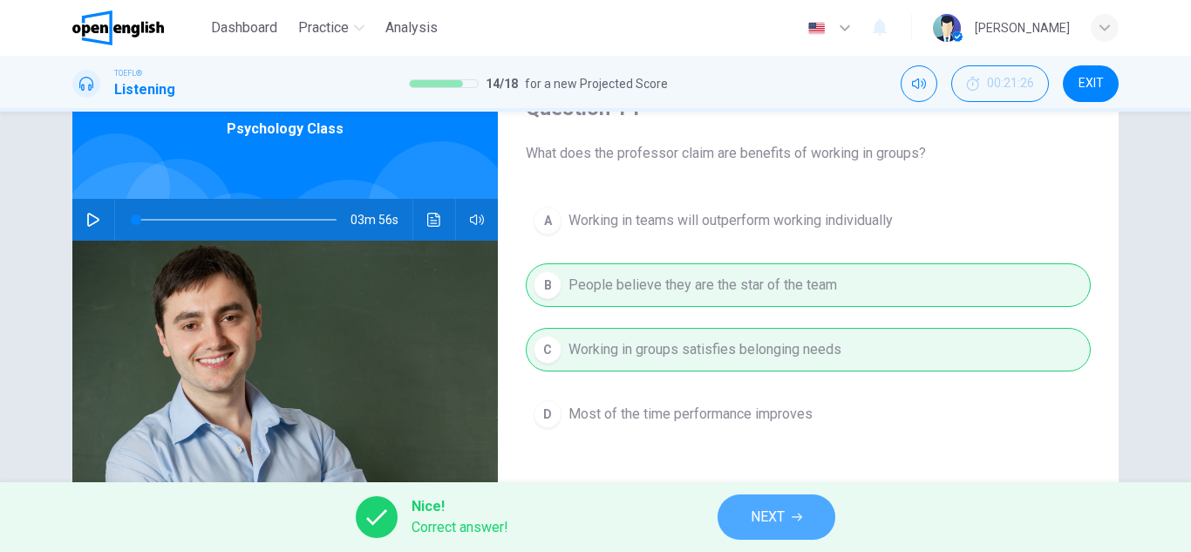
click at [770, 499] on button "NEXT" at bounding box center [777, 516] width 118 height 45
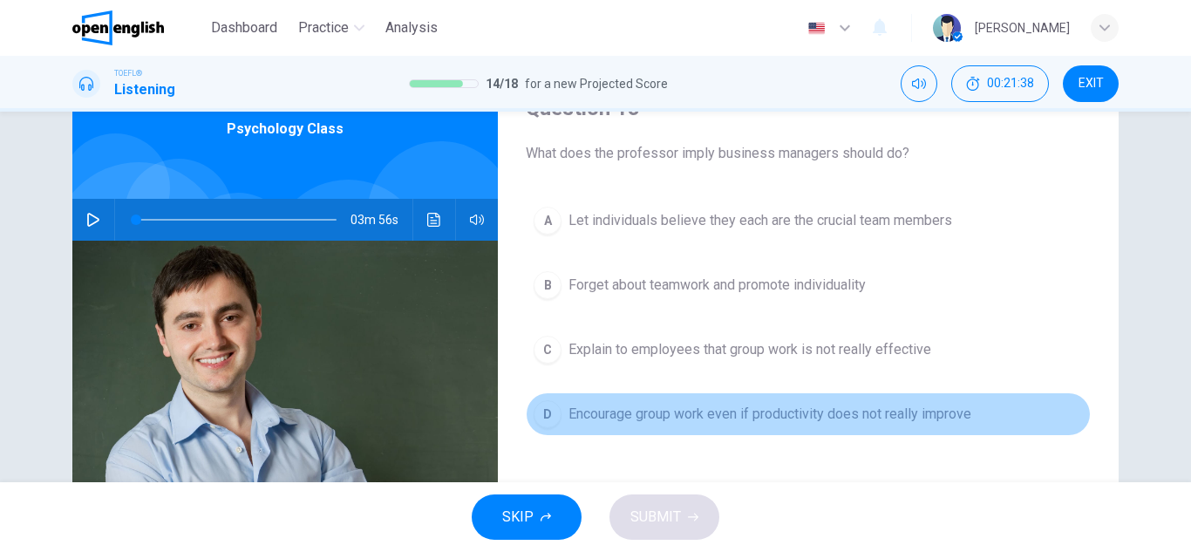
click at [706, 416] on span "Encourage group work even if productivity does not really improve" at bounding box center [769, 414] width 403 height 21
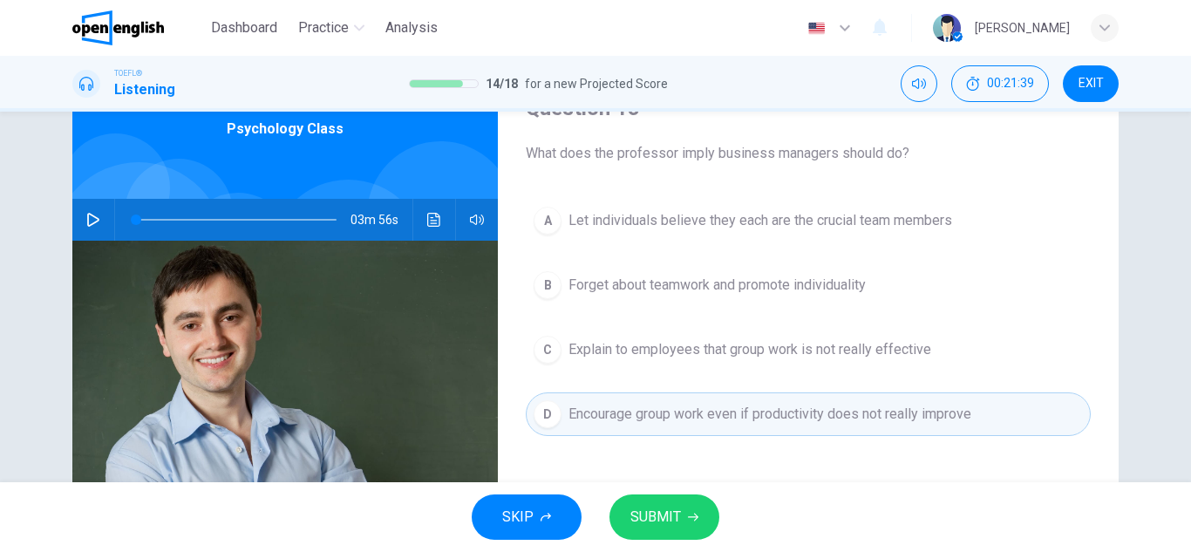
click at [688, 507] on button "SUBMIT" at bounding box center [664, 516] width 110 height 45
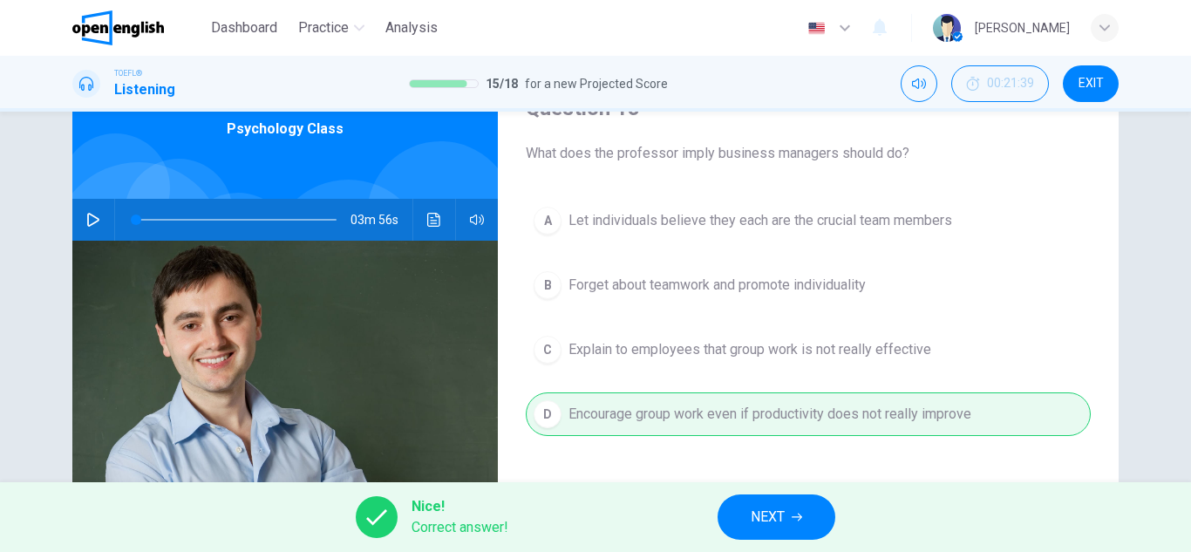
click at [781, 527] on span "NEXT" at bounding box center [768, 517] width 34 height 24
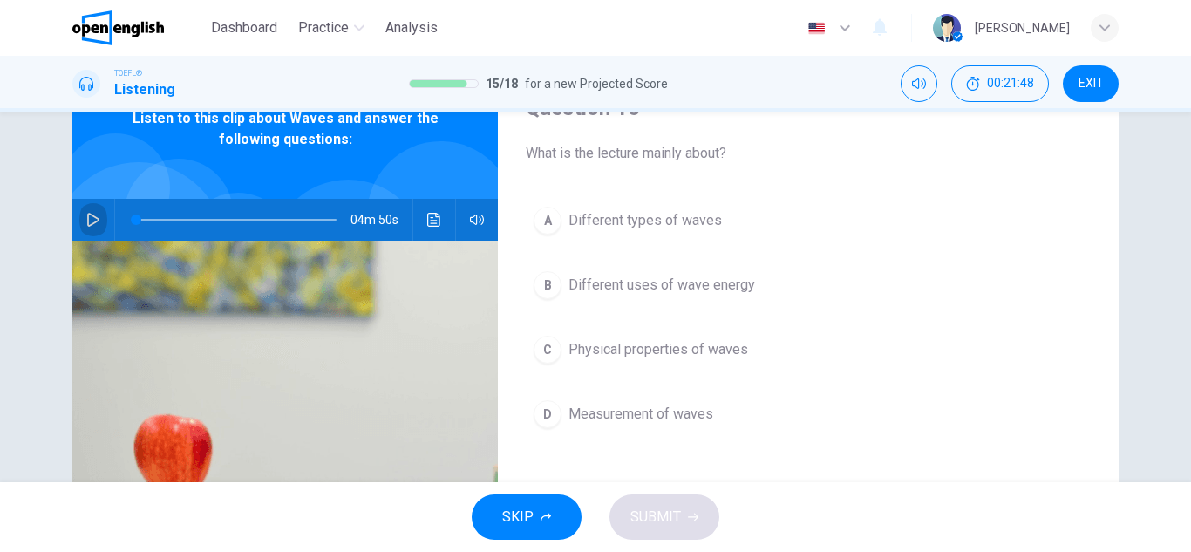
click at [92, 214] on icon "button" at bounding box center [93, 220] width 14 height 14
click at [645, 213] on span "Different types of waves" at bounding box center [644, 220] width 153 height 21
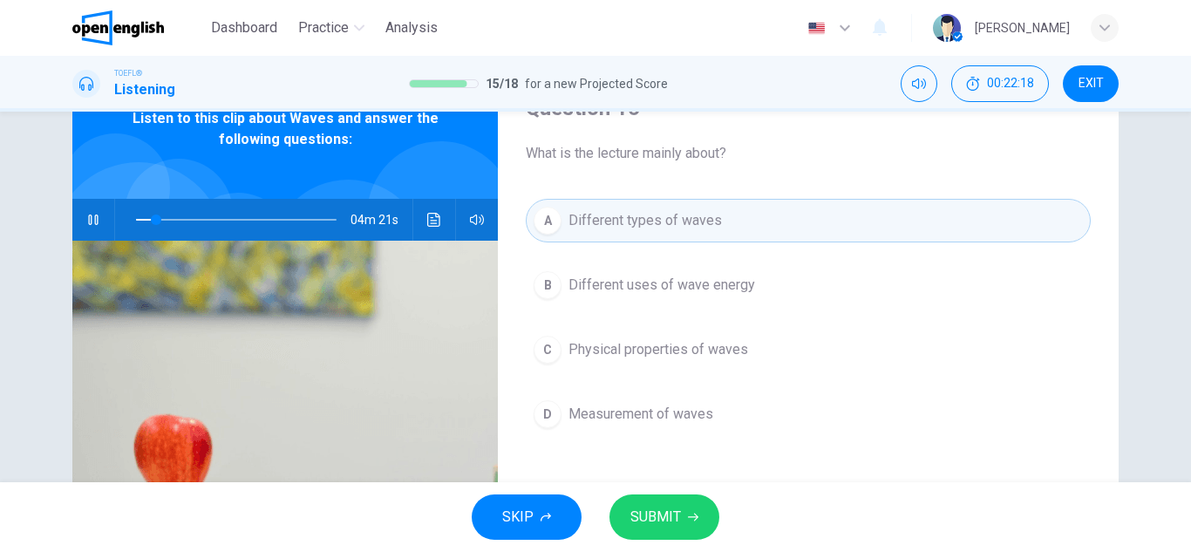
click at [688, 509] on button "SUBMIT" at bounding box center [664, 516] width 110 height 45
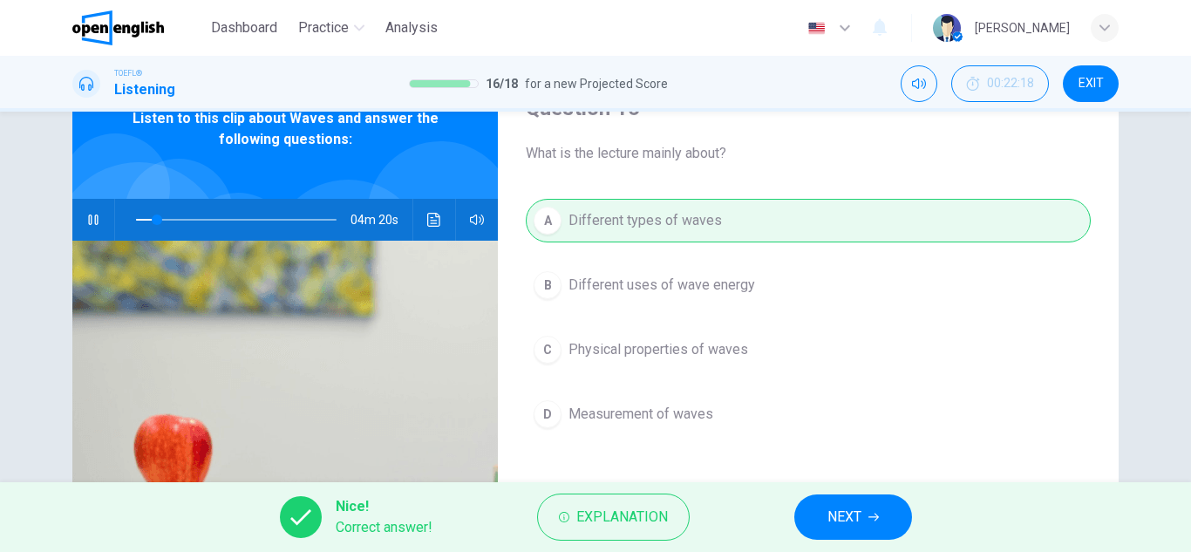
click at [818, 507] on button "NEXT" at bounding box center [853, 516] width 118 height 45
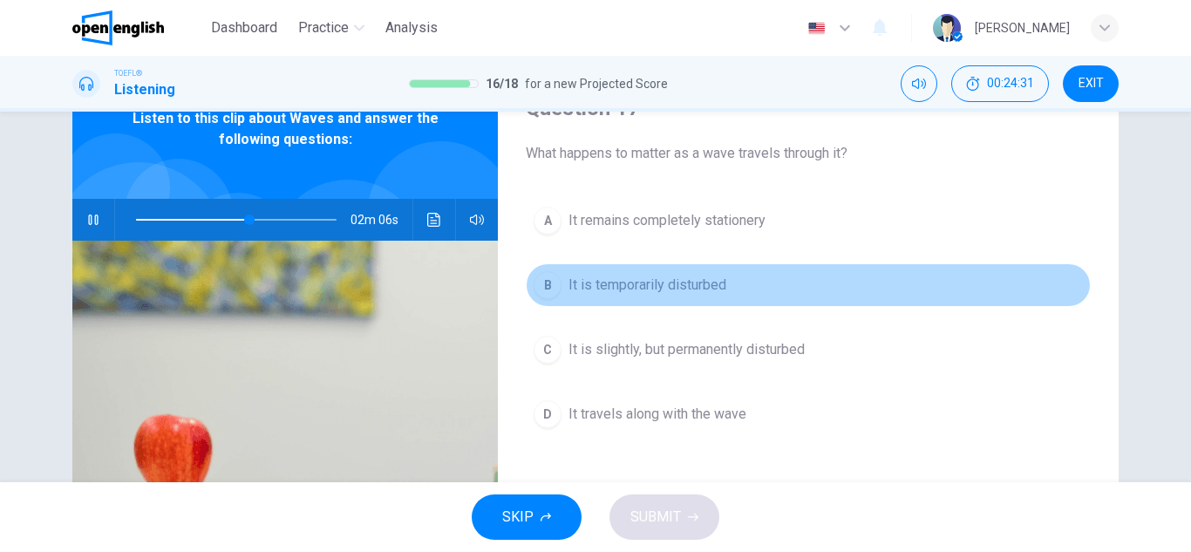
click at [648, 288] on span "It is temporarily disturbed" at bounding box center [647, 285] width 158 height 21
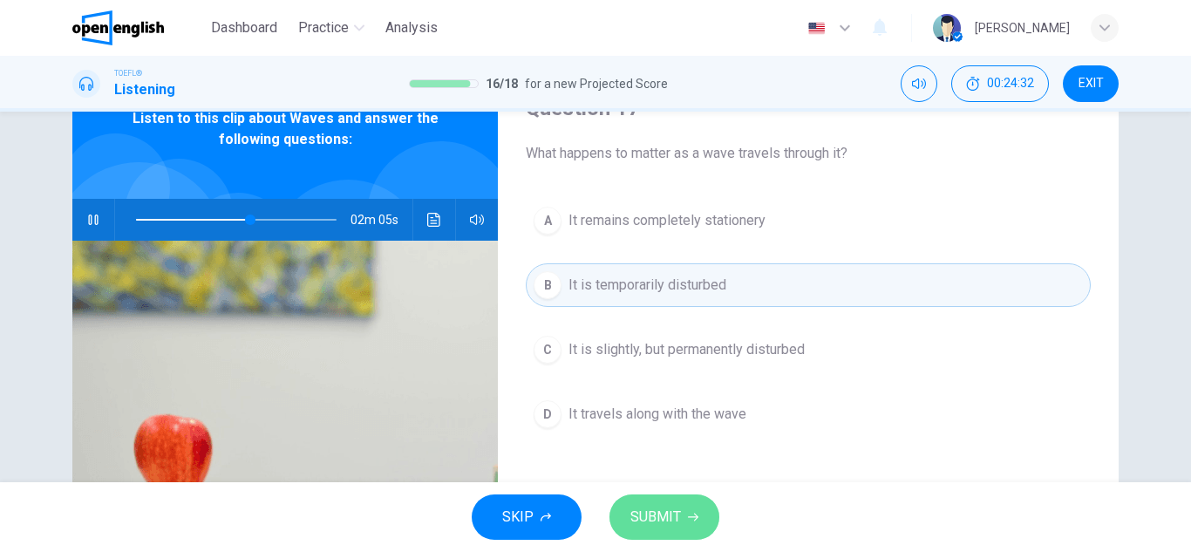
click at [677, 520] on span "SUBMIT" at bounding box center [655, 517] width 51 height 24
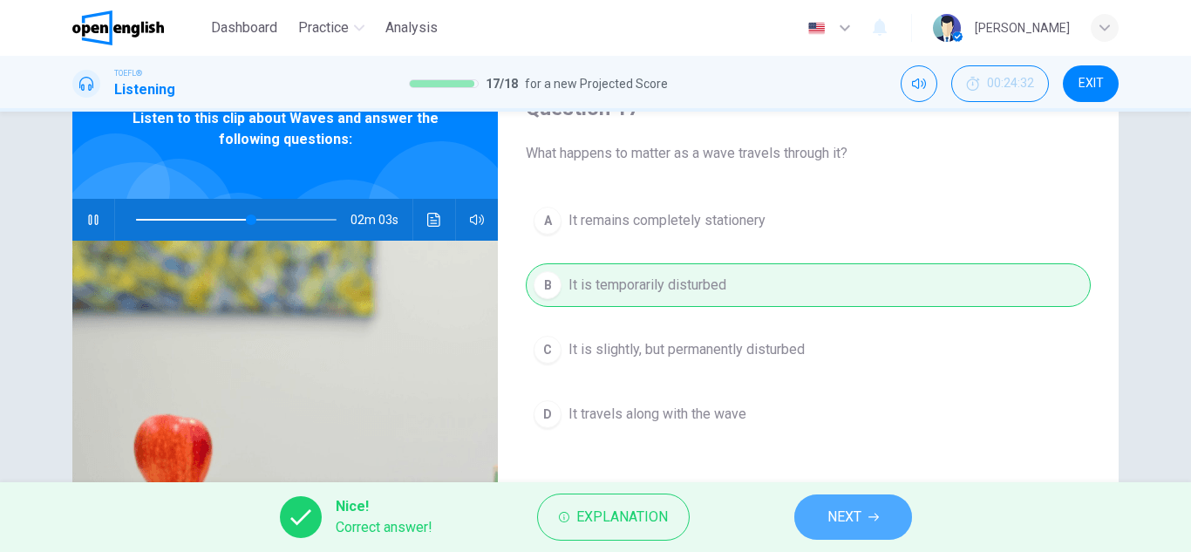
click at [855, 520] on span "NEXT" at bounding box center [844, 517] width 34 height 24
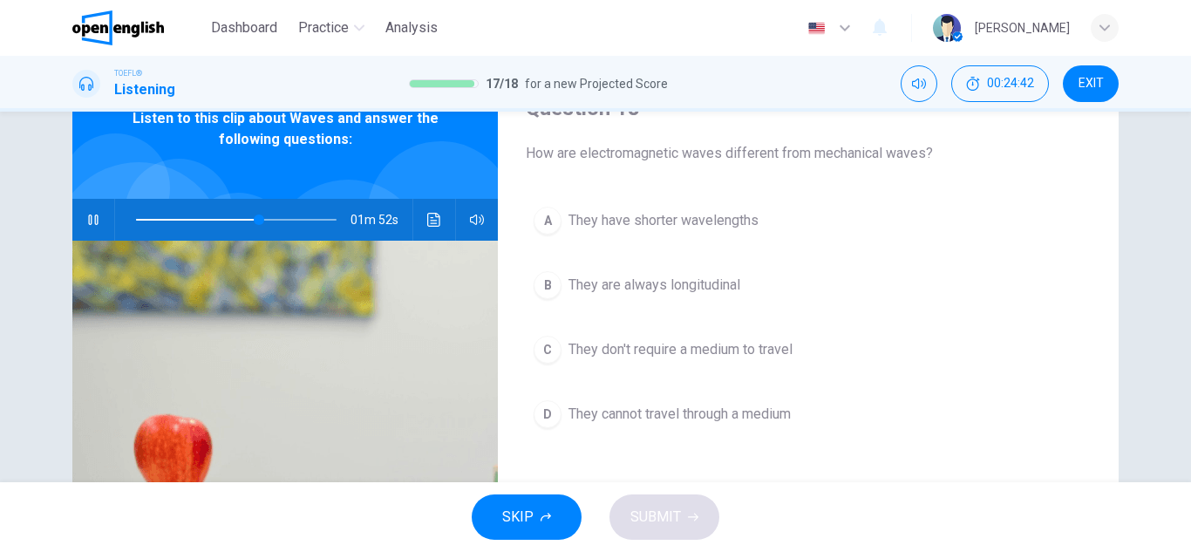
click at [679, 348] on span "They don't require a medium to travel" at bounding box center [680, 349] width 224 height 21
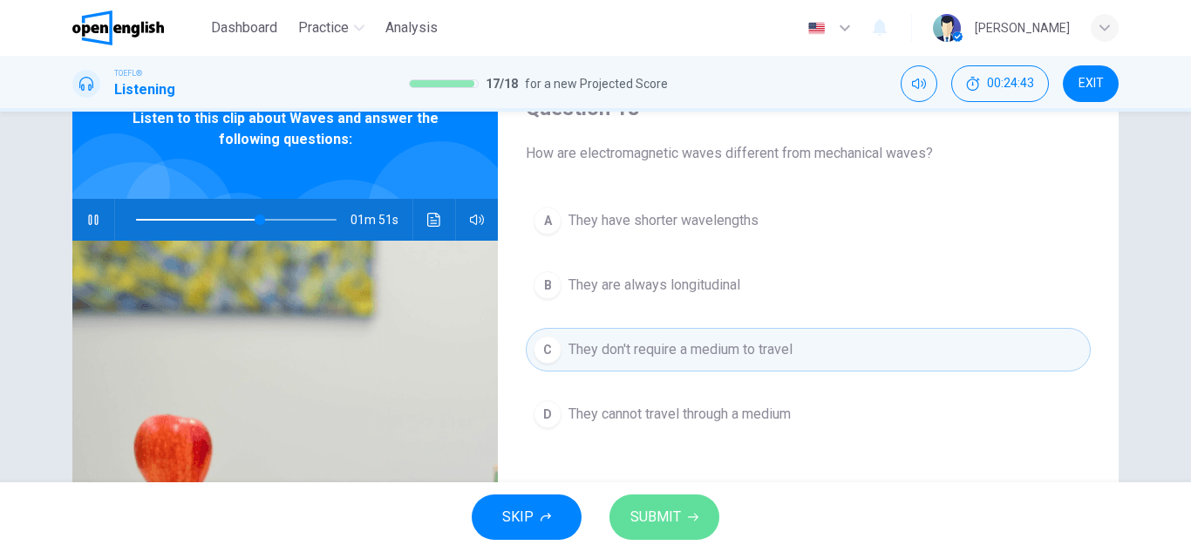
click at [664, 504] on button "SUBMIT" at bounding box center [664, 516] width 110 height 45
type input "**"
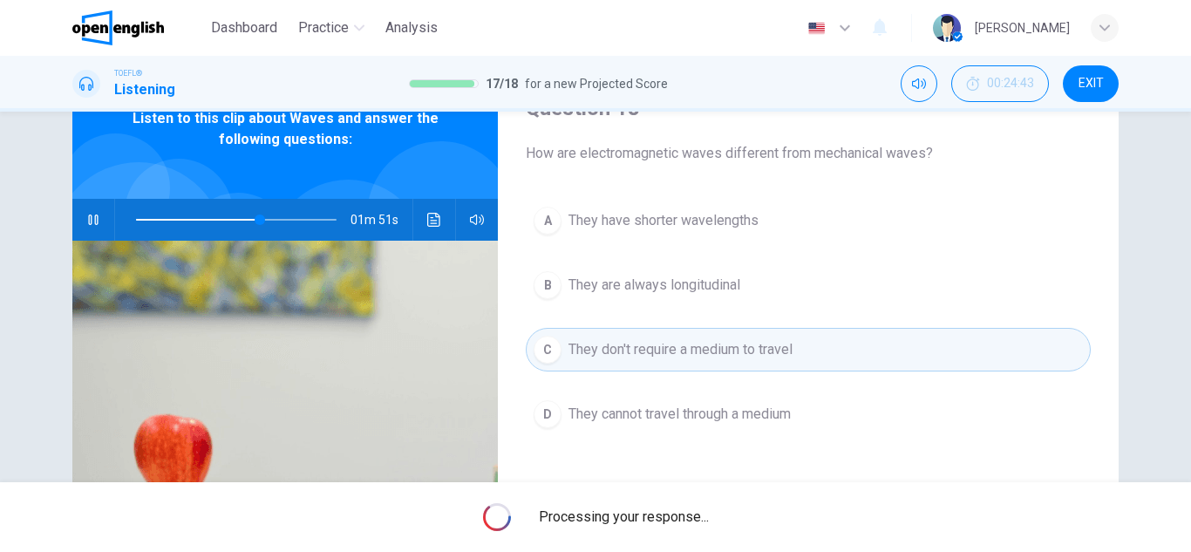
scroll to position [0, 0]
